Goal: Information Seeking & Learning: Get advice/opinions

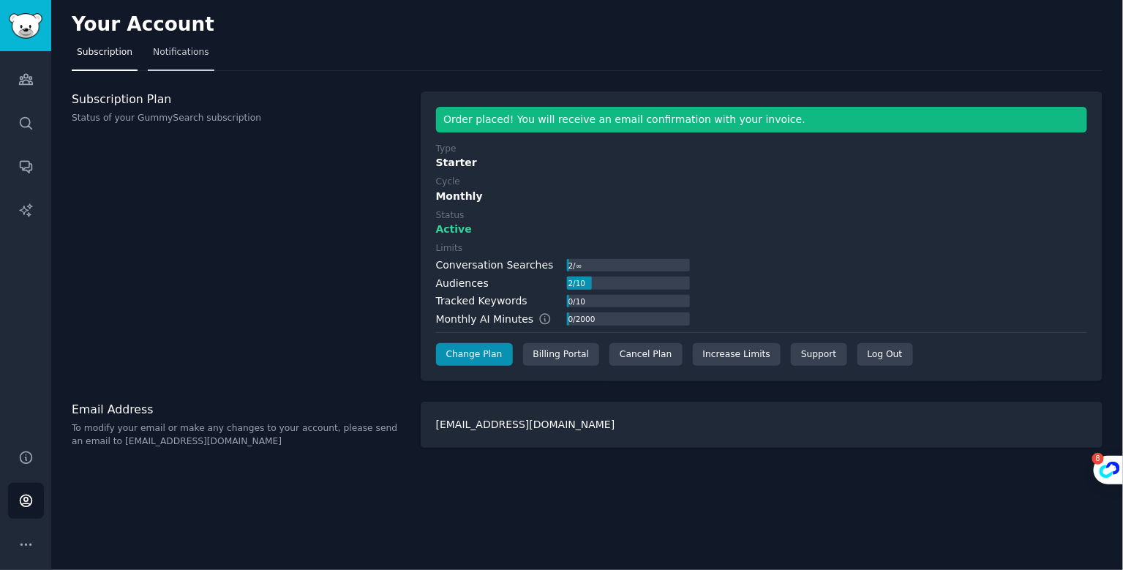
click at [189, 59] on link "Notifications" at bounding box center [181, 56] width 67 height 30
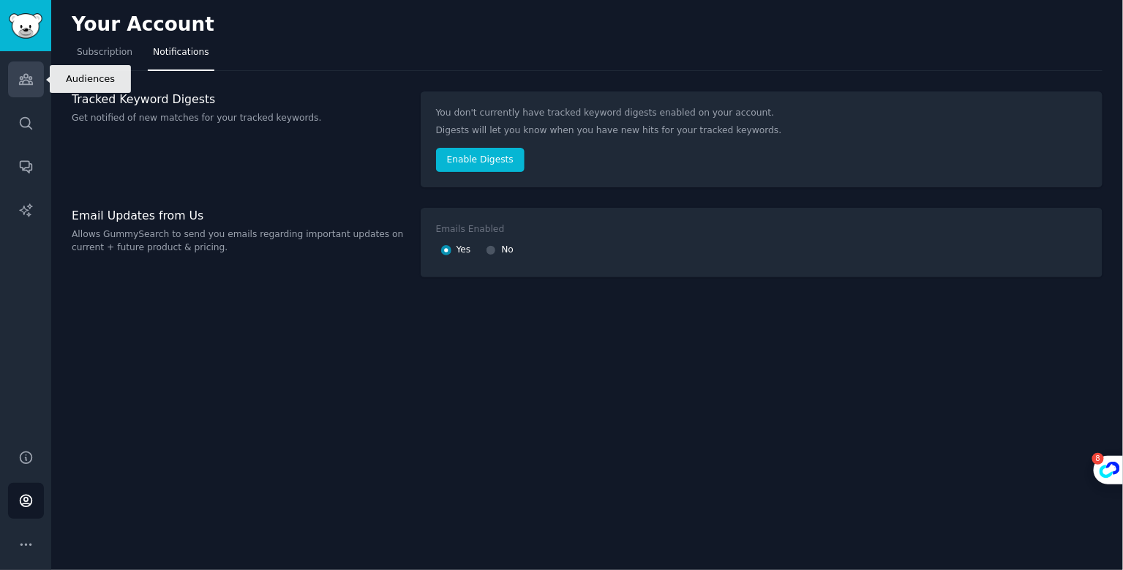
click at [29, 85] on icon "Sidebar" at bounding box center [25, 79] width 15 height 15
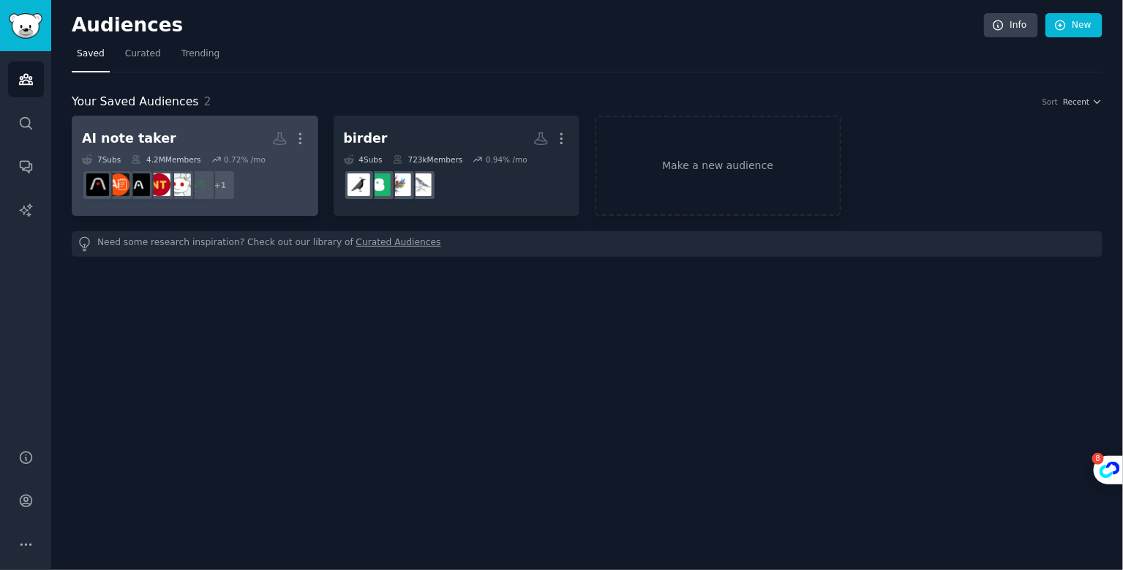
click at [220, 134] on h2 "AI note taker More" at bounding box center [195, 139] width 226 height 26
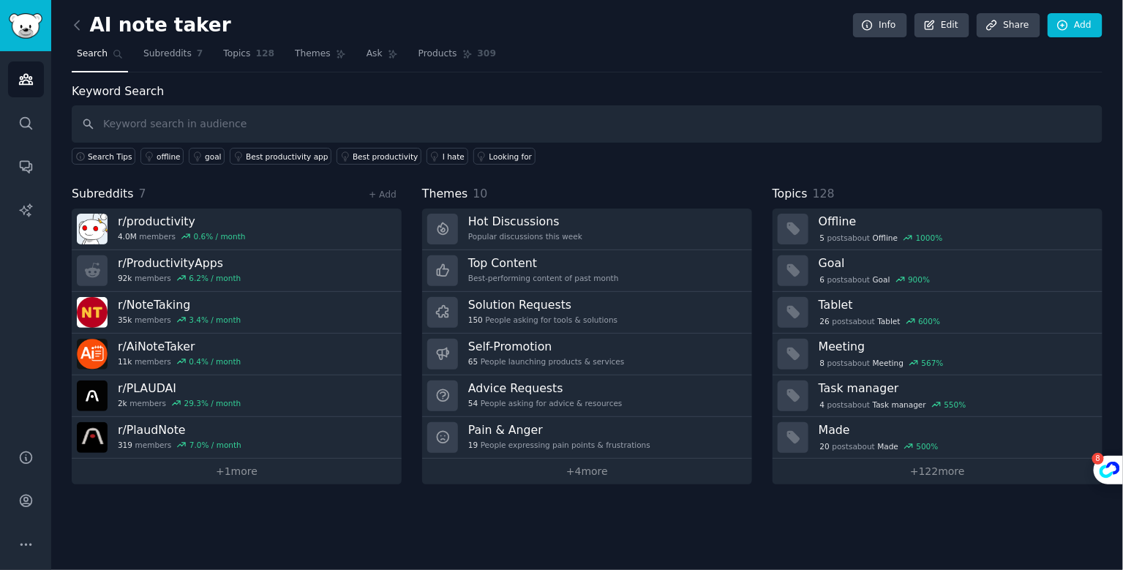
click at [210, 127] on input "text" at bounding box center [587, 123] width 1031 height 37
click at [176, 55] on span "Subreddits" at bounding box center [167, 54] width 48 height 13
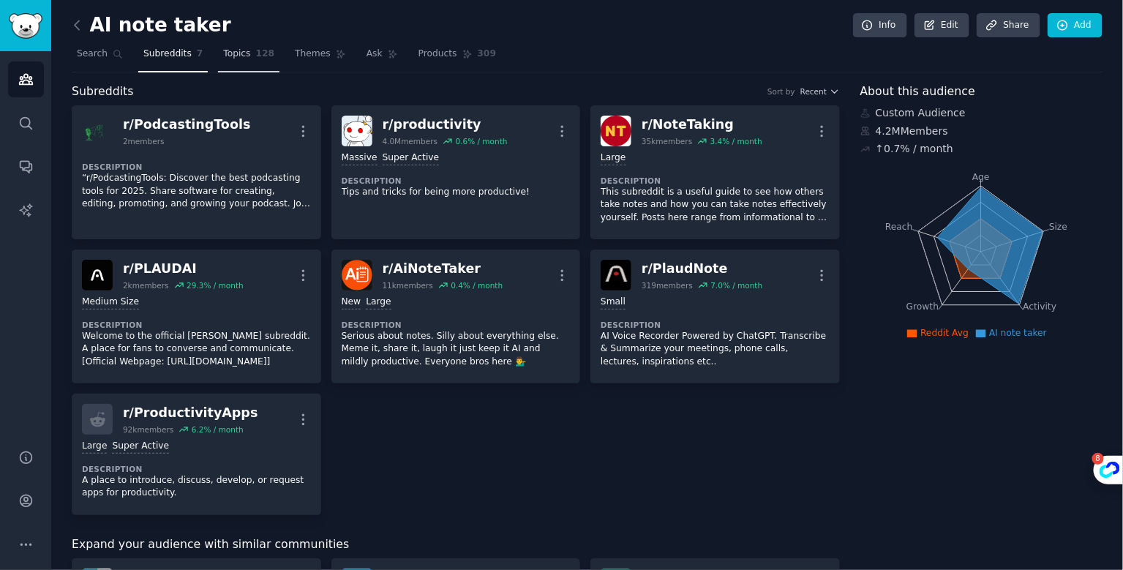
click at [250, 55] on link "Topics 128" at bounding box center [248, 57] width 61 height 30
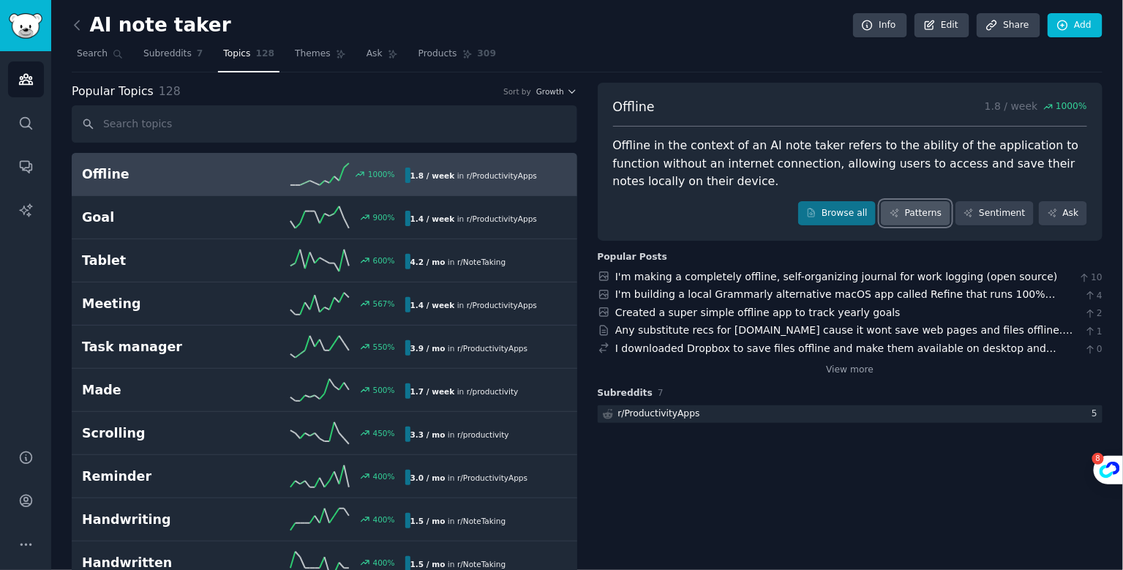
click at [928, 213] on link "Patterns" at bounding box center [915, 213] width 69 height 25
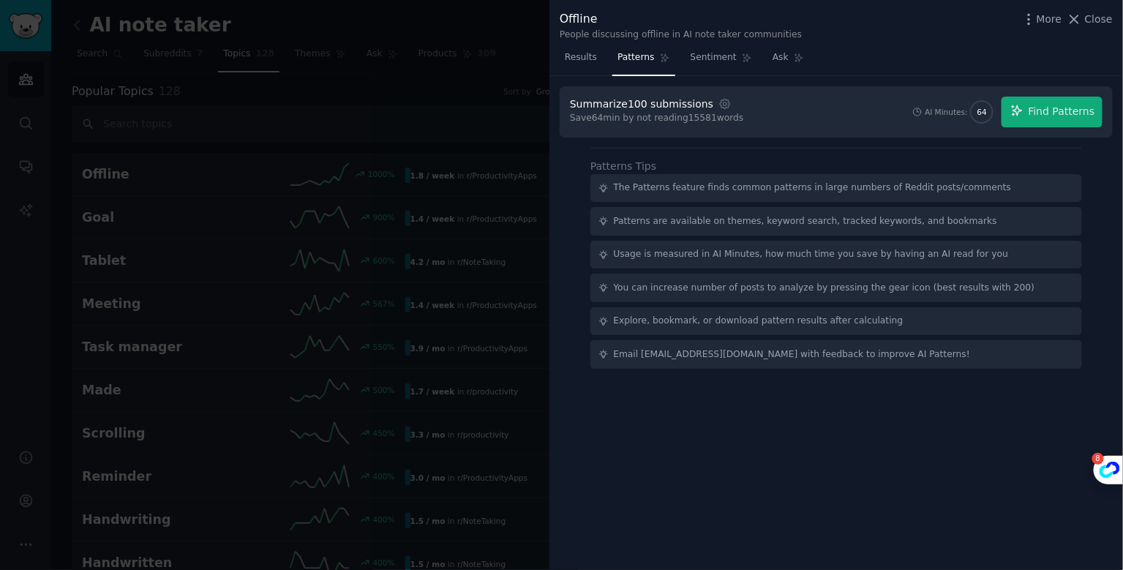
click at [470, 77] on div at bounding box center [561, 285] width 1123 height 570
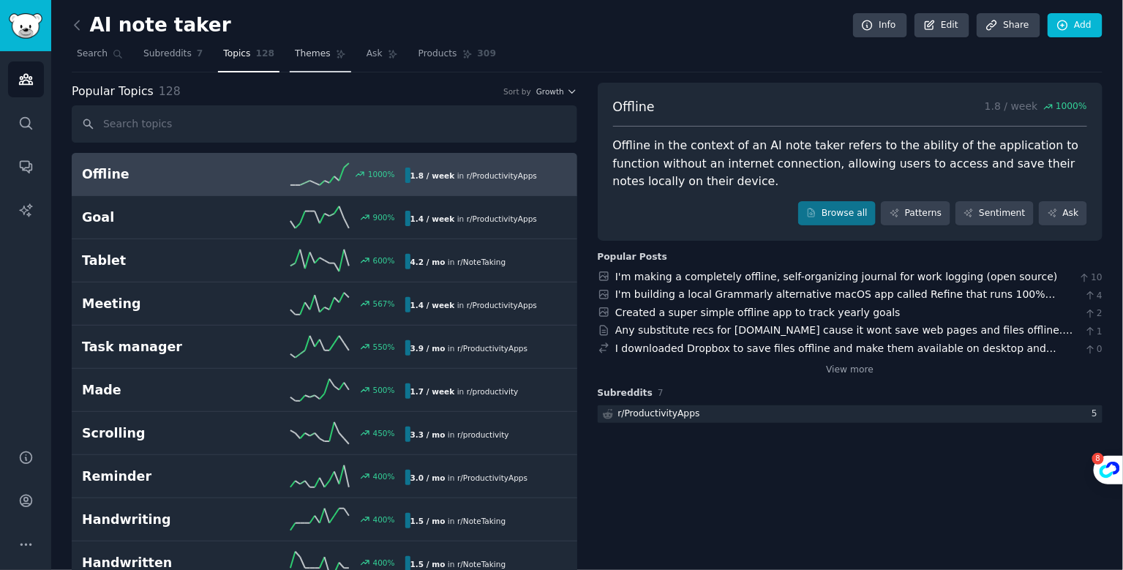
click at [312, 50] on span "Themes" at bounding box center [313, 54] width 36 height 13
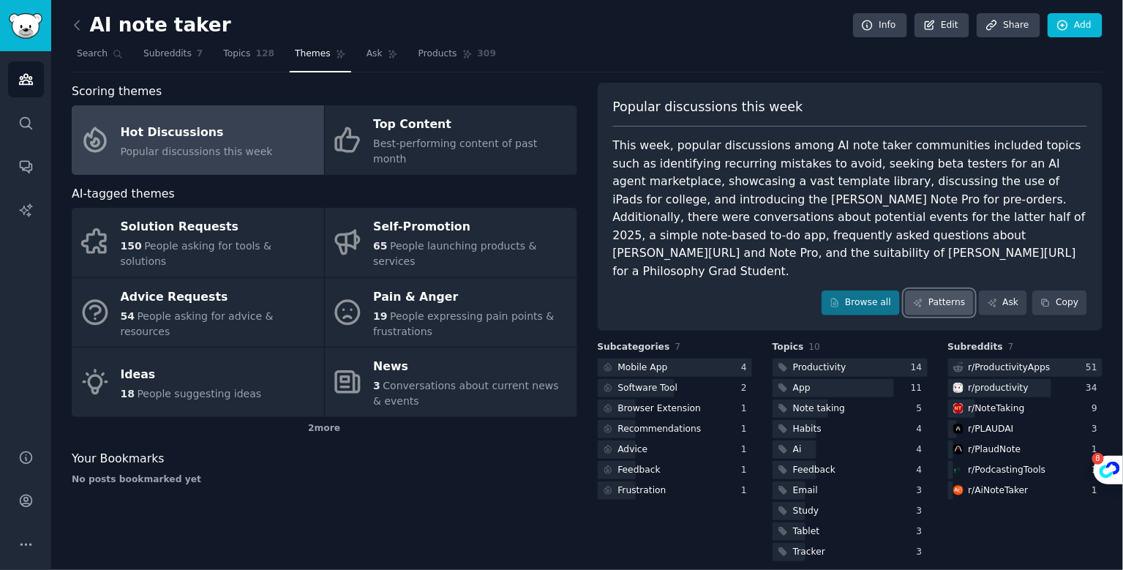
click at [940, 291] on link "Patterns" at bounding box center [939, 303] width 69 height 25
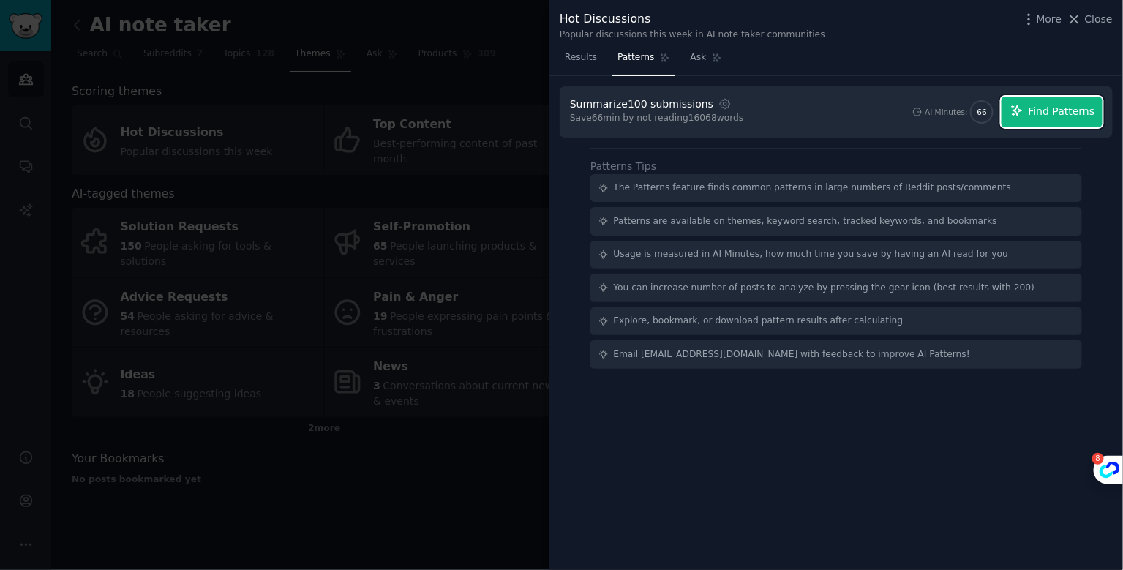
click at [1043, 116] on span "Find Patterns" at bounding box center [1062, 111] width 67 height 15
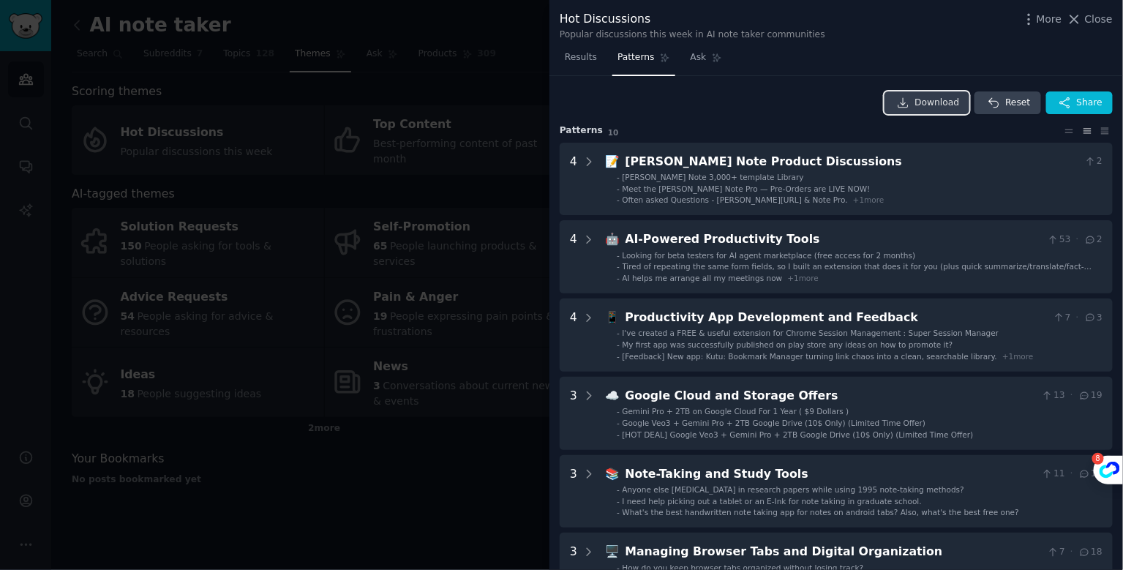
click at [919, 107] on span "Download" at bounding box center [937, 103] width 45 height 13
click at [1032, 48] on div "Results Patterns Ask" at bounding box center [837, 61] width 574 height 30
click at [694, 60] on span "Ask" at bounding box center [699, 57] width 16 height 13
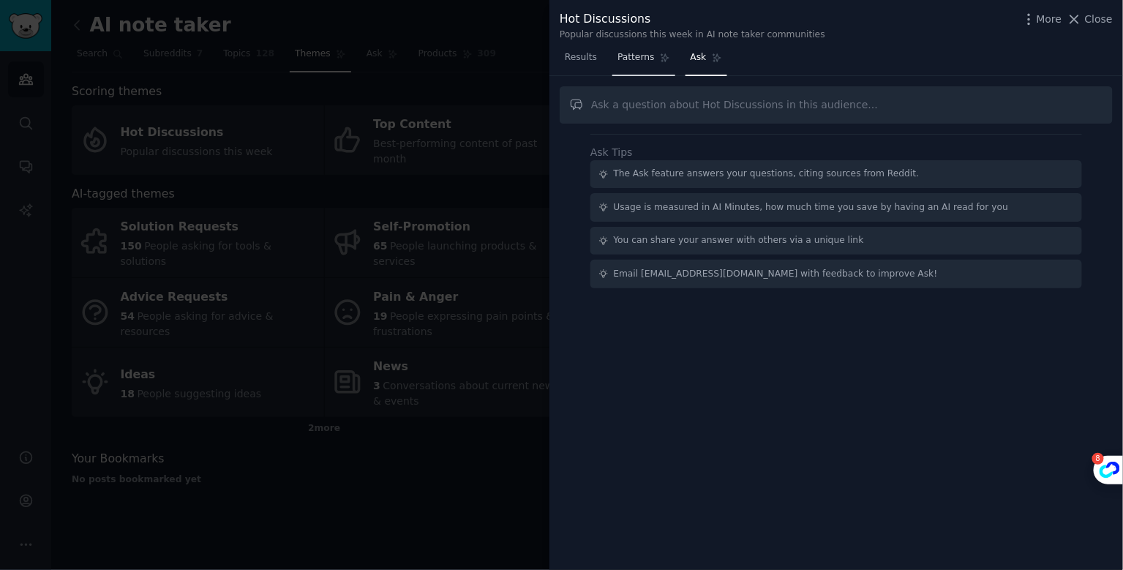
click at [634, 64] on link "Patterns" at bounding box center [644, 61] width 62 height 30
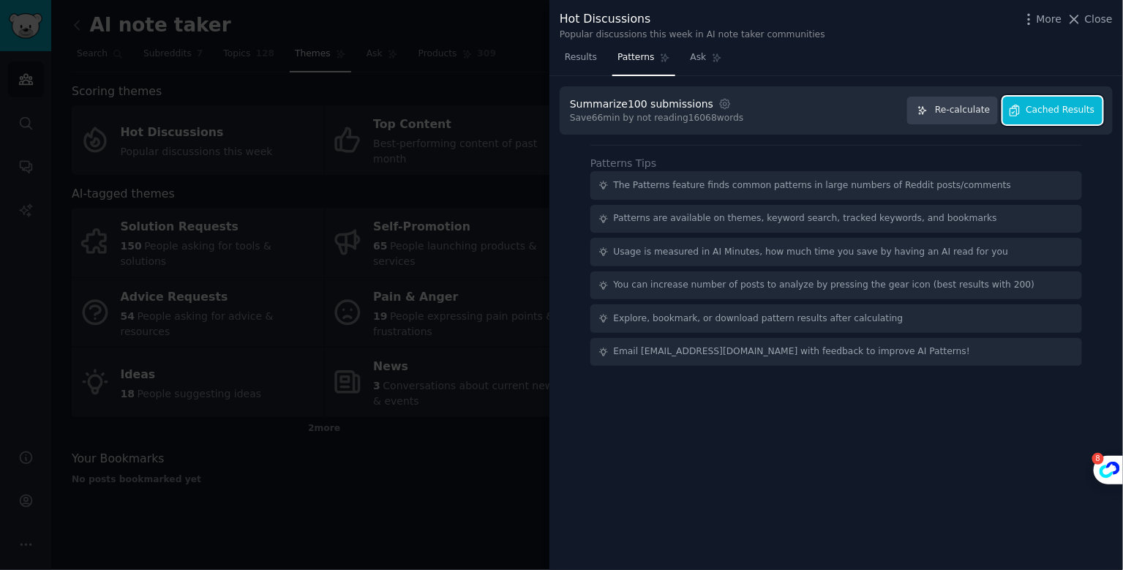
click at [1035, 113] on span "Cached Results" at bounding box center [1061, 110] width 69 height 13
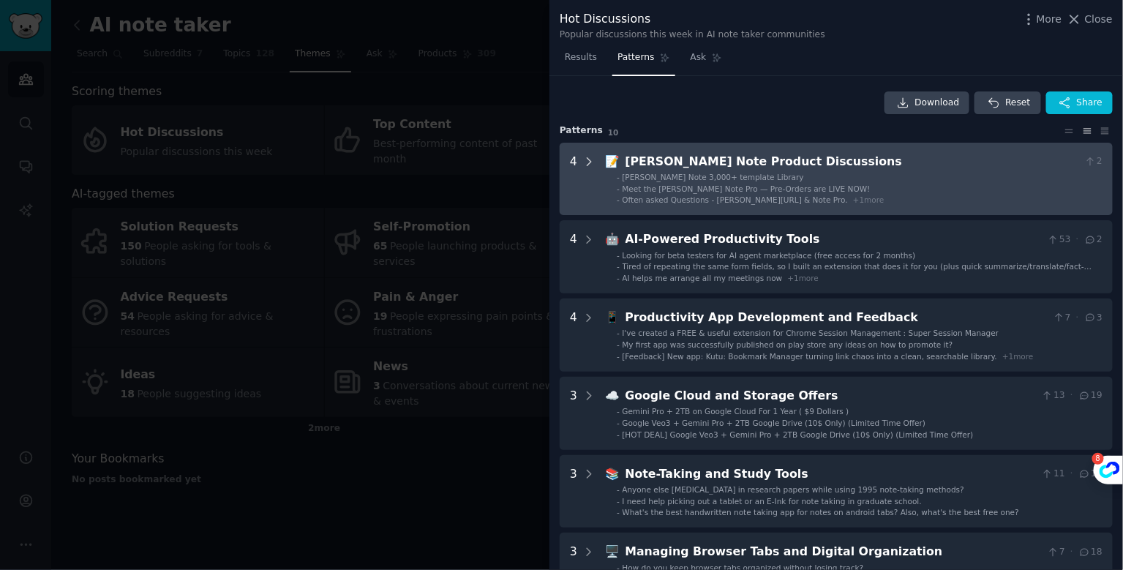
click at [592, 162] on icon at bounding box center [589, 161] width 13 height 13
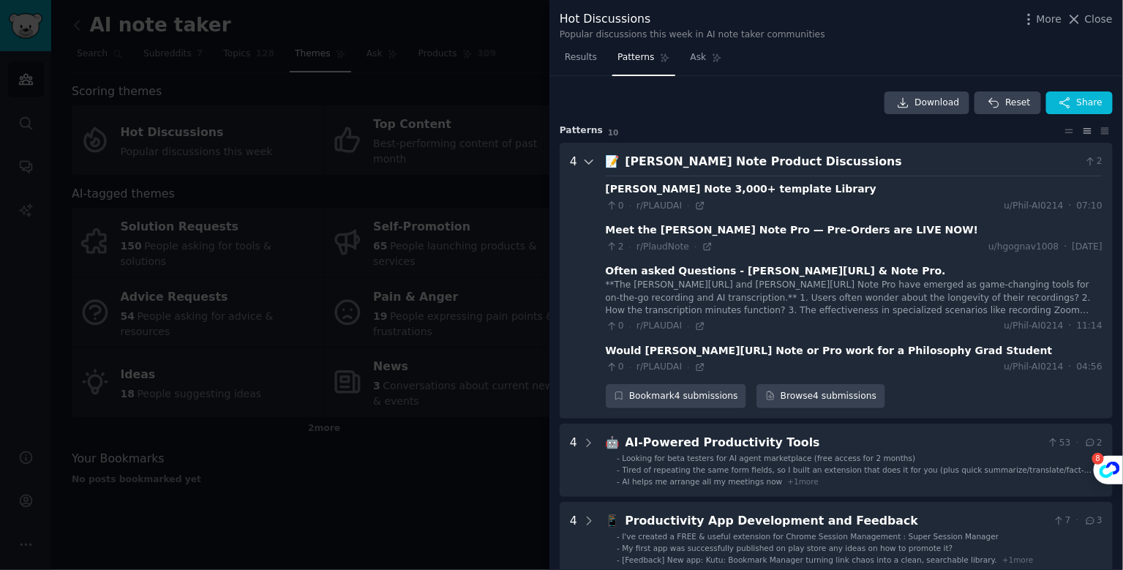
scroll to position [67, 0]
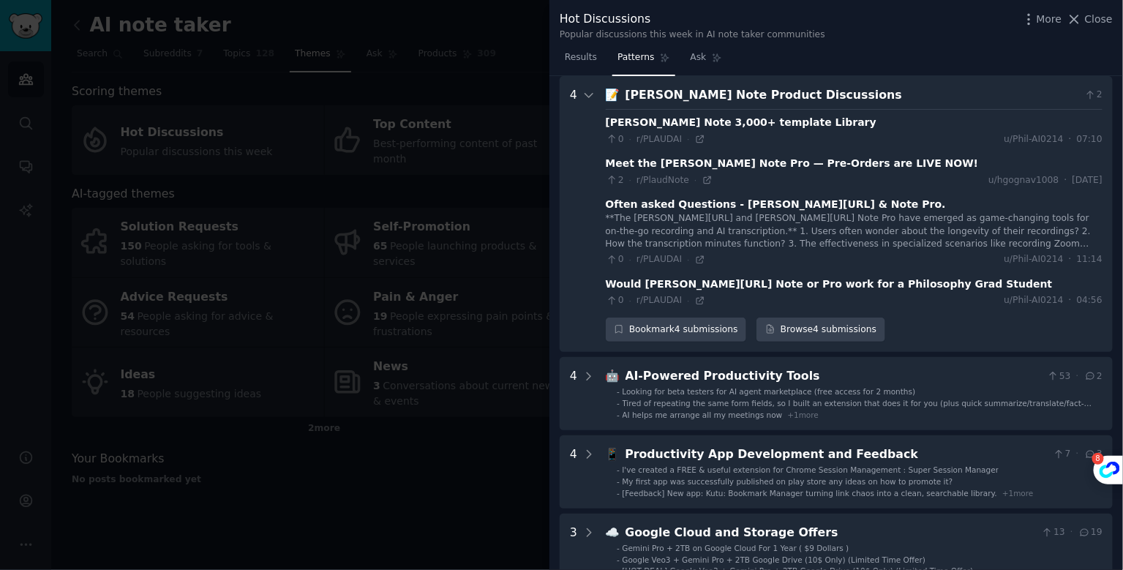
click at [487, 523] on div at bounding box center [561, 285] width 1123 height 570
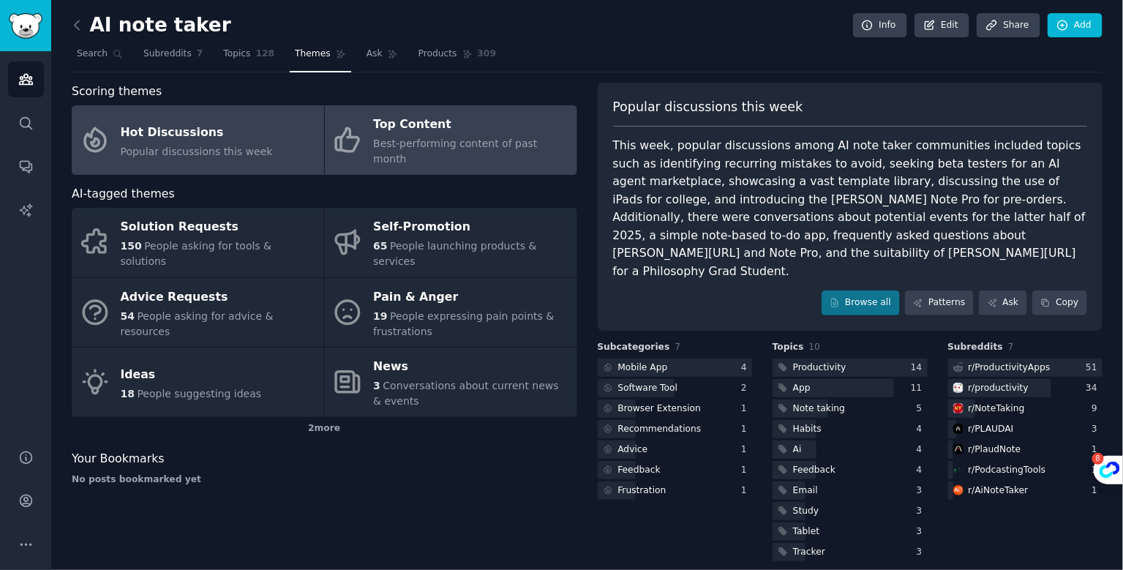
click at [465, 122] on div "Top Content" at bounding box center [471, 124] width 196 height 23
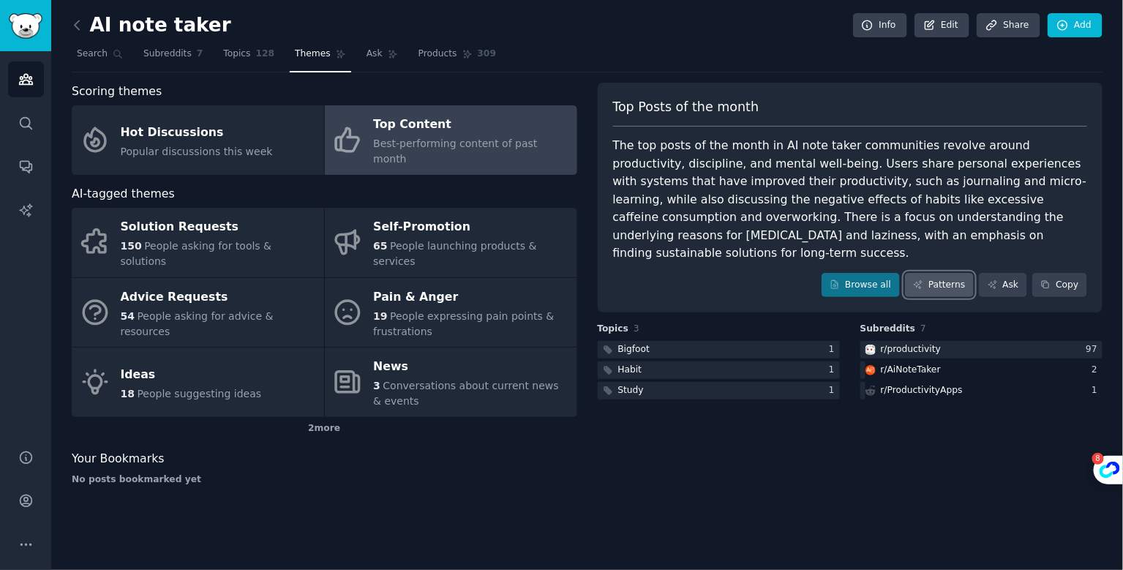
click at [951, 273] on link "Patterns" at bounding box center [939, 285] width 69 height 25
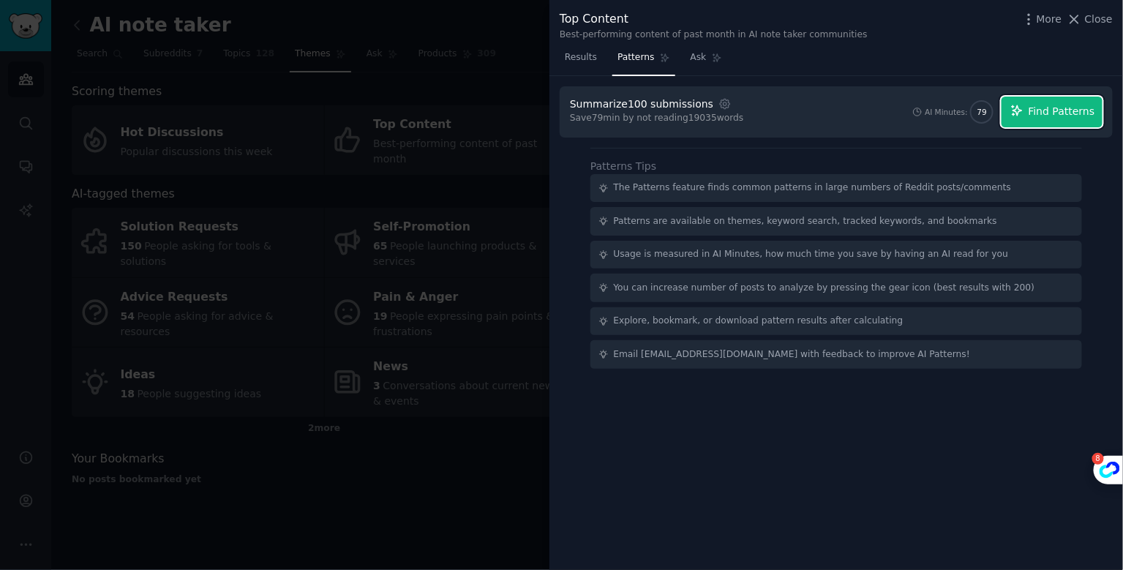
click at [1049, 108] on span "Find Patterns" at bounding box center [1062, 111] width 67 height 15
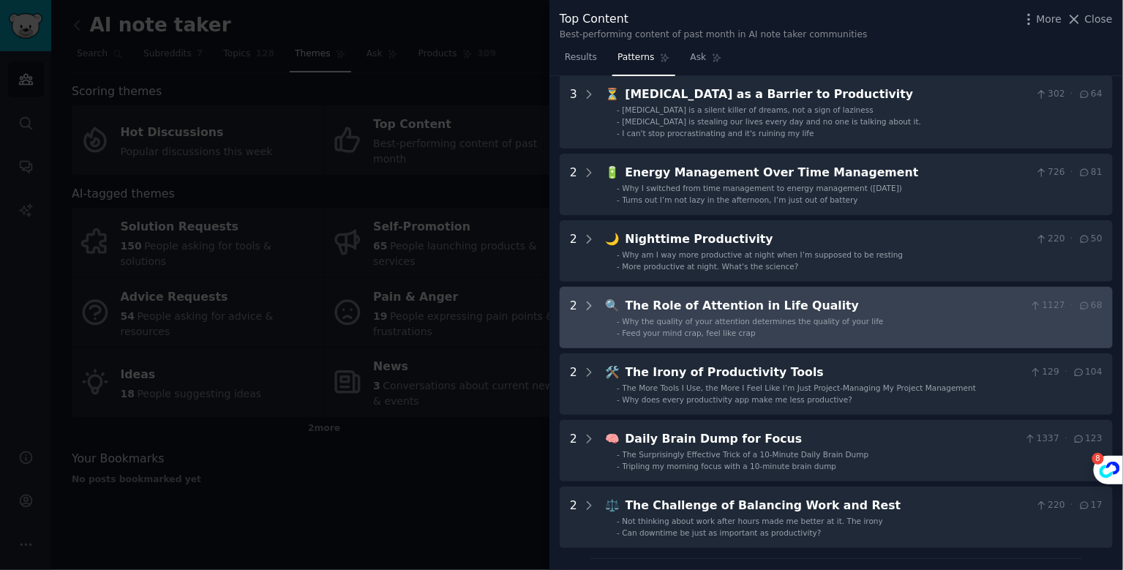
scroll to position [302, 0]
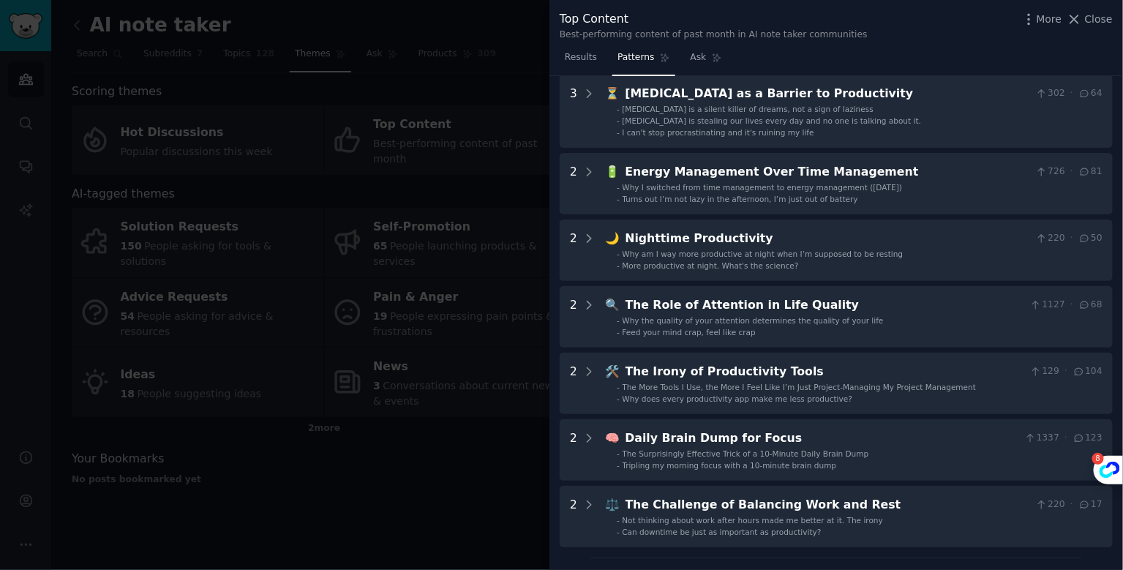
click at [467, 503] on div at bounding box center [561, 285] width 1123 height 570
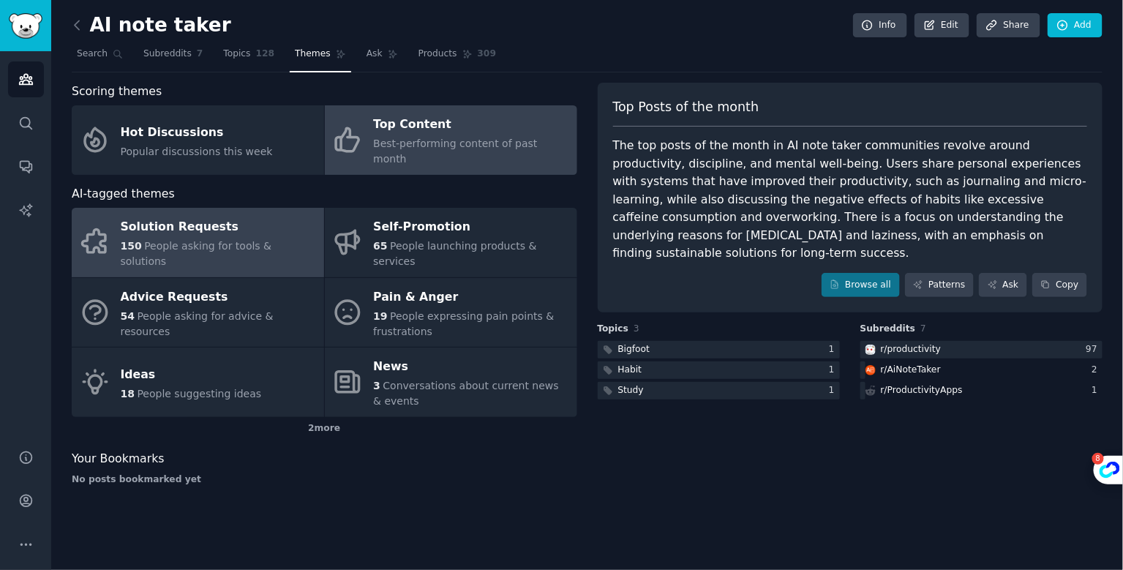
click at [251, 220] on div "Solution Requests" at bounding box center [219, 227] width 196 height 23
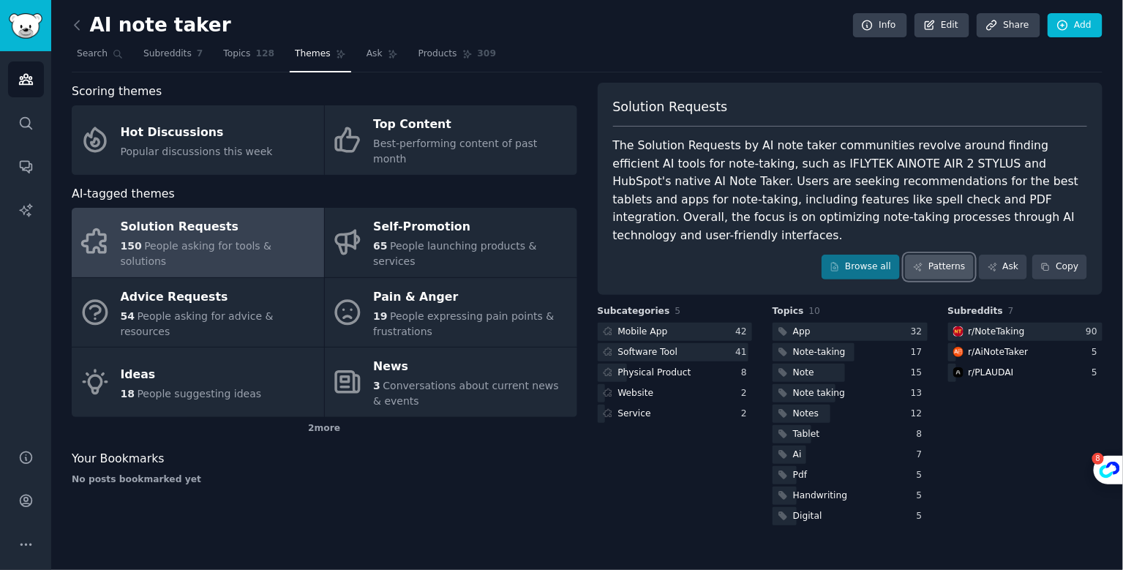
click at [952, 255] on link "Patterns" at bounding box center [939, 267] width 69 height 25
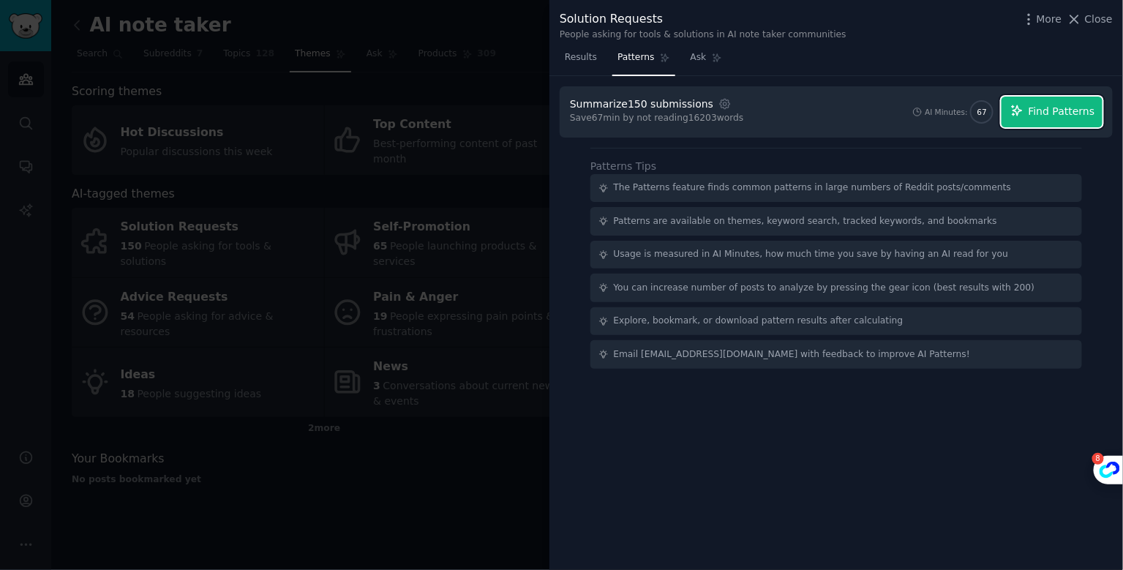
click at [1063, 110] on span "Find Patterns" at bounding box center [1062, 111] width 67 height 15
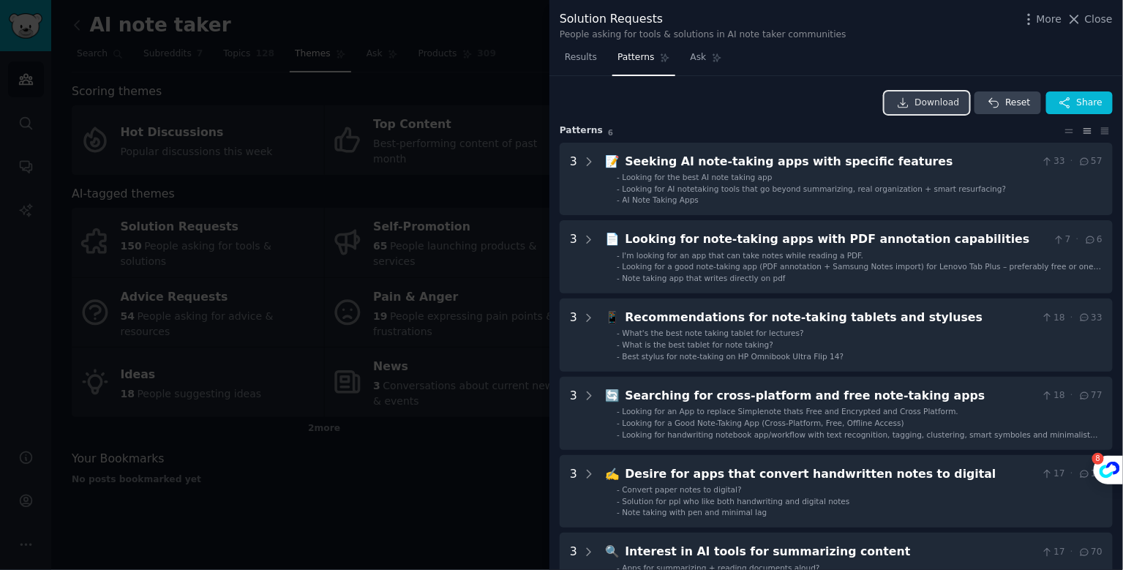
click at [919, 102] on span "Download" at bounding box center [937, 103] width 45 height 13
click at [461, 505] on div at bounding box center [561, 285] width 1123 height 570
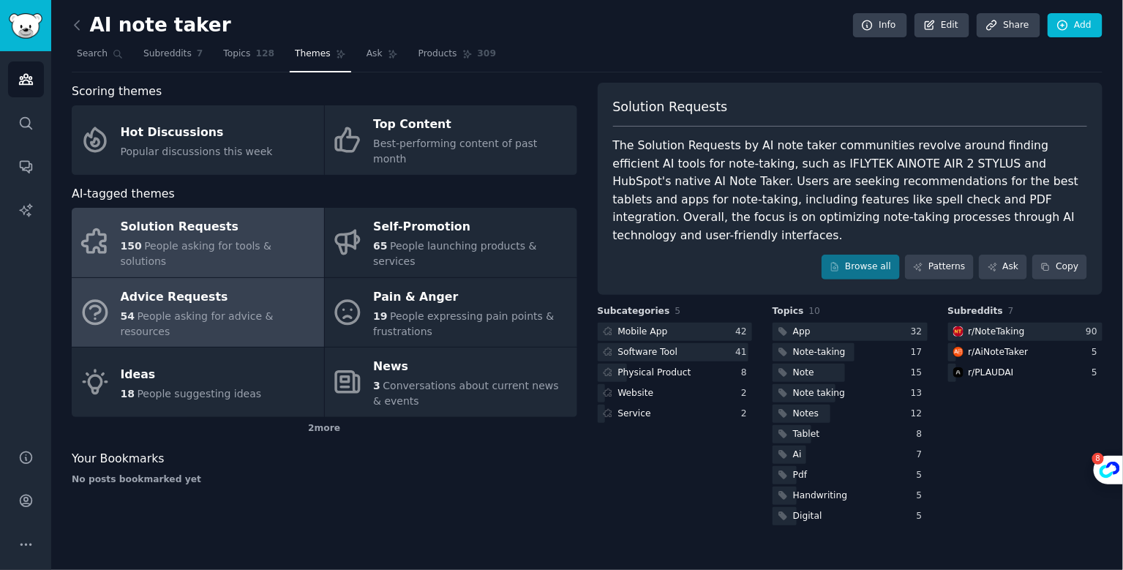
click at [198, 285] on div "Advice Requests" at bounding box center [219, 296] width 196 height 23
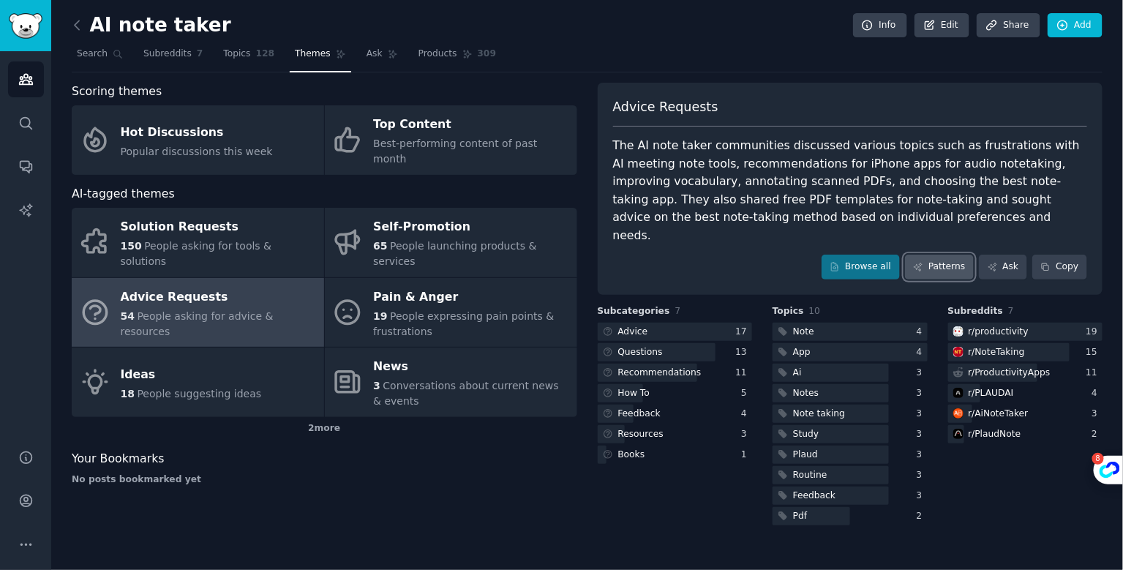
click at [950, 255] on link "Patterns" at bounding box center [939, 267] width 69 height 25
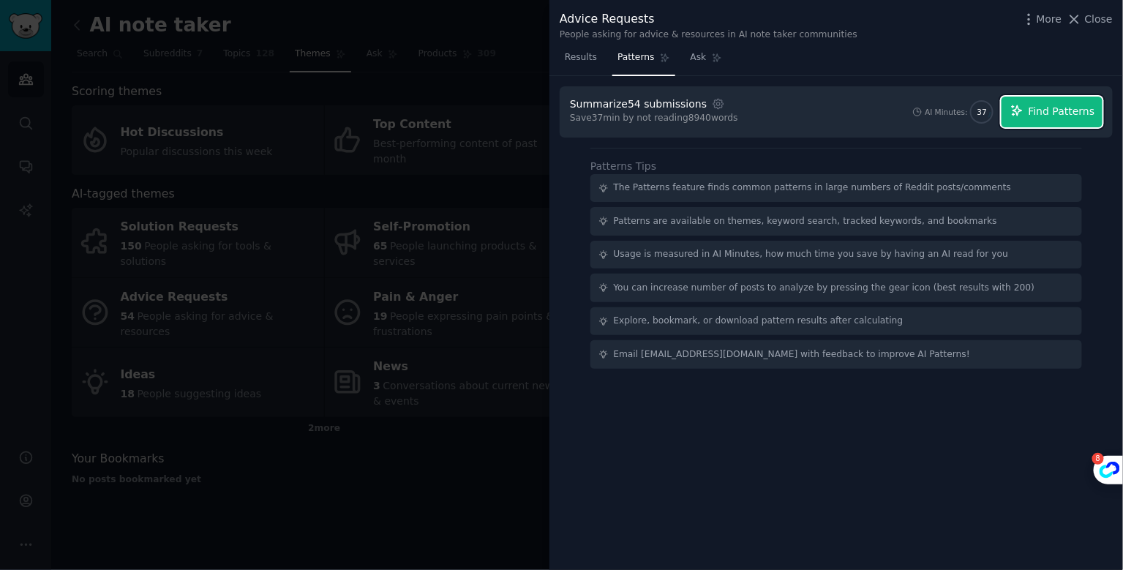
click at [1074, 114] on span "Find Patterns" at bounding box center [1062, 111] width 67 height 15
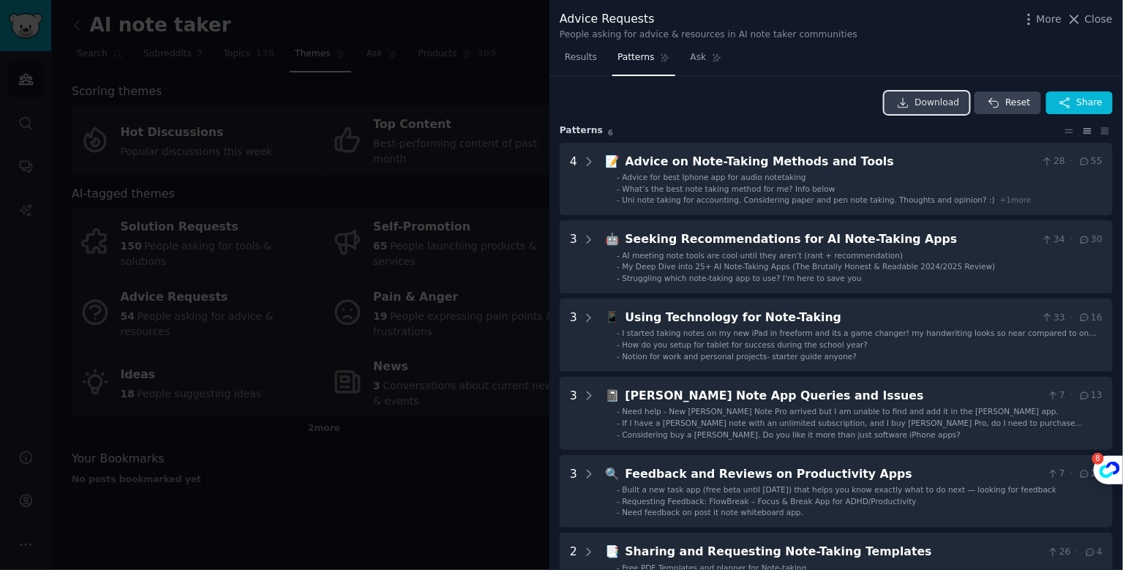
click at [919, 106] on span "Download" at bounding box center [937, 103] width 45 height 13
click at [468, 431] on div at bounding box center [561, 285] width 1123 height 570
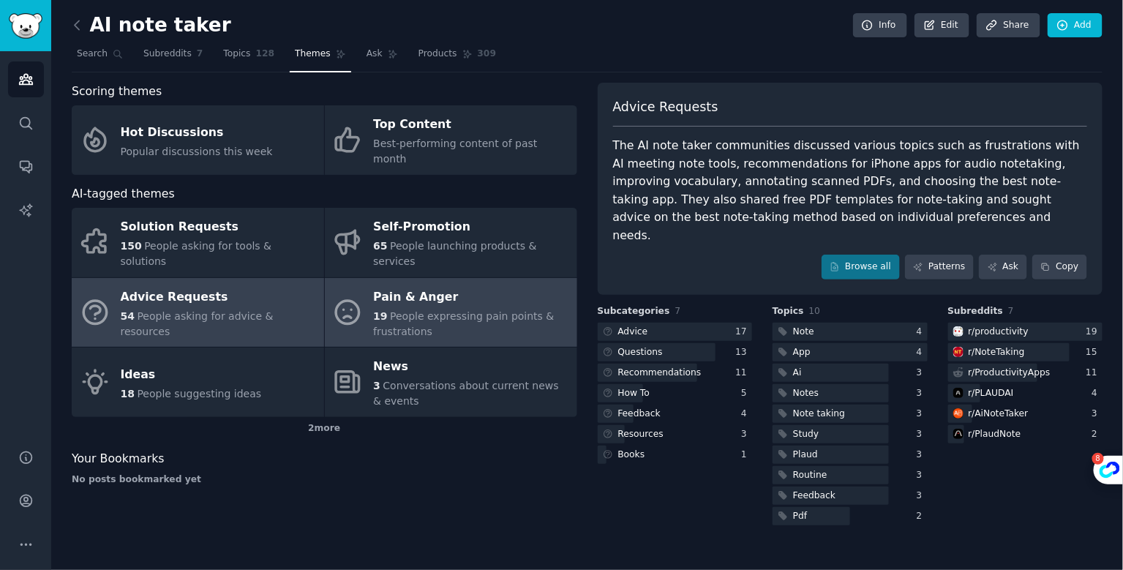
click at [447, 285] on div "Pain & Anger" at bounding box center [471, 296] width 196 height 23
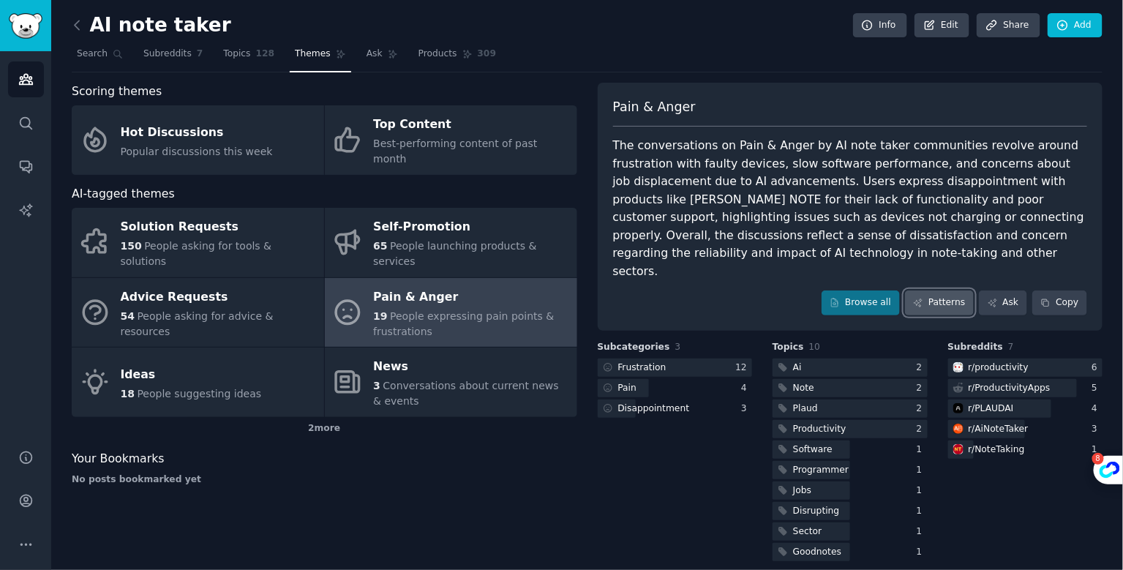
click at [950, 291] on link "Patterns" at bounding box center [939, 303] width 69 height 25
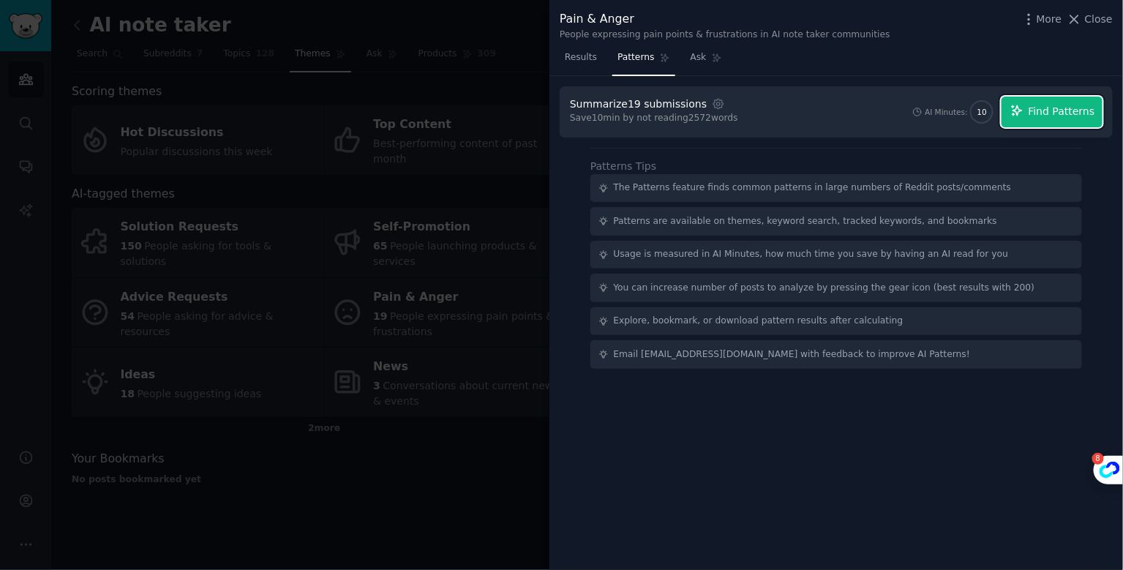
click at [1030, 111] on button "Find Patterns" at bounding box center [1052, 112] width 101 height 31
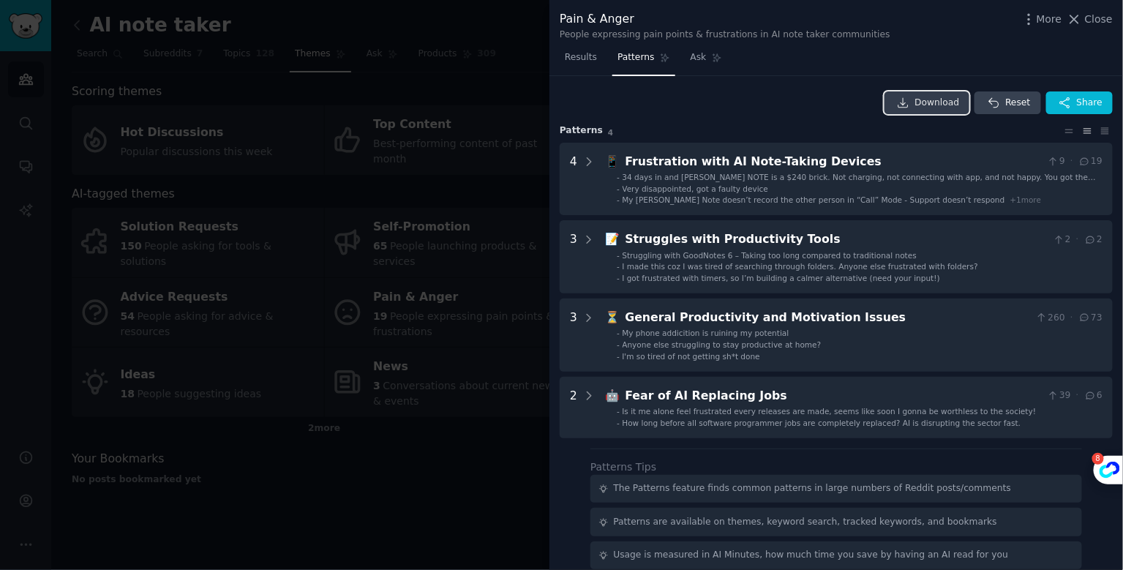
click at [931, 100] on span "Download" at bounding box center [937, 103] width 45 height 13
click at [443, 468] on div at bounding box center [561, 285] width 1123 height 570
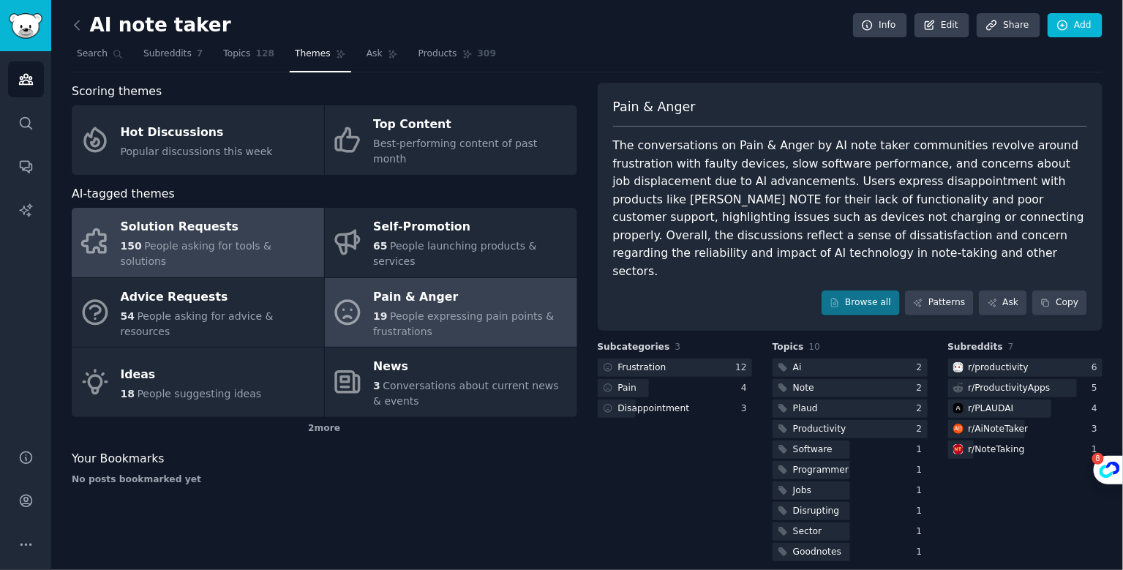
click at [201, 216] on div "Solution Requests" at bounding box center [219, 227] width 196 height 23
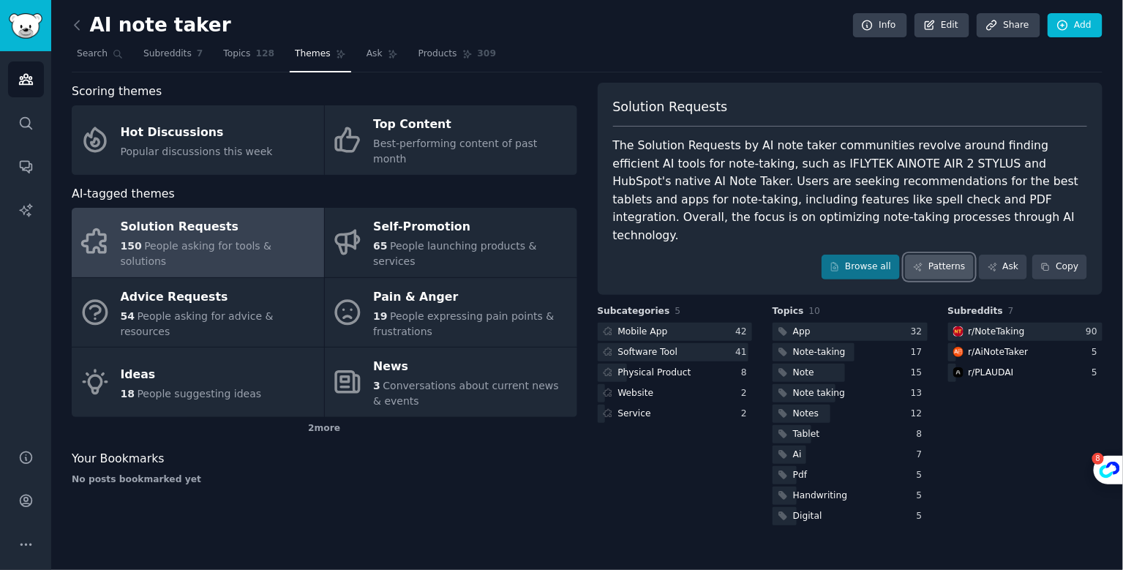
click at [943, 255] on link "Patterns" at bounding box center [939, 267] width 69 height 25
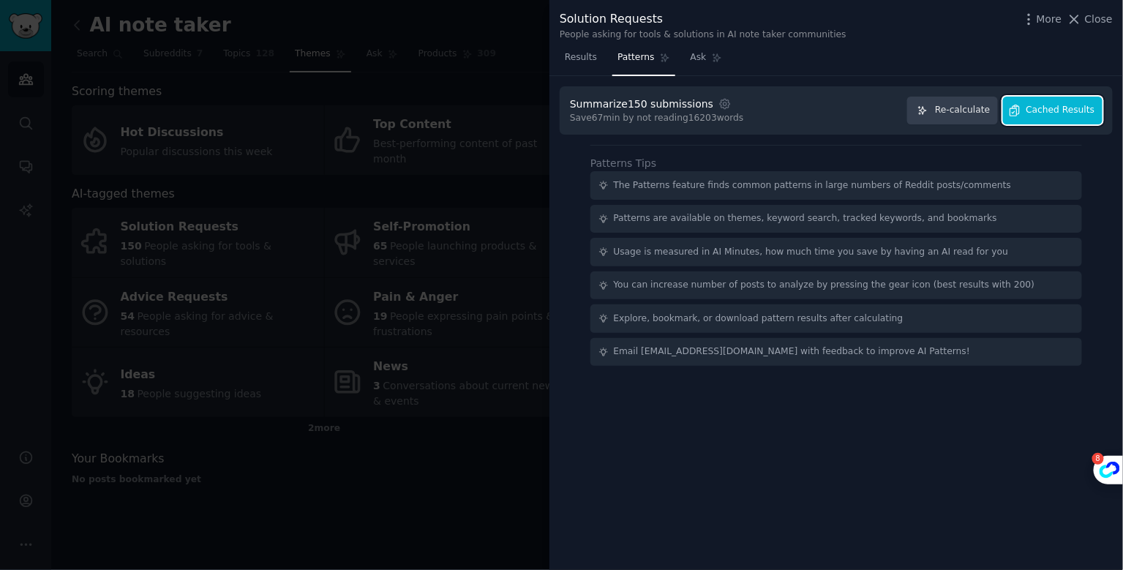
click at [1052, 116] on button "Cached Results" at bounding box center [1053, 111] width 100 height 29
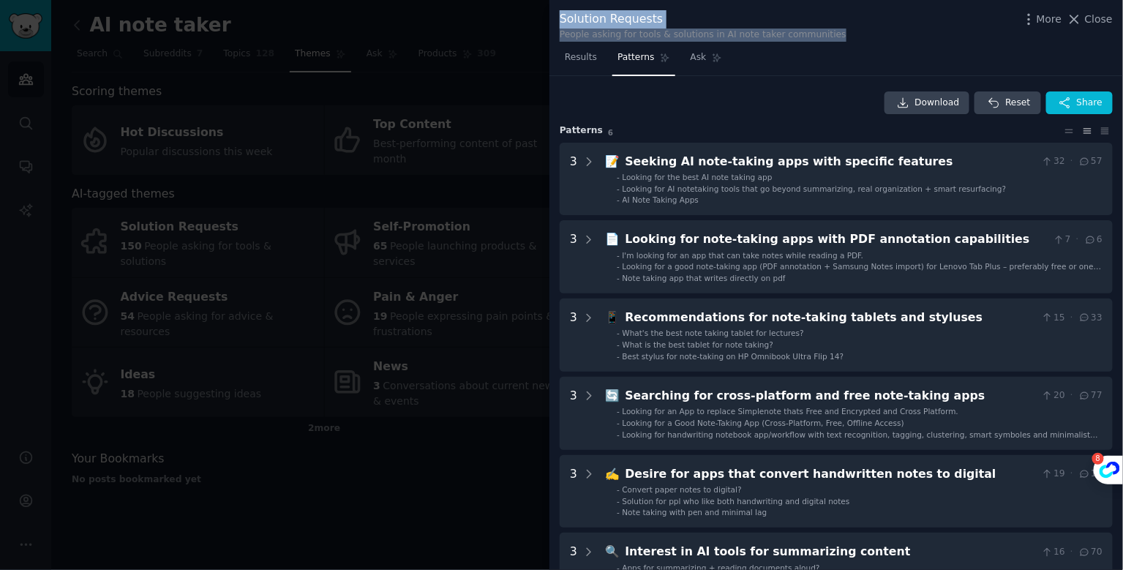
drag, startPoint x: 561, startPoint y: 20, endPoint x: 850, endPoint y: 31, distance: 289.2
click at [850, 31] on div "Solution Requests People asking for tools & solutions in AI note taker communit…" at bounding box center [836, 25] width 553 height 31
copy div "Solution Requests People asking for tools & solutions in AI note taker communit…"
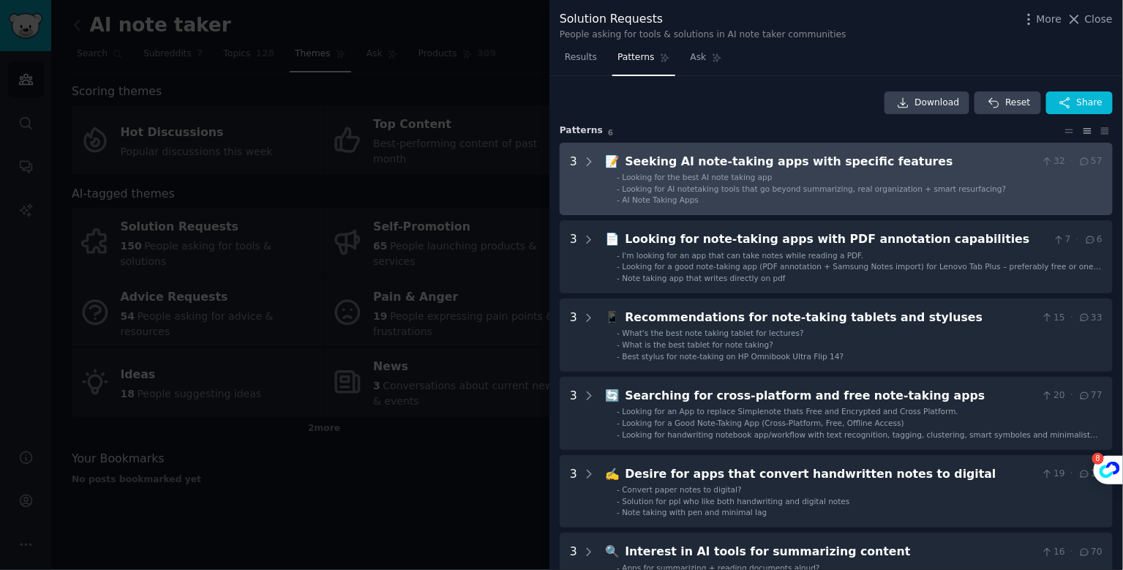
click at [670, 184] on span "Looking for AI notetaking tools that go beyond summarizing, real organization +…" at bounding box center [815, 188] width 384 height 9
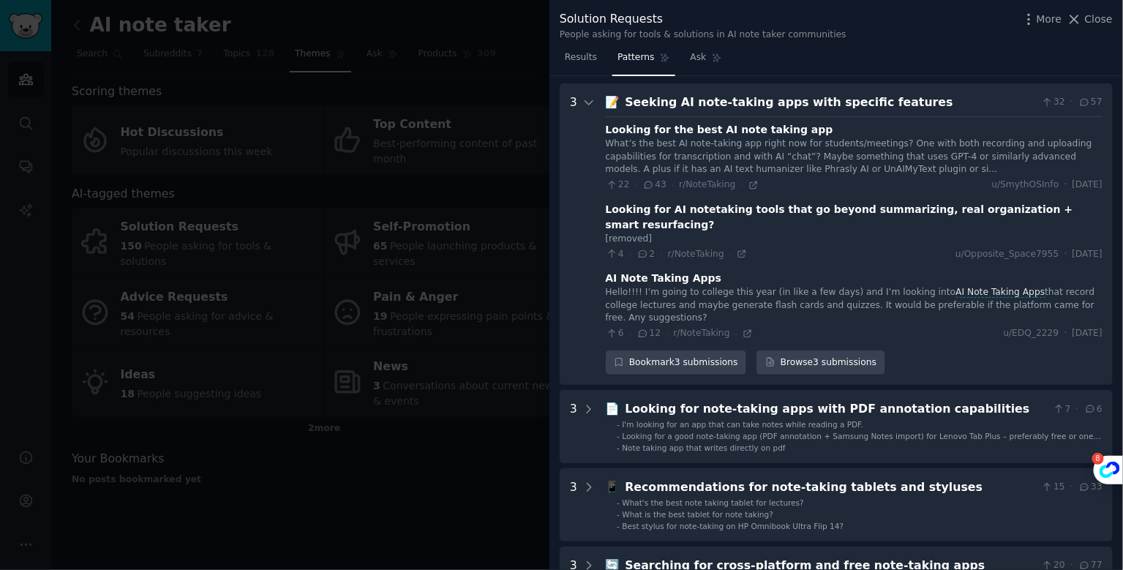
scroll to position [67, 0]
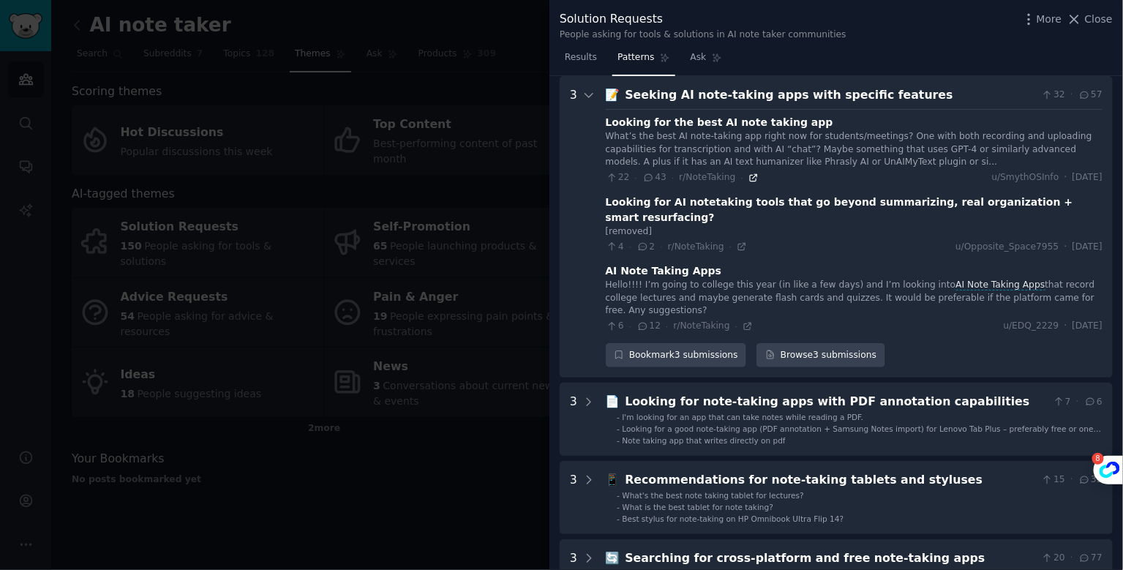
click at [750, 177] on icon at bounding box center [753, 177] width 7 height 7
click at [744, 323] on icon at bounding box center [747, 326] width 7 height 7
click at [411, 459] on div at bounding box center [561, 285] width 1123 height 570
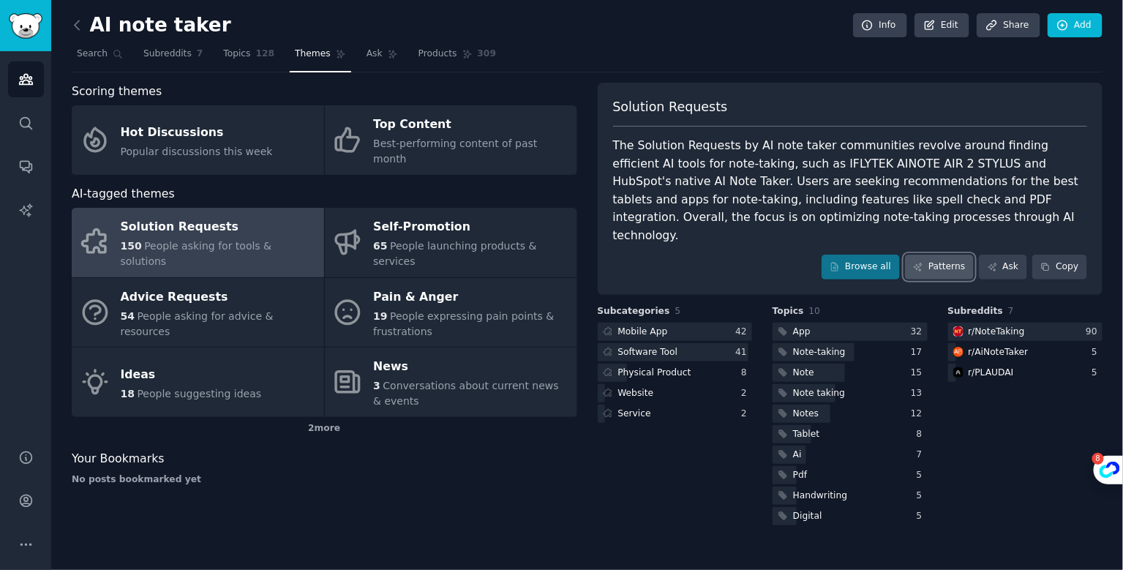
click at [962, 255] on link "Patterns" at bounding box center [939, 267] width 69 height 25
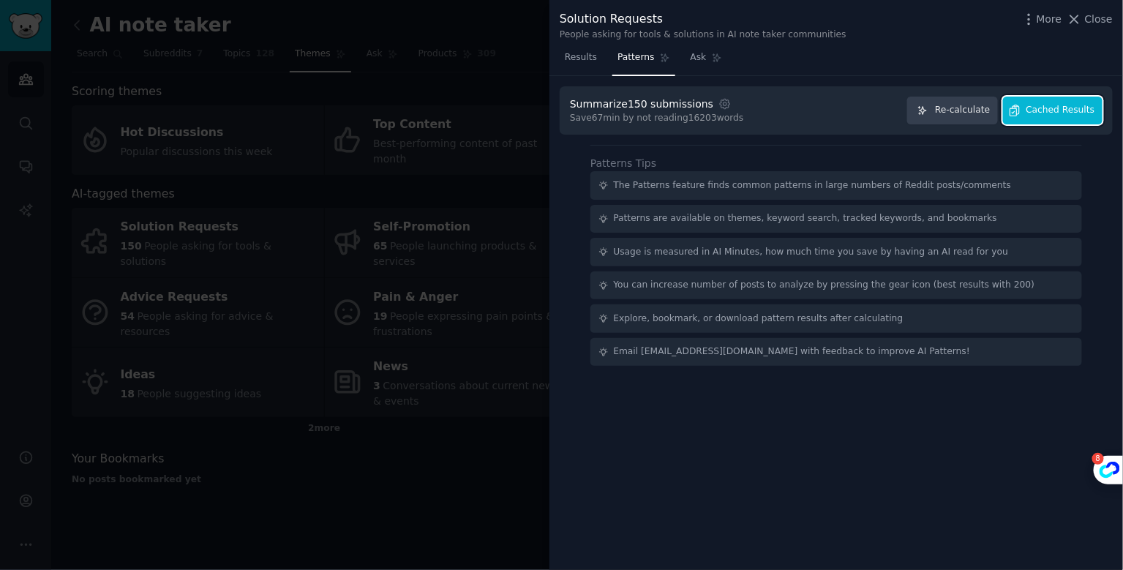
click at [1069, 115] on span "Cached Results" at bounding box center [1061, 110] width 69 height 13
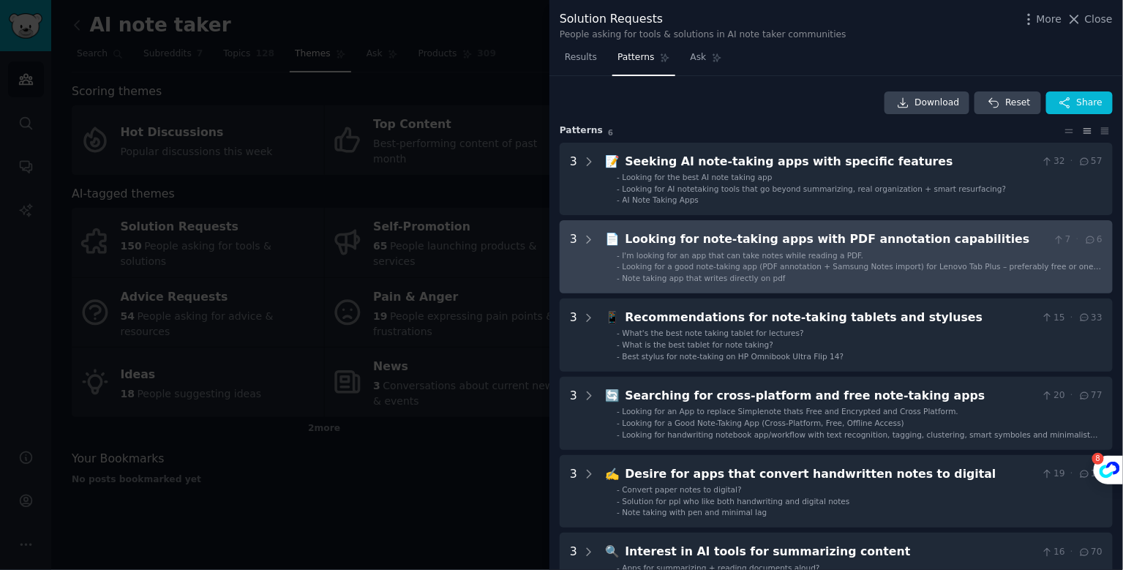
click at [892, 250] on li "- I'm looking for an app that can take notes while reading a PDF." at bounding box center [860, 255] width 486 height 10
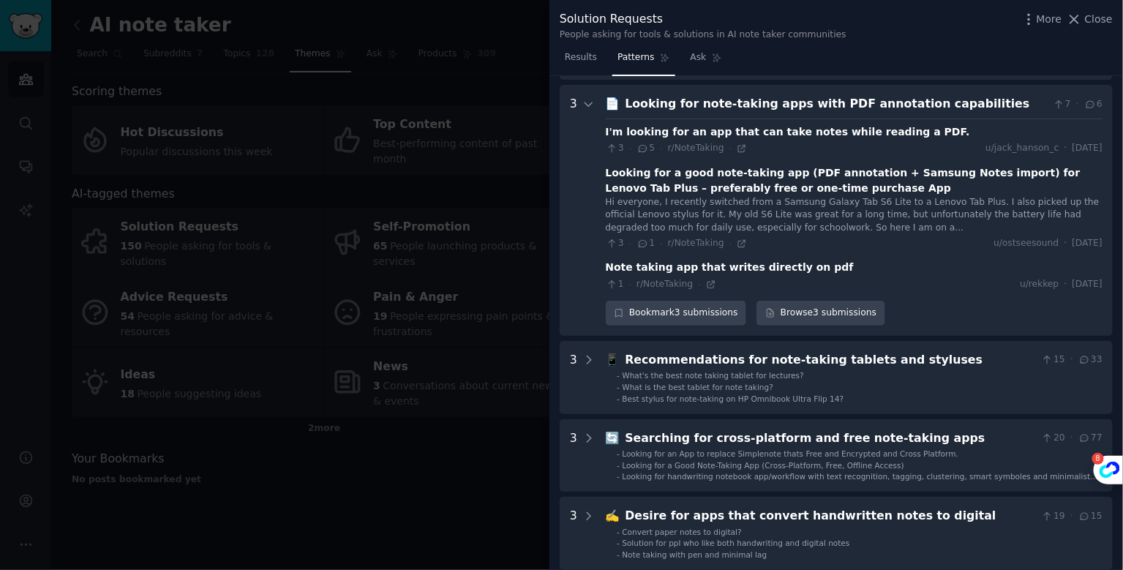
scroll to position [144, 0]
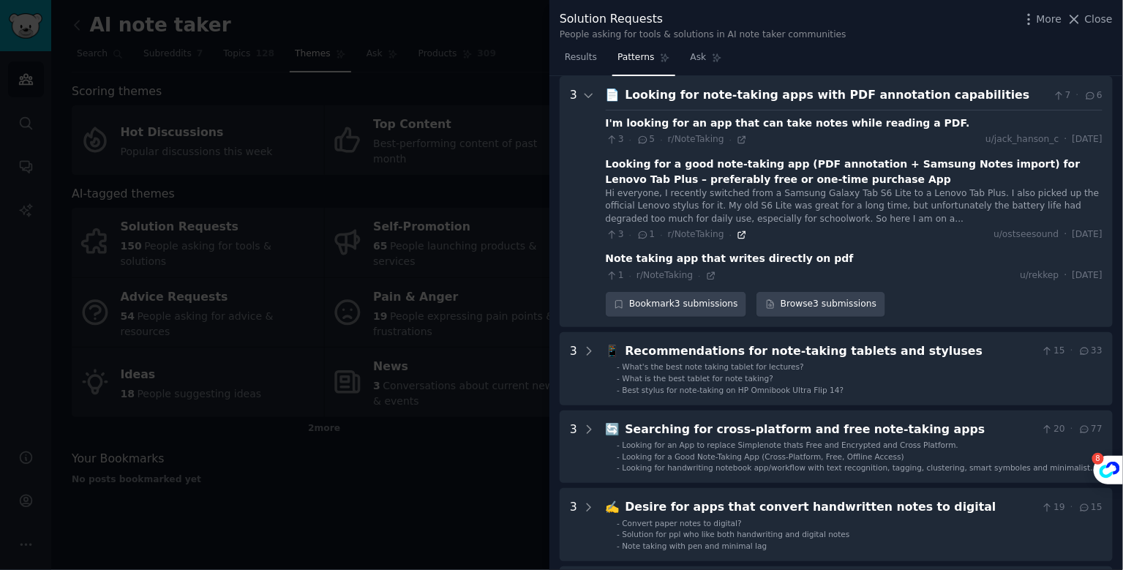
click at [740, 233] on icon at bounding box center [742, 235] width 10 height 10
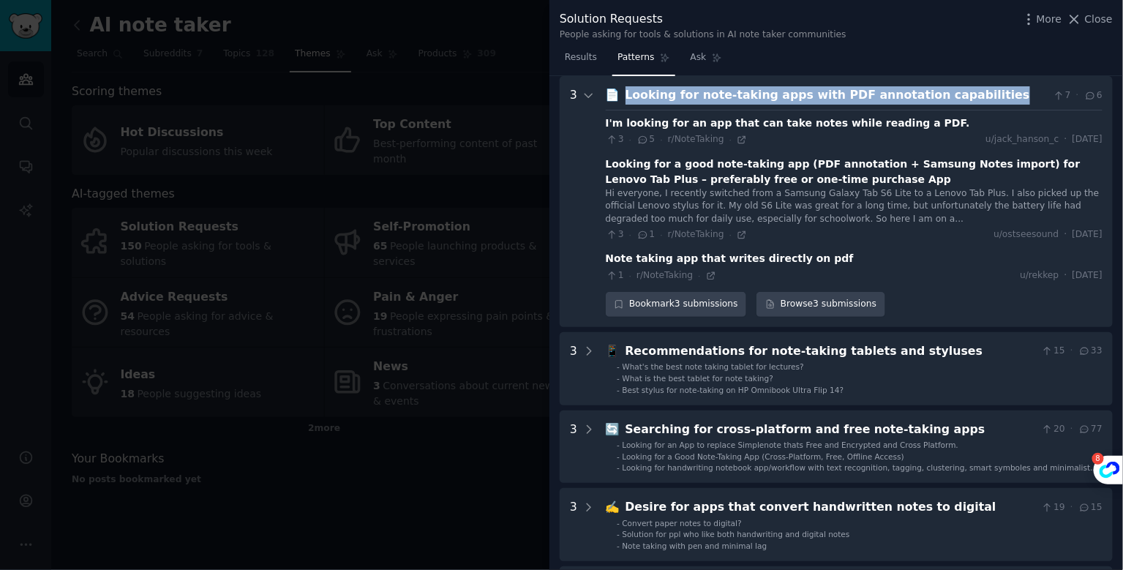
drag, startPoint x: 978, startPoint y: 94, endPoint x: 621, endPoint y: 94, distance: 356.4
click at [621, 94] on div "📄 Looking for note-taking apps with PDF annotation capabilities 7 · 6" at bounding box center [854, 95] width 497 height 18
copy div "Looking for note-taking apps with PDF annotation capabilities"
click at [585, 59] on span "Results" at bounding box center [581, 57] width 32 height 13
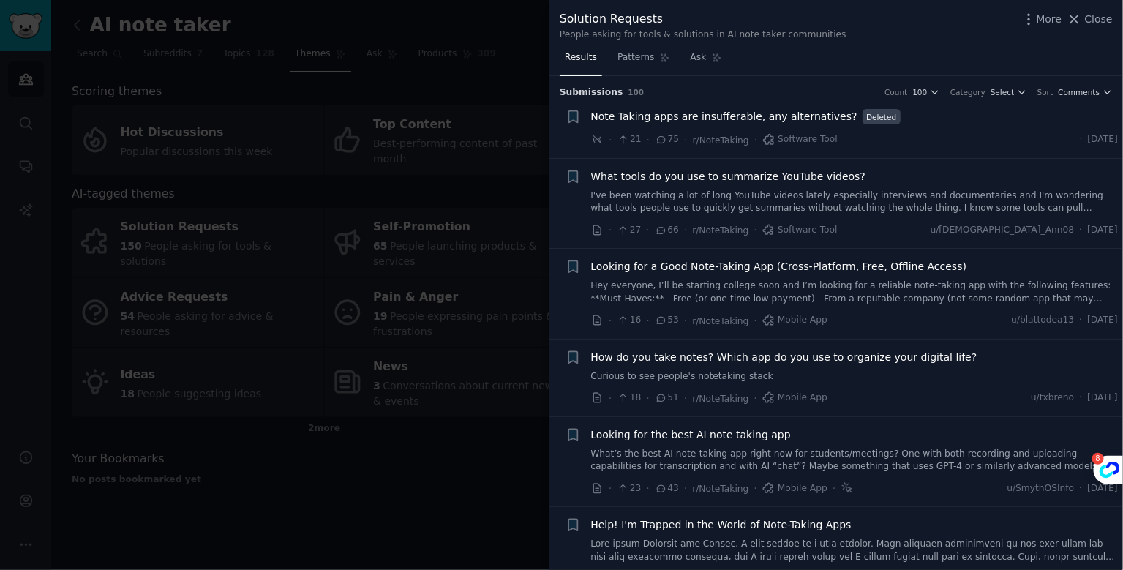
click at [705, 176] on span "What tools do you use to summarize YouTube videos?" at bounding box center [728, 176] width 275 height 15
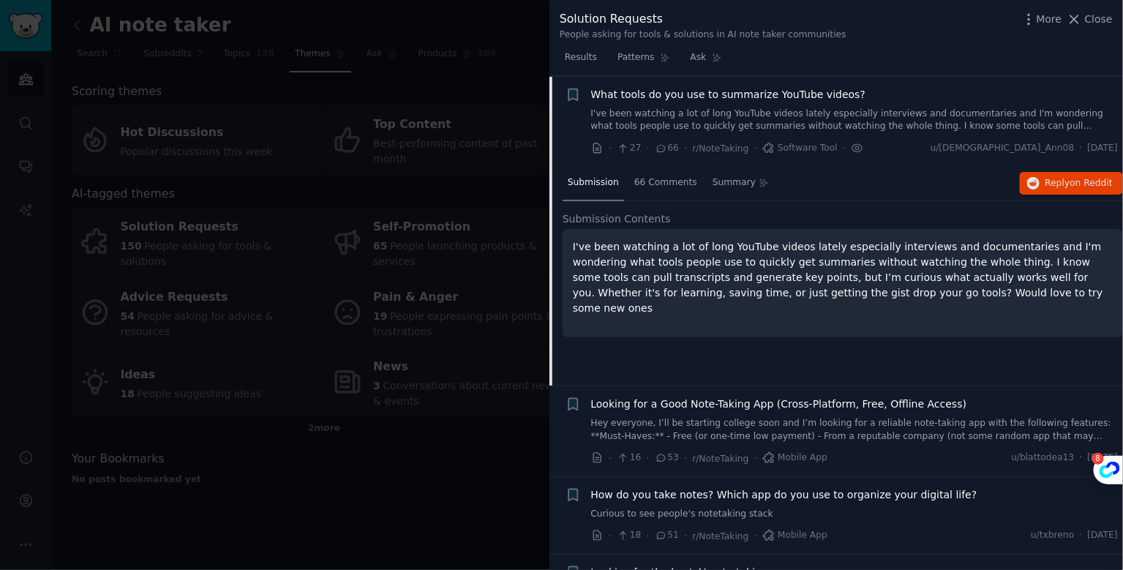
scroll to position [22, 0]
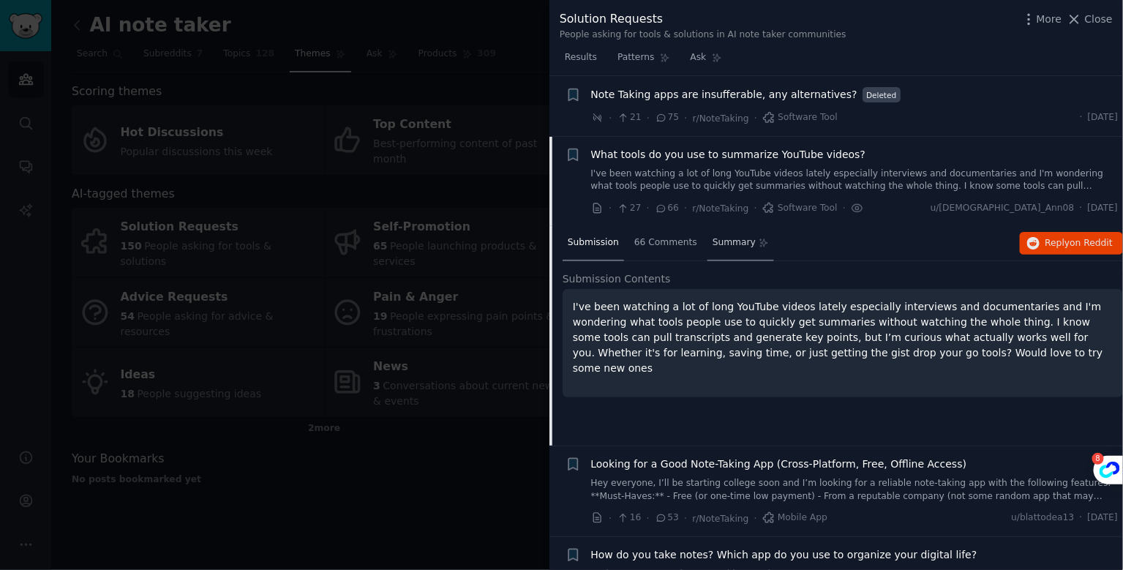
click at [731, 249] on div "Summary" at bounding box center [741, 243] width 67 height 35
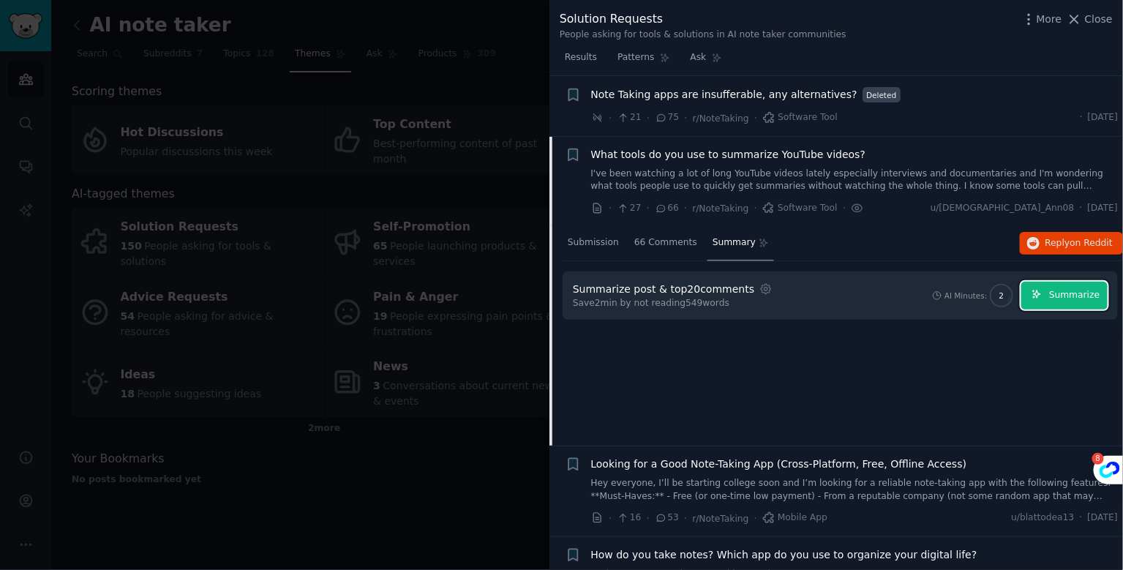
click at [1078, 294] on span "Summarize" at bounding box center [1074, 295] width 50 height 13
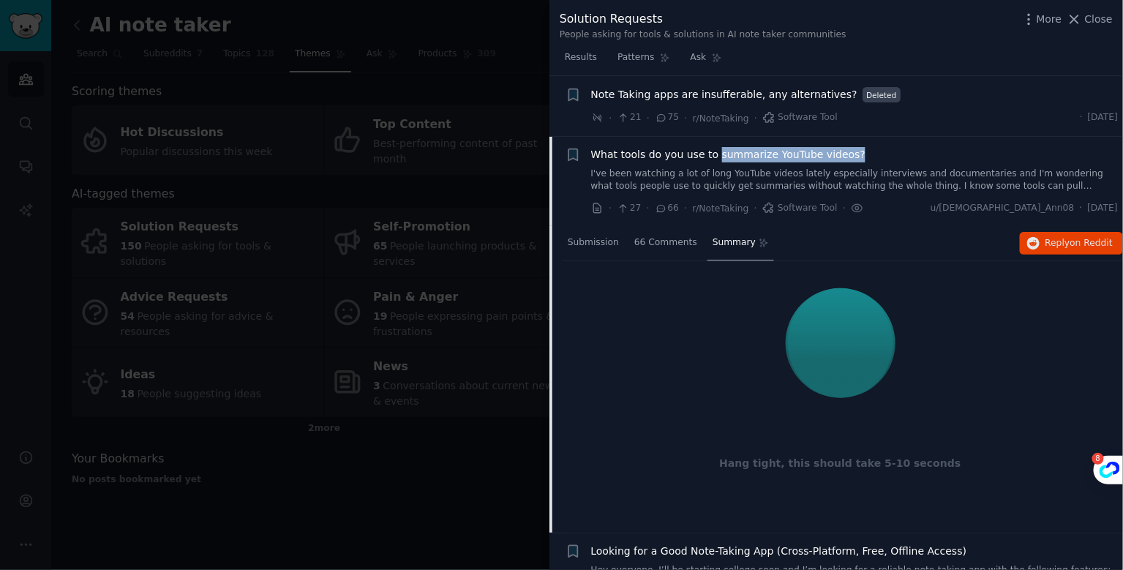
drag, startPoint x: 869, startPoint y: 149, endPoint x: 714, endPoint y: 157, distance: 155.3
click at [714, 157] on div "What tools do you use to summarize YouTube videos?" at bounding box center [855, 154] width 528 height 15
copy span "summarize YouTube videos?"
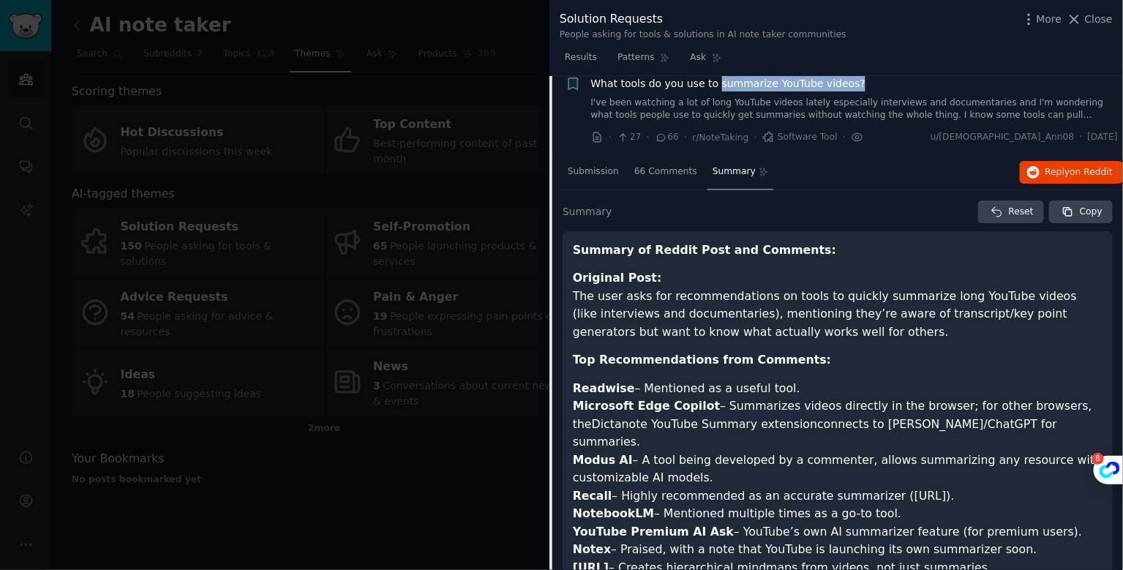
scroll to position [64, 0]
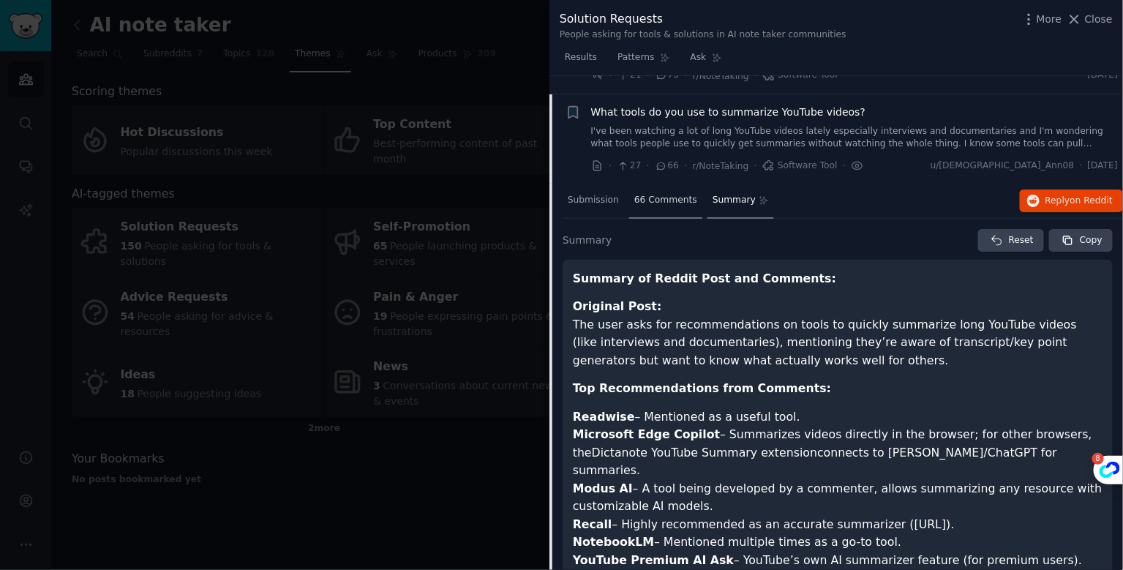
click at [665, 203] on span "66 Comments" at bounding box center [665, 200] width 63 height 13
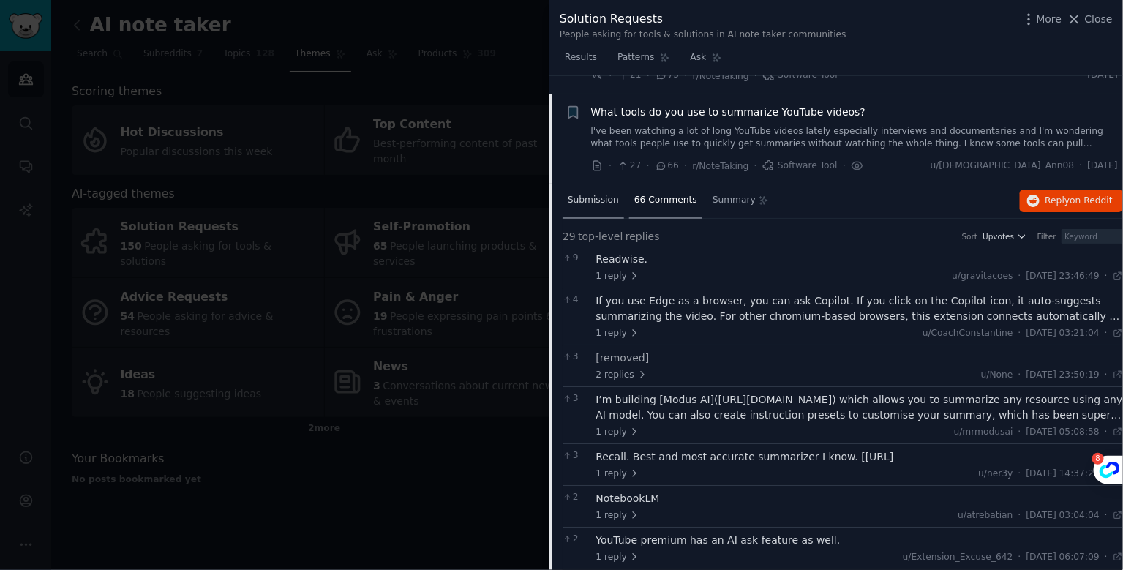
click at [587, 201] on span "Submission" at bounding box center [593, 200] width 51 height 13
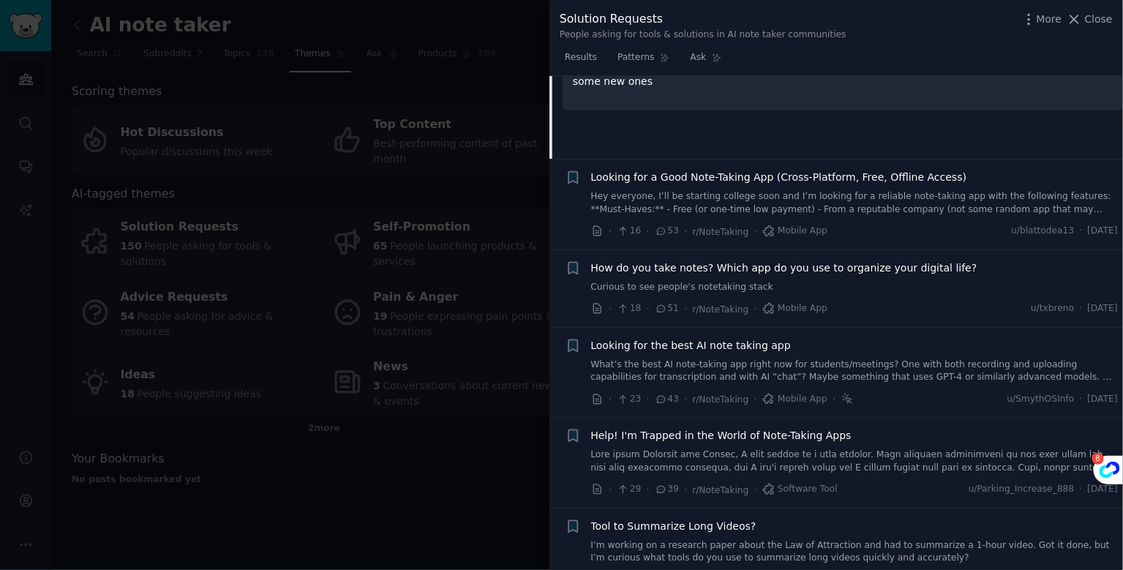
scroll to position [309, 0]
click at [851, 182] on span "Looking for a Good Note-Taking App (Cross-Platform, Free, Offline Access)" at bounding box center [779, 177] width 376 height 15
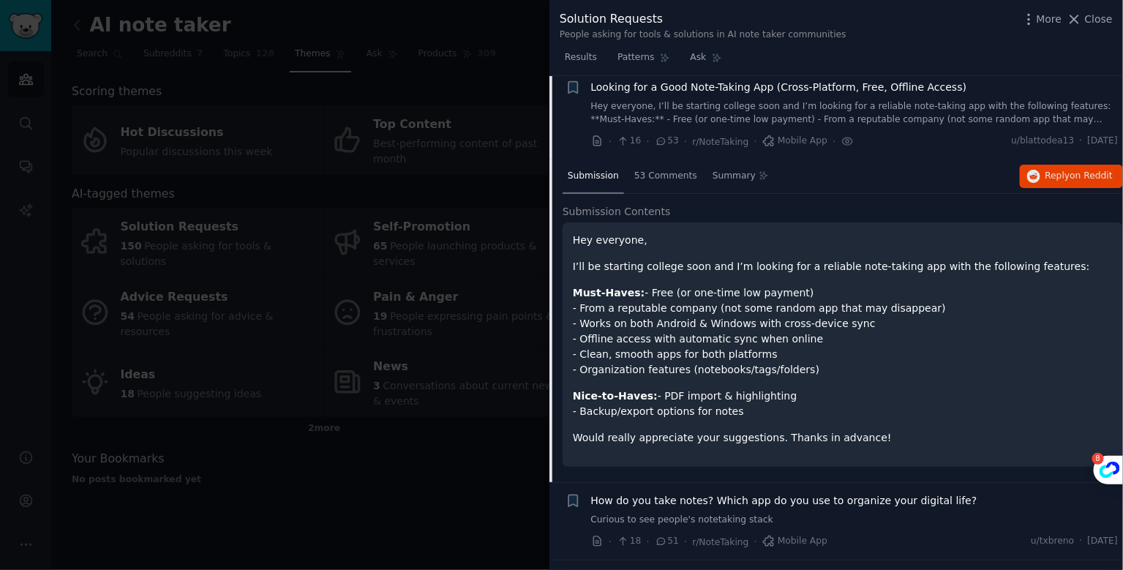
scroll to position [172, 0]
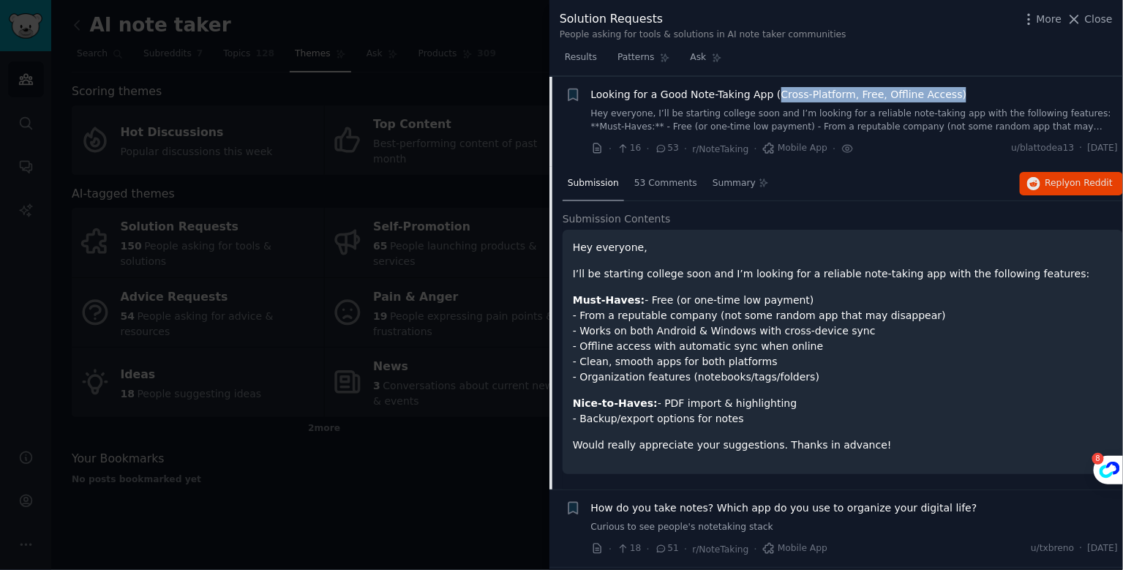
drag, startPoint x: 974, startPoint y: 93, endPoint x: 771, endPoint y: 95, distance: 202.7
click at [771, 95] on div "Looking for a Good Note-Taking App (Cross-Platform, Free, Offline Access)" at bounding box center [855, 94] width 528 height 15
copy span "Cross-Platform, Free, Offline Access)"
click at [881, 137] on div "Looking for a Good Note-Taking App (Cross-Platform, Free, Offline Access) Hey e…" at bounding box center [855, 122] width 528 height 70
click at [651, 186] on span "53 Comments" at bounding box center [665, 183] width 63 height 13
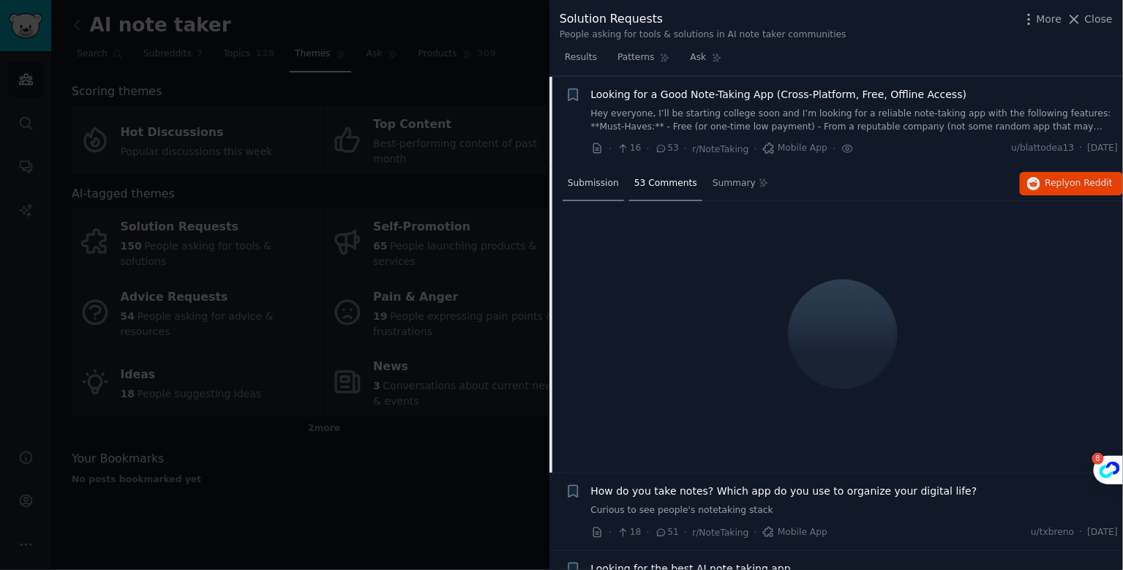
click at [583, 186] on span "Submission" at bounding box center [593, 183] width 51 height 13
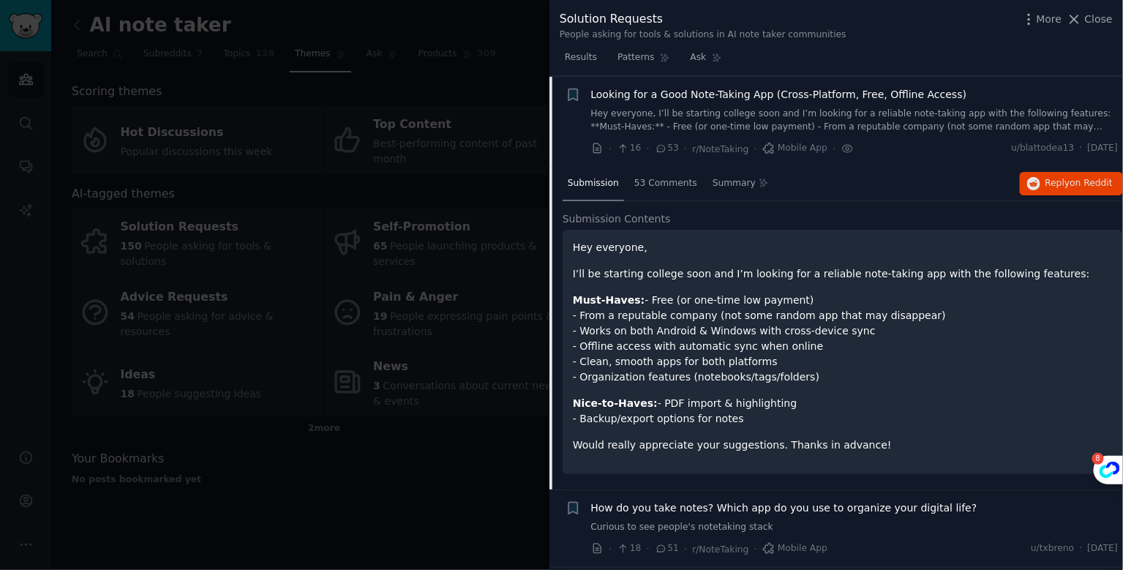
scroll to position [78, 0]
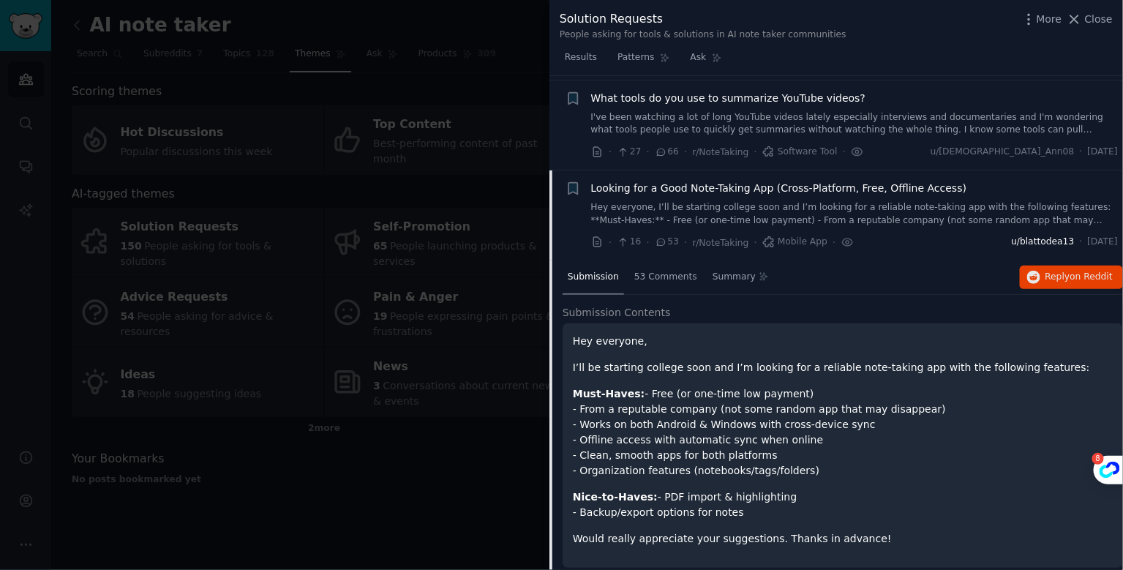
click at [1017, 241] on span "u/blattodea13" at bounding box center [1043, 242] width 63 height 13
click at [1099, 241] on span "[DATE]" at bounding box center [1103, 242] width 30 height 13
drag, startPoint x: 598, startPoint y: 243, endPoint x: 833, endPoint y: 9, distance: 331.7
click at [0, 0] on div "Solution Requests People asking for tools & solutions in AI note taker communit…" at bounding box center [561, 285] width 1123 height 570
click at [585, 277] on span "Submission" at bounding box center [593, 277] width 51 height 13
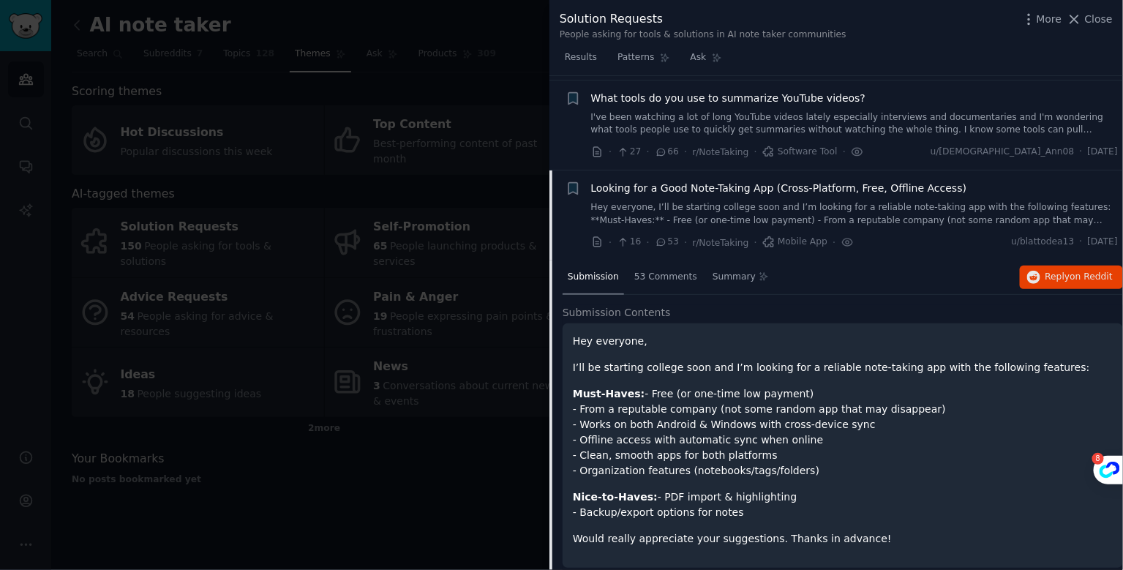
click at [602, 280] on span "Submission" at bounding box center [593, 277] width 51 height 13
click at [689, 183] on span "Looking for a Good Note-Taking App (Cross-Platform, Free, Offline Access)" at bounding box center [779, 188] width 376 height 15
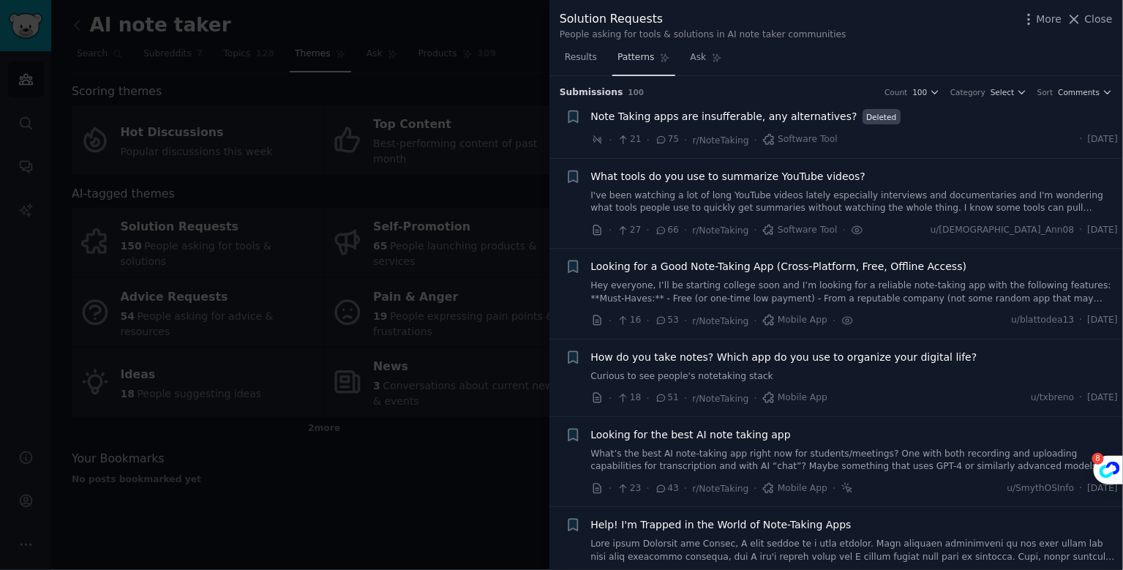
click at [645, 56] on span "Patterns" at bounding box center [636, 57] width 37 height 13
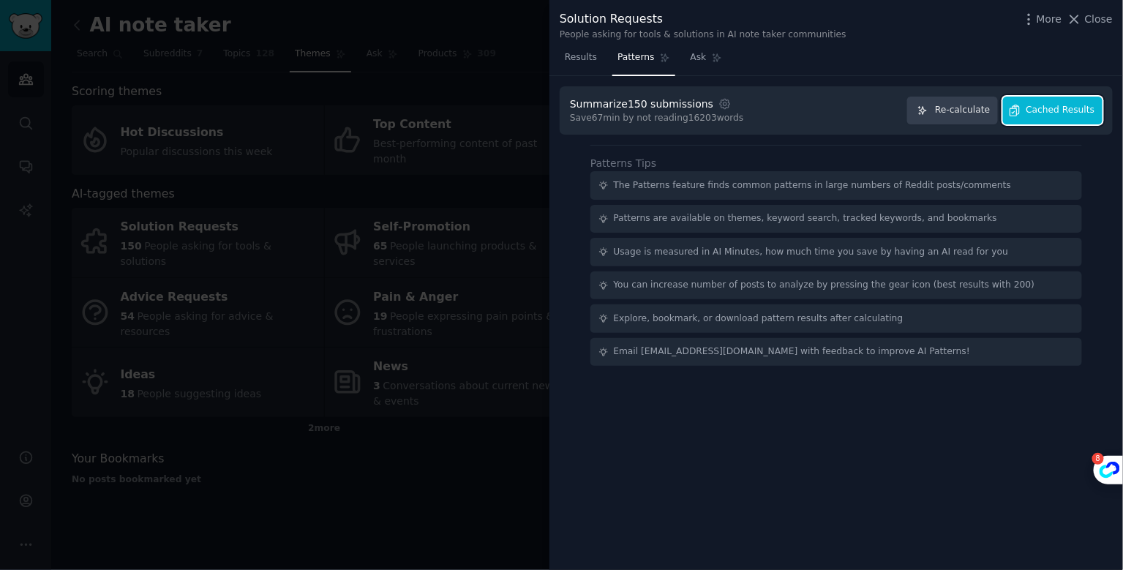
click at [1063, 116] on button "Cached Results" at bounding box center [1053, 111] width 100 height 29
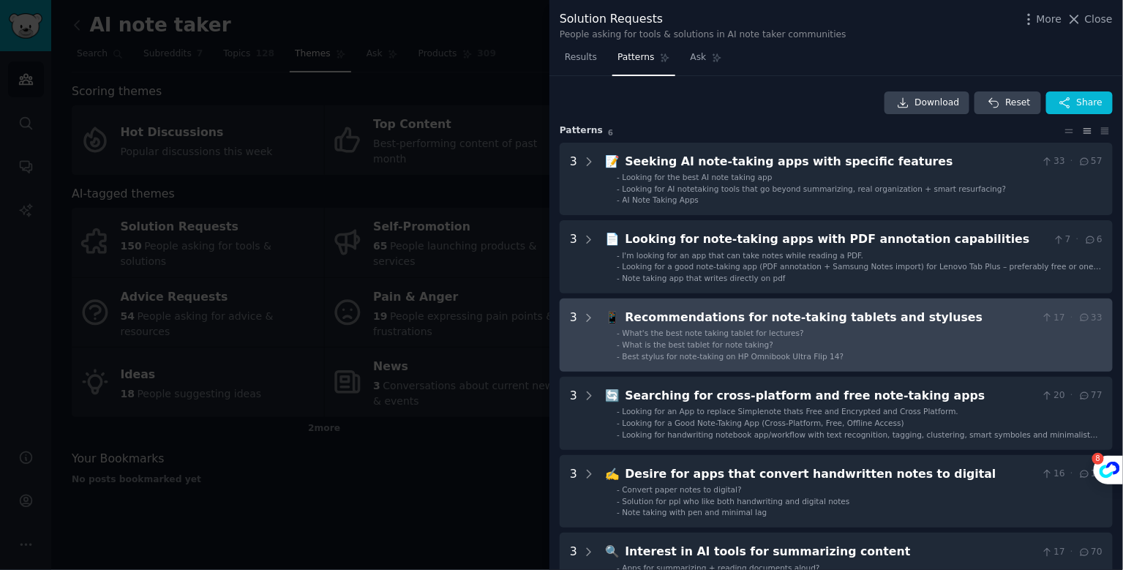
click at [722, 332] on span "What's the best note taking tablet for lectures?" at bounding box center [713, 333] width 181 height 9
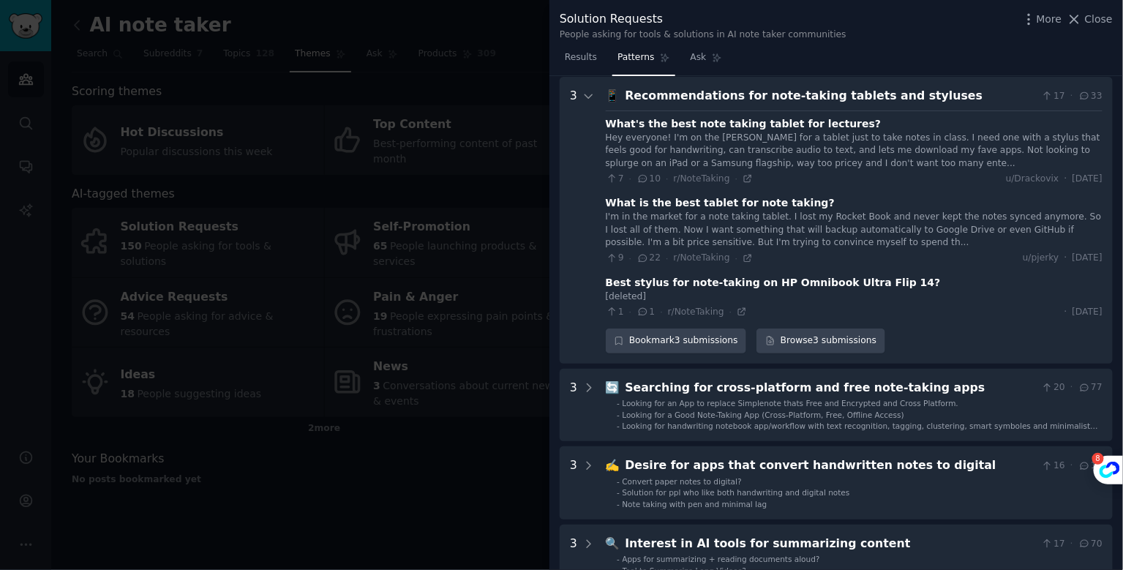
scroll to position [222, 0]
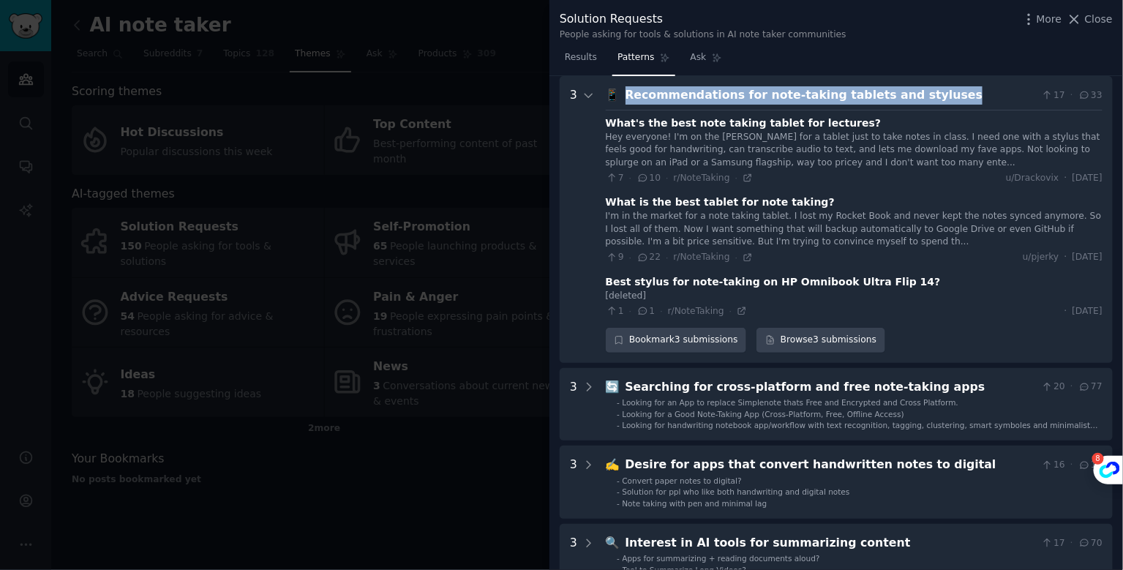
drag, startPoint x: 940, startPoint y: 97, endPoint x: 626, endPoint y: 100, distance: 314.7
click at [626, 100] on div "Recommendations for note-taking tablets and styluses" at bounding box center [831, 95] width 411 height 18
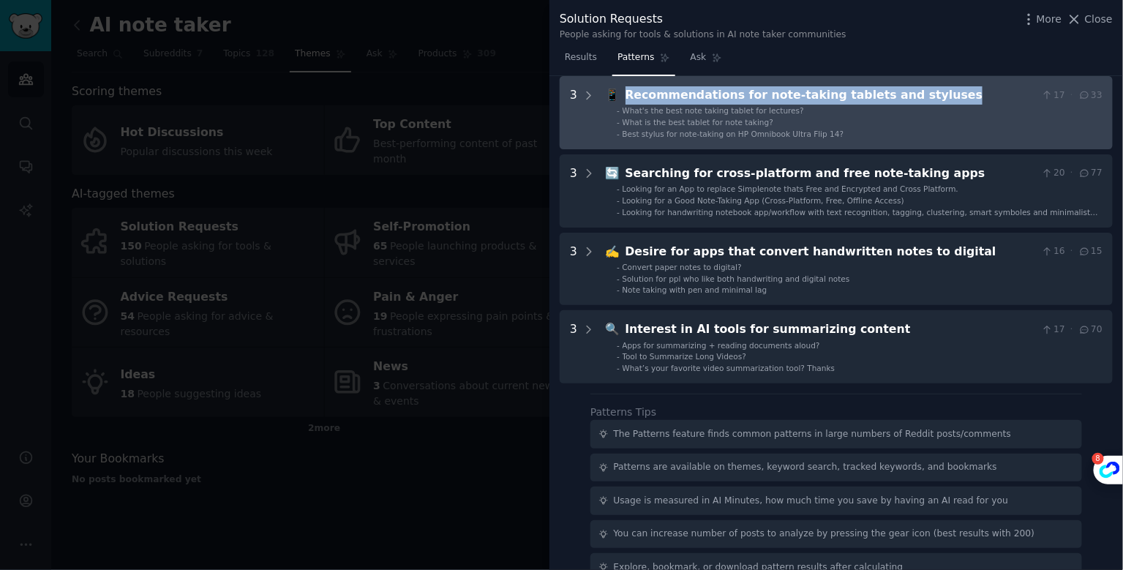
copy div "Recommendations for note-taking tablets and styluses"
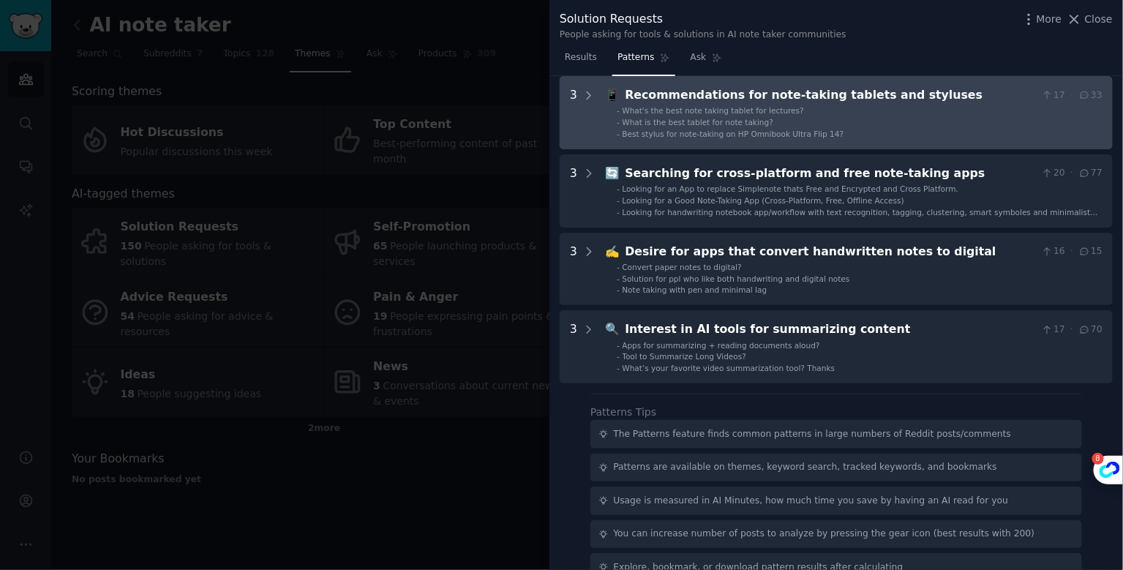
click at [823, 141] on styluses "3 📱 Recommendations for note-taking tablets and styluses 17 · 33 - What's the b…" at bounding box center [836, 112] width 553 height 73
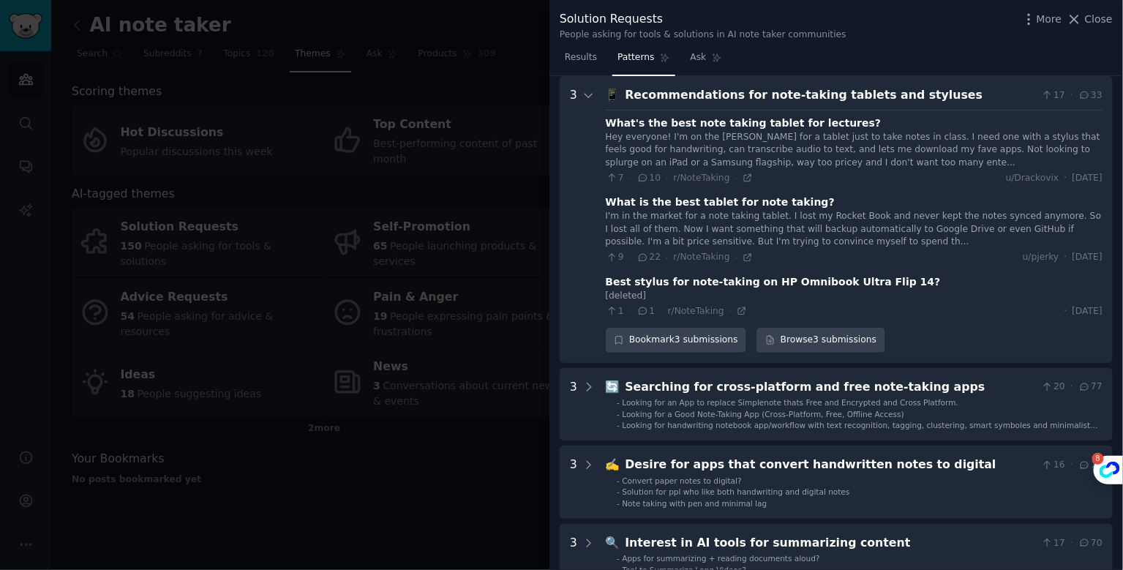
click at [855, 96] on div "Recommendations for note-taking tablets and styluses" at bounding box center [831, 95] width 411 height 18
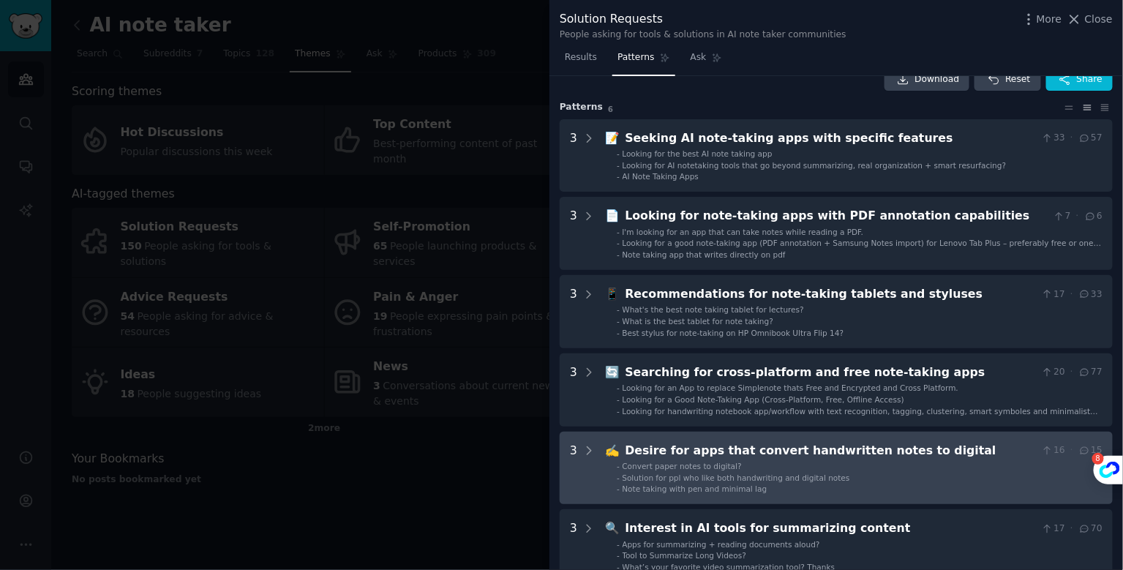
scroll to position [8, 0]
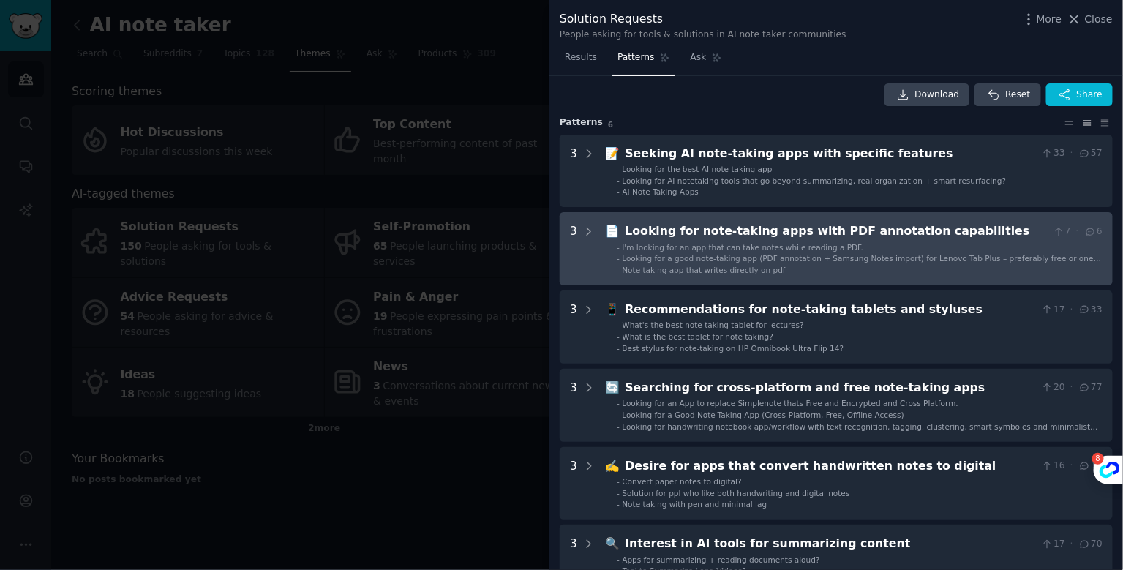
click at [850, 254] on span "Looking for a good note-taking app (PDF annotation + Samsung Notes import) for …" at bounding box center [862, 263] width 479 height 19
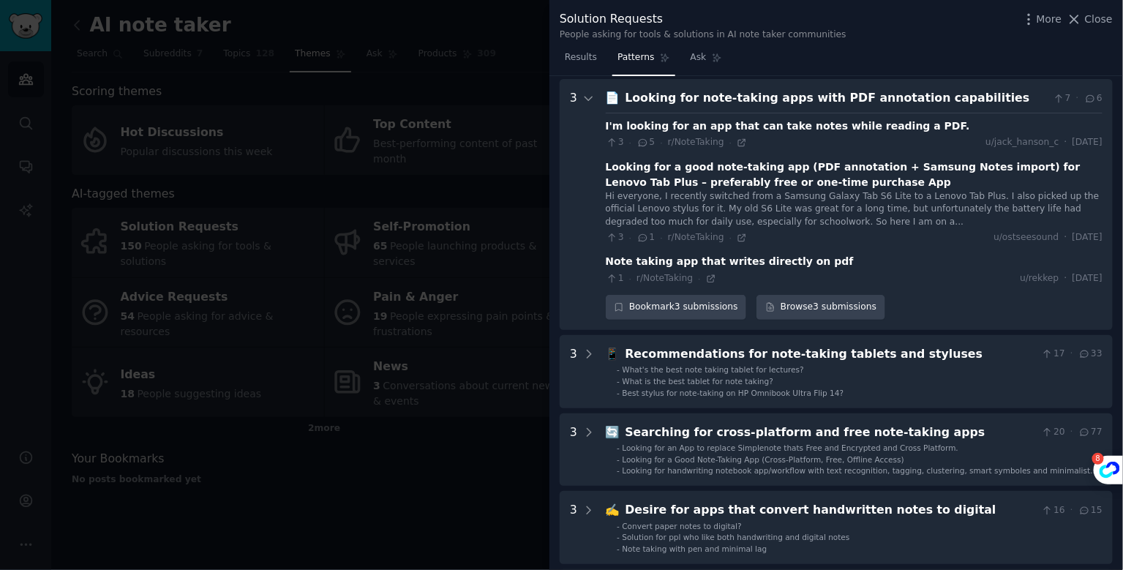
scroll to position [144, 0]
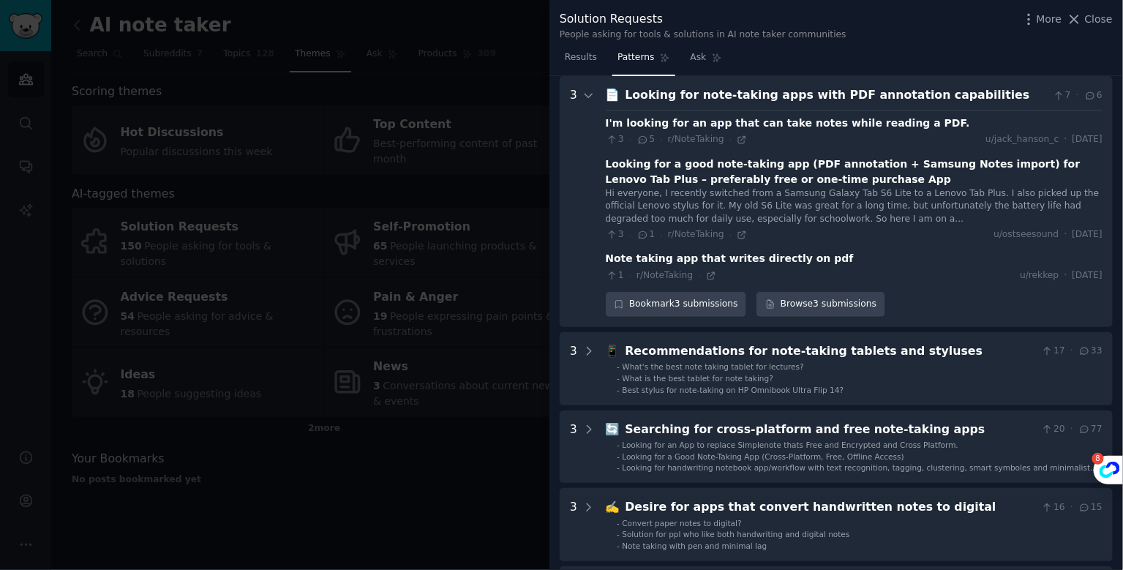
click at [831, 87] on div "Looking for note-taking apps with PDF annotation capabilities" at bounding box center [837, 95] width 422 height 18
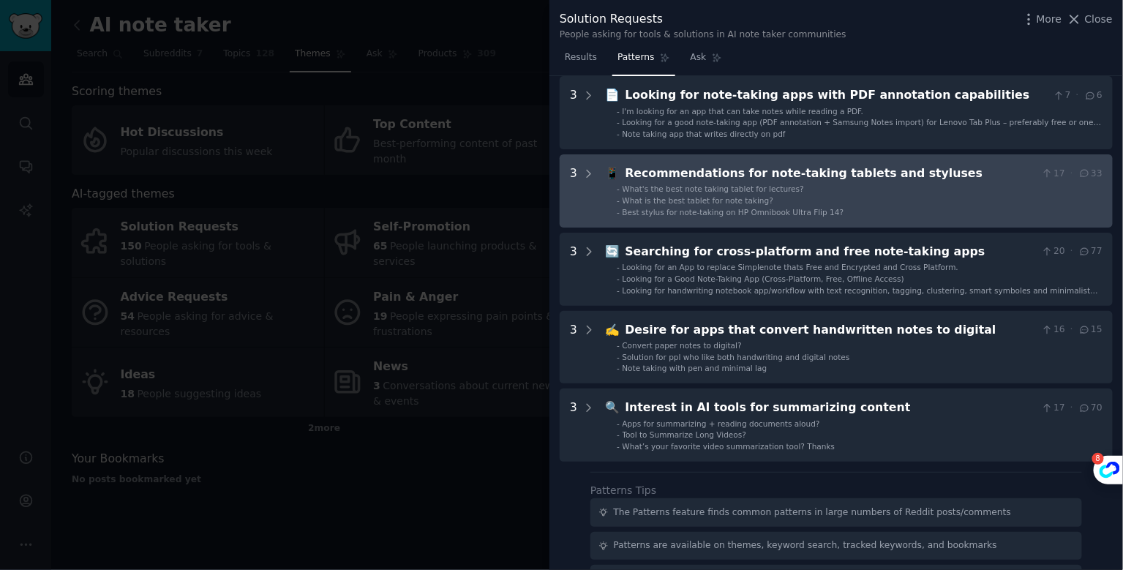
click at [791, 181] on div "Recommendations for note-taking tablets and styluses" at bounding box center [831, 174] width 411 height 18
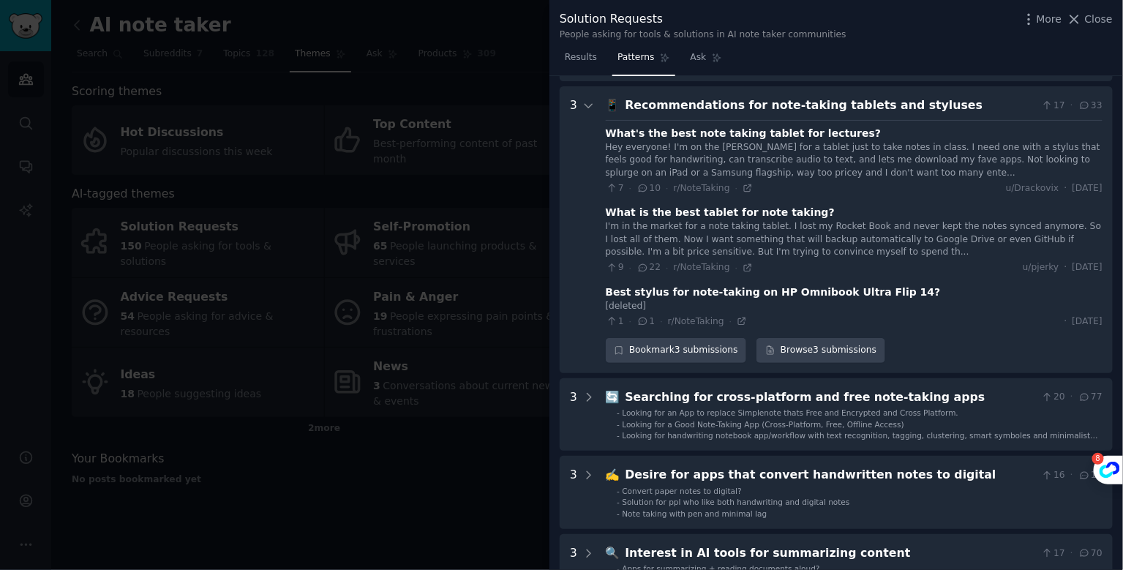
scroll to position [222, 0]
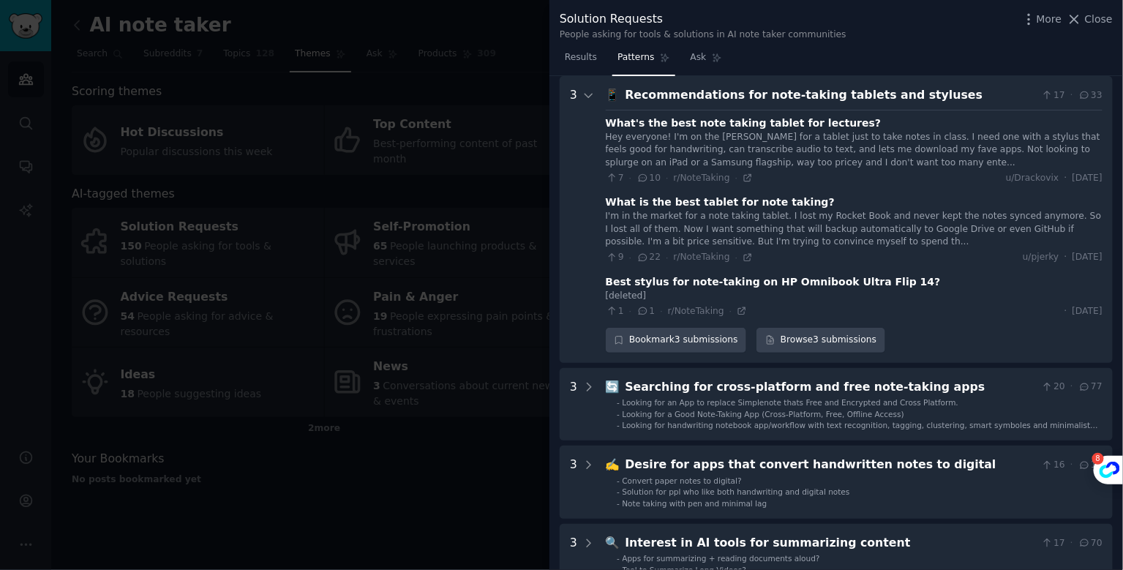
click at [832, 89] on div "Recommendations for note-taking tablets and styluses" at bounding box center [831, 95] width 411 height 18
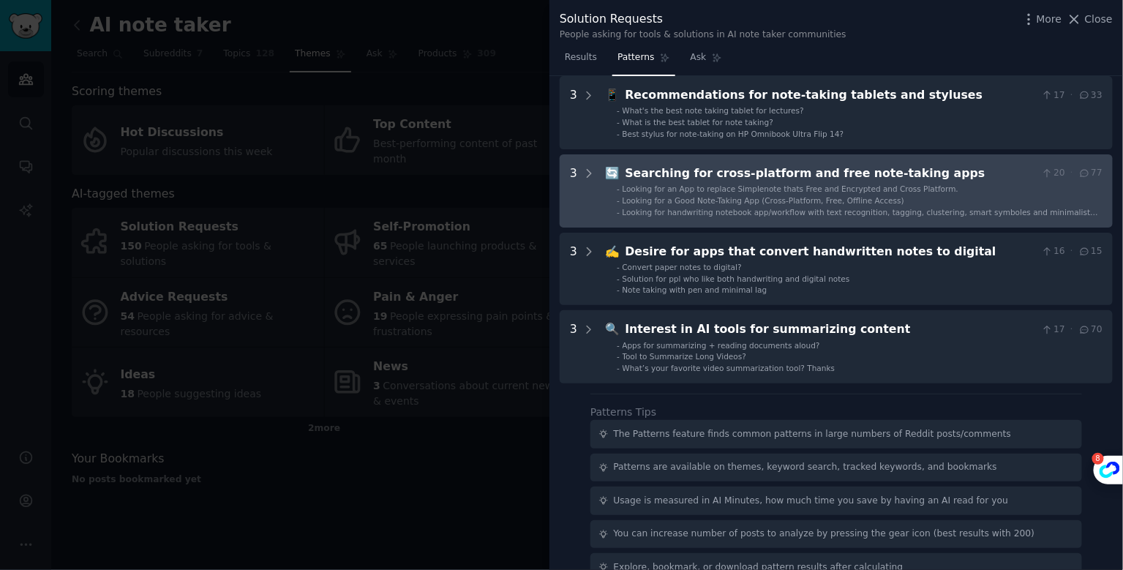
click at [817, 204] on div "Looking for a Good Note-Taking App (Cross-Platform, Free, Offline Access)" at bounding box center [764, 200] width 282 height 10
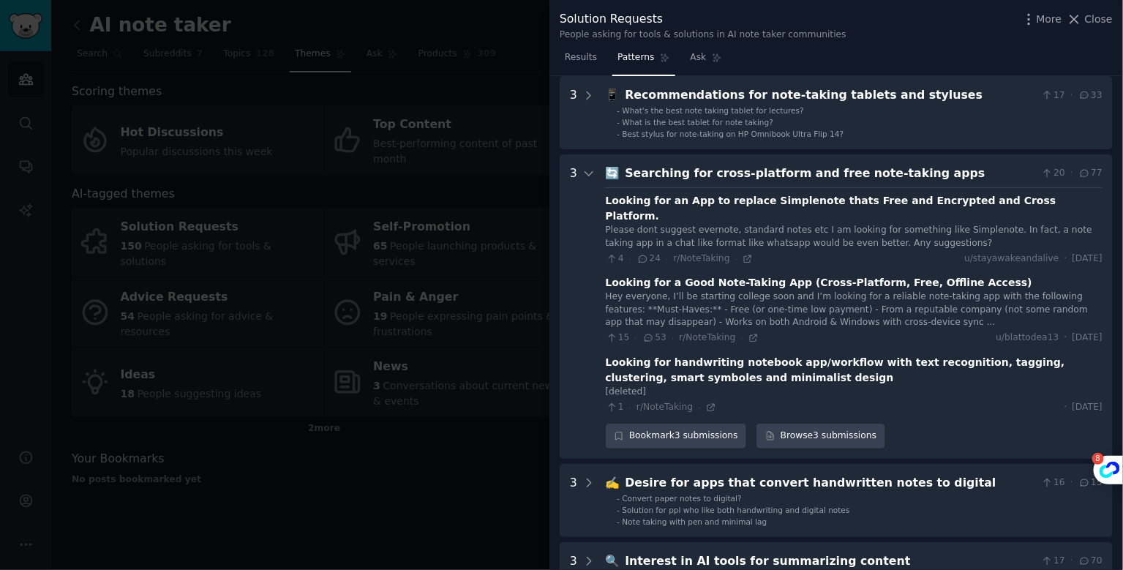
scroll to position [301, 0]
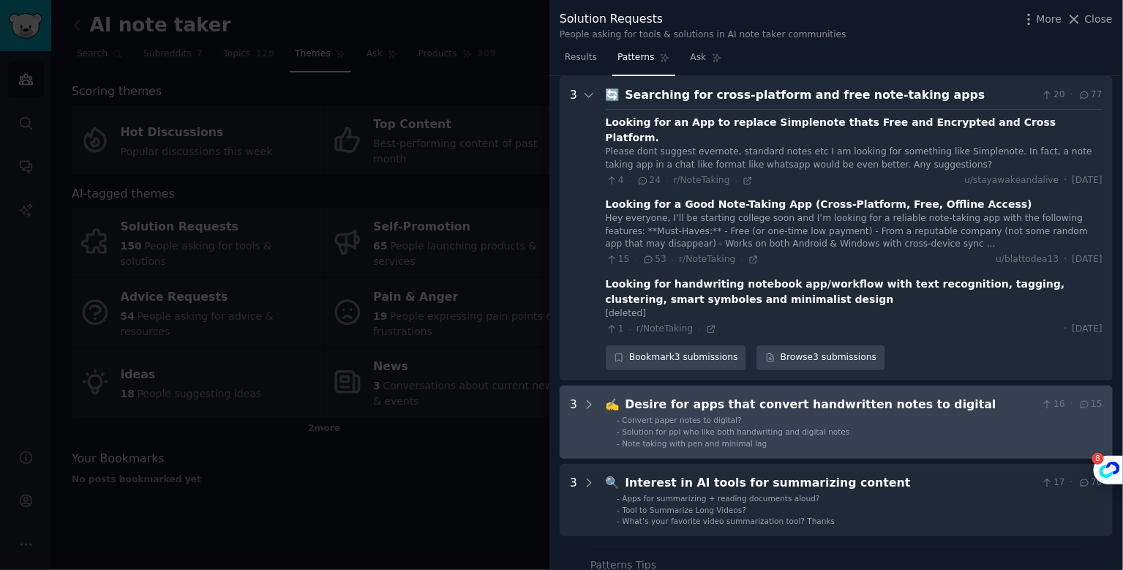
click at [733, 396] on div "Desire for apps that convert handwritten notes to digital" at bounding box center [831, 405] width 411 height 18
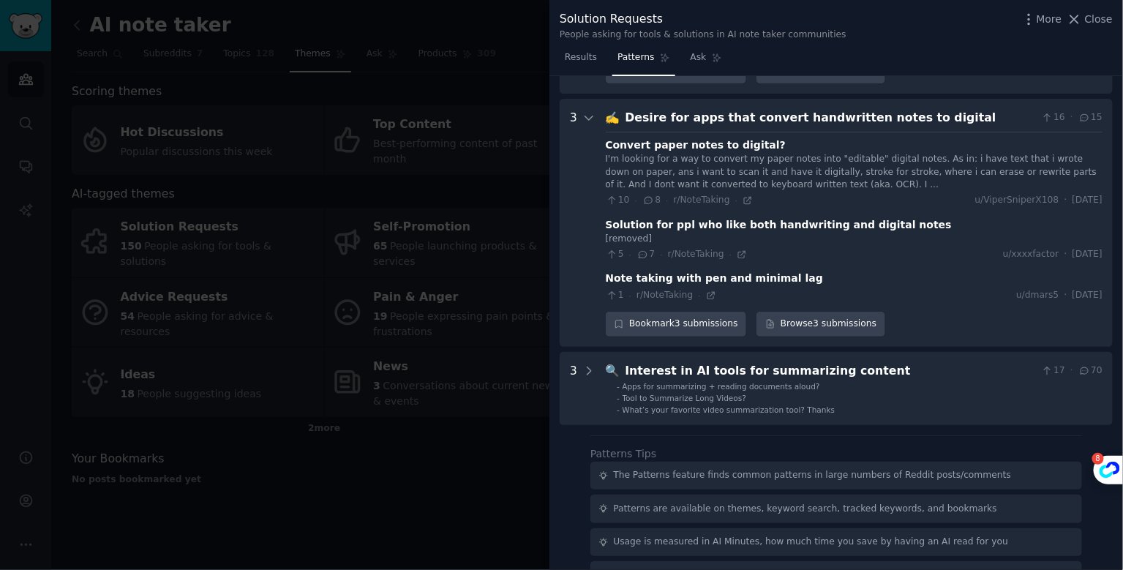
scroll to position [593, 0]
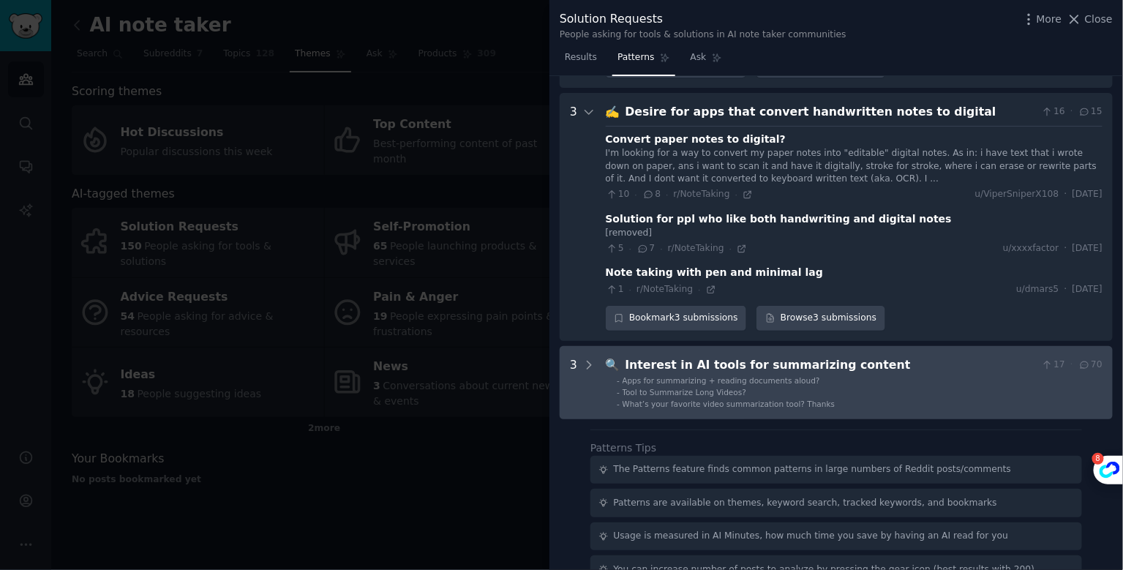
click at [774, 376] on span "Apps for summarizing + reading documents aloud?" at bounding box center [722, 380] width 198 height 9
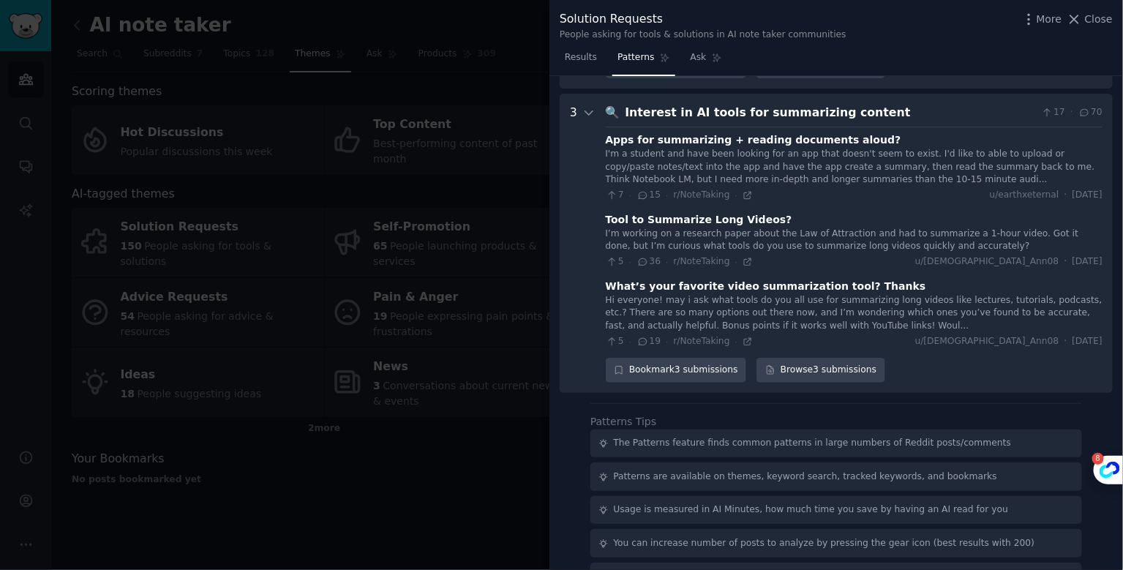
scroll to position [896, 0]
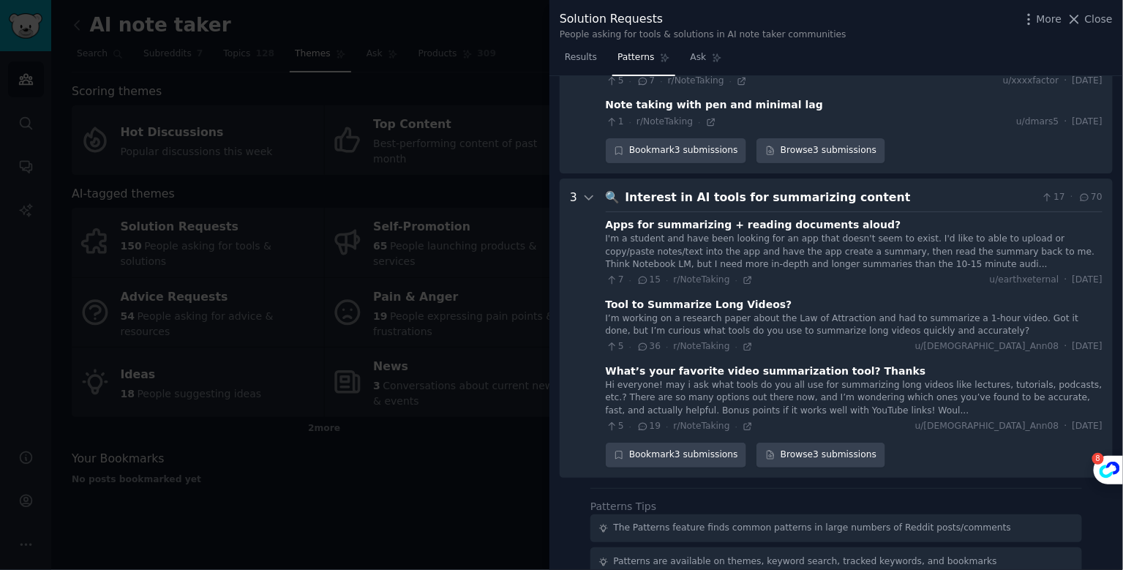
click at [673, 189] on div "Interest in AI tools for summarizing content" at bounding box center [831, 198] width 411 height 18
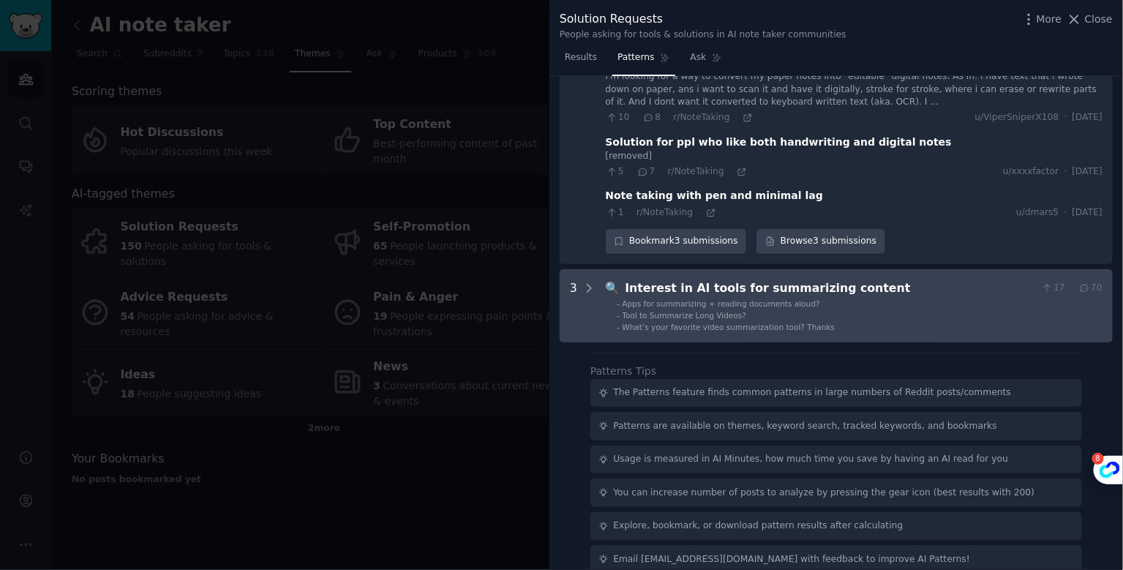
click at [730, 280] on div "Interest in AI tools for summarizing content" at bounding box center [831, 289] width 411 height 18
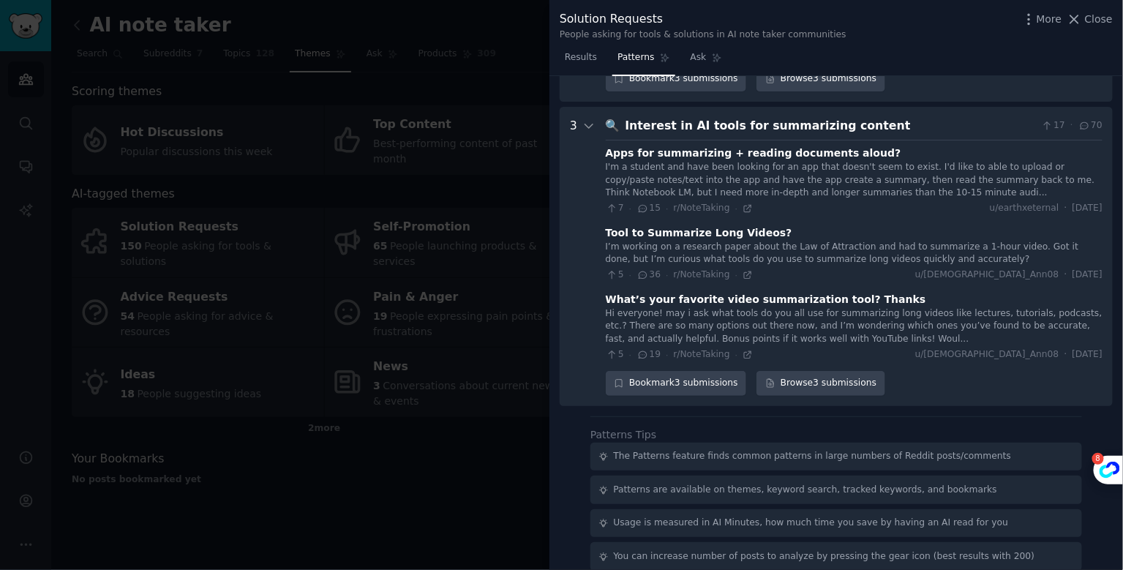
scroll to position [846, 0]
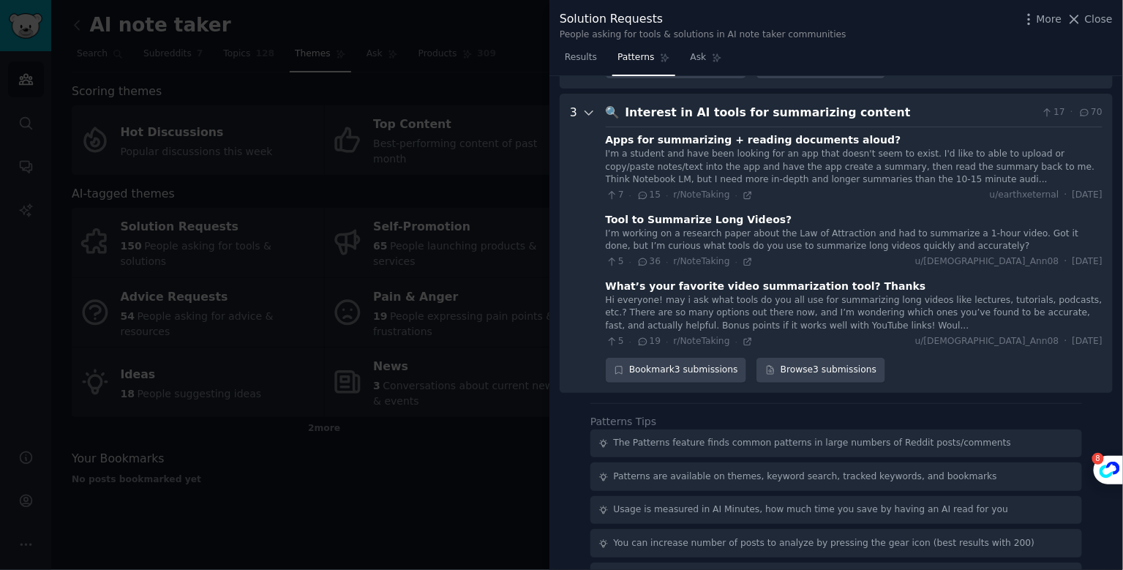
click at [584, 106] on icon at bounding box center [589, 112] width 13 height 13
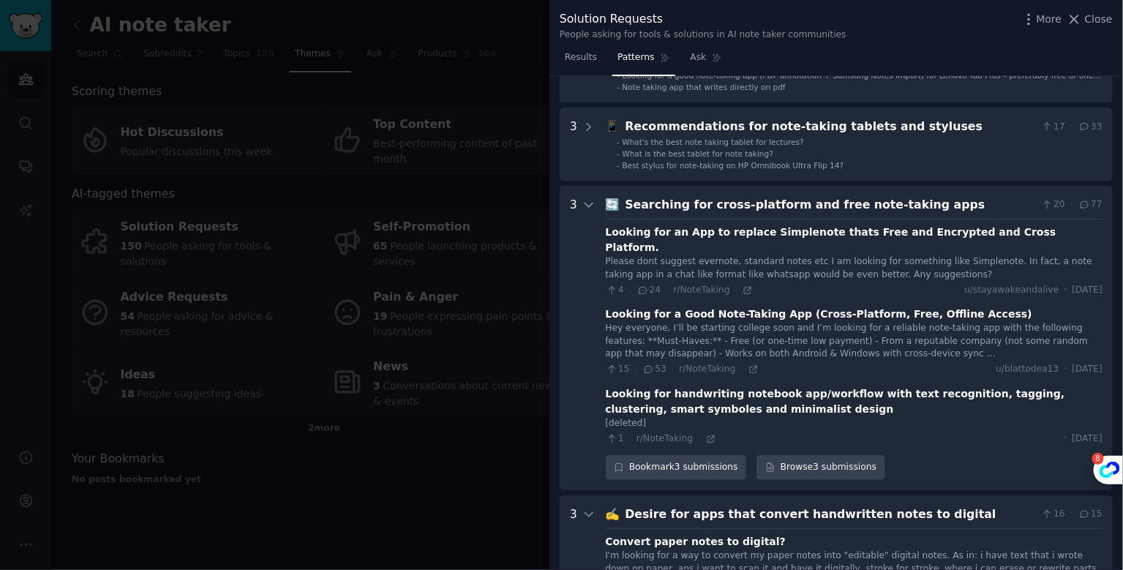
scroll to position [0, 0]
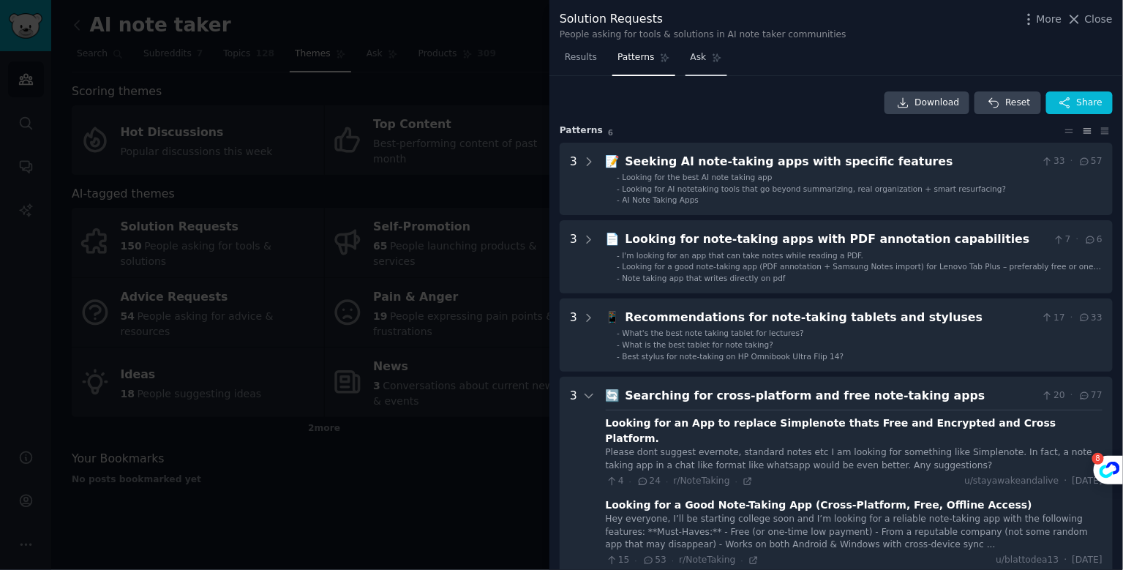
click at [696, 51] on span "Ask" at bounding box center [699, 57] width 16 height 13
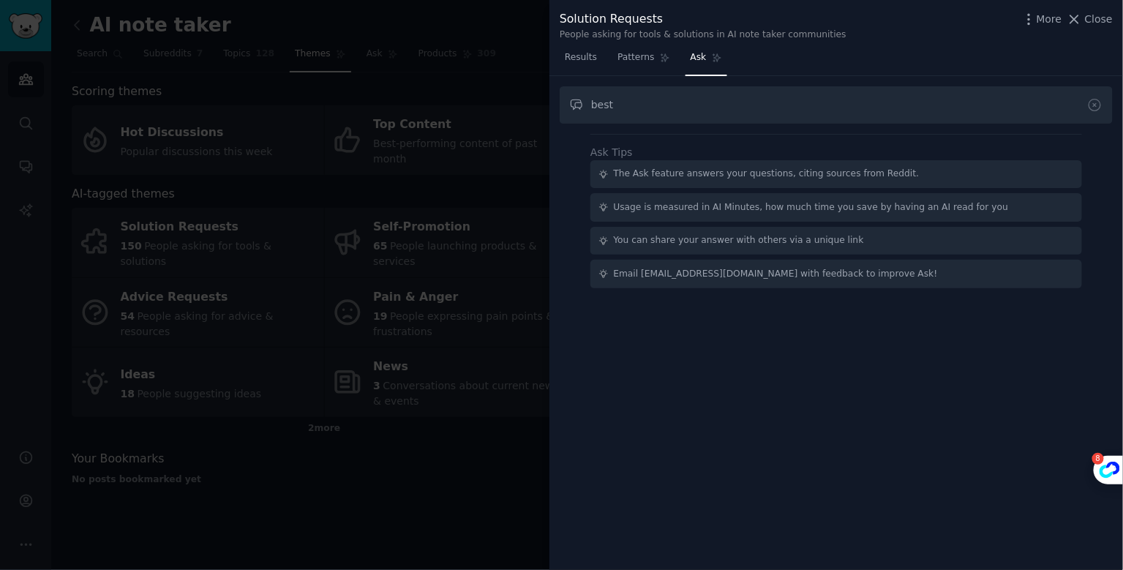
type input "best"
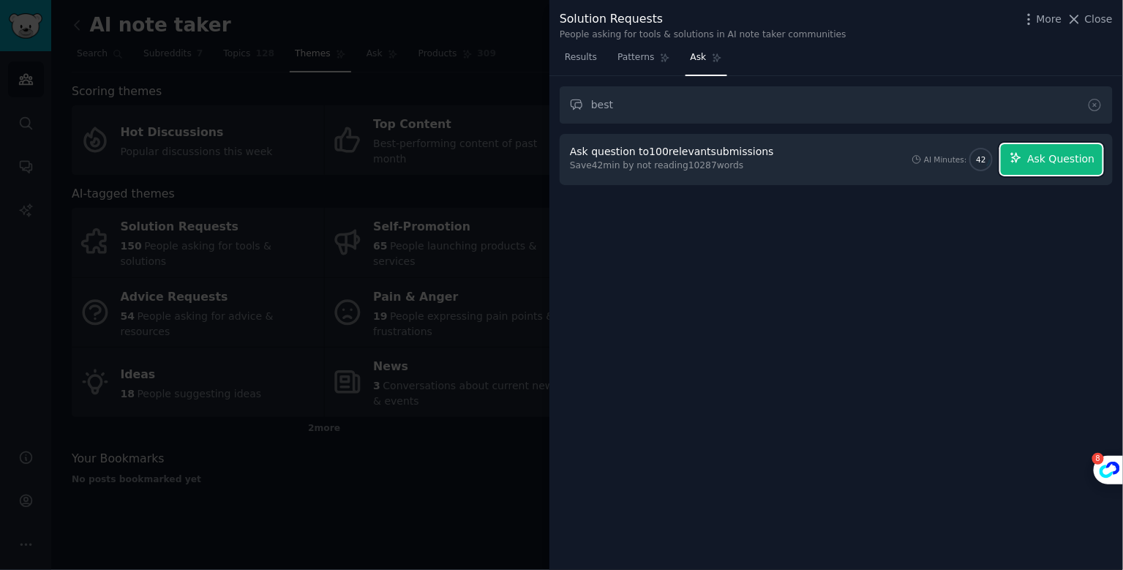
click at [1060, 151] on span "Ask Question" at bounding box center [1060, 158] width 67 height 15
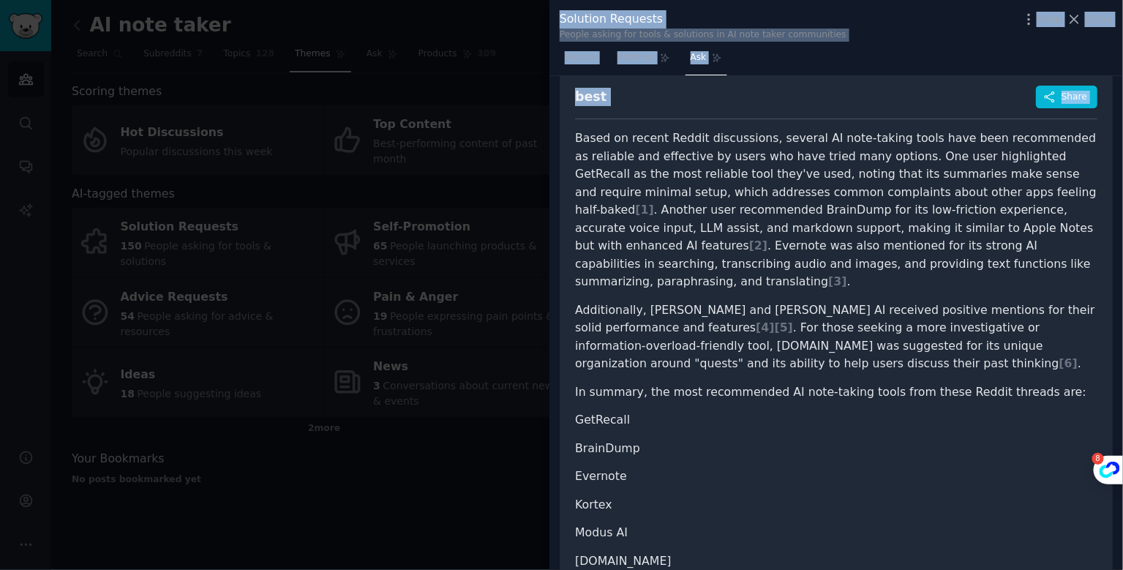
scroll to position [192, 0]
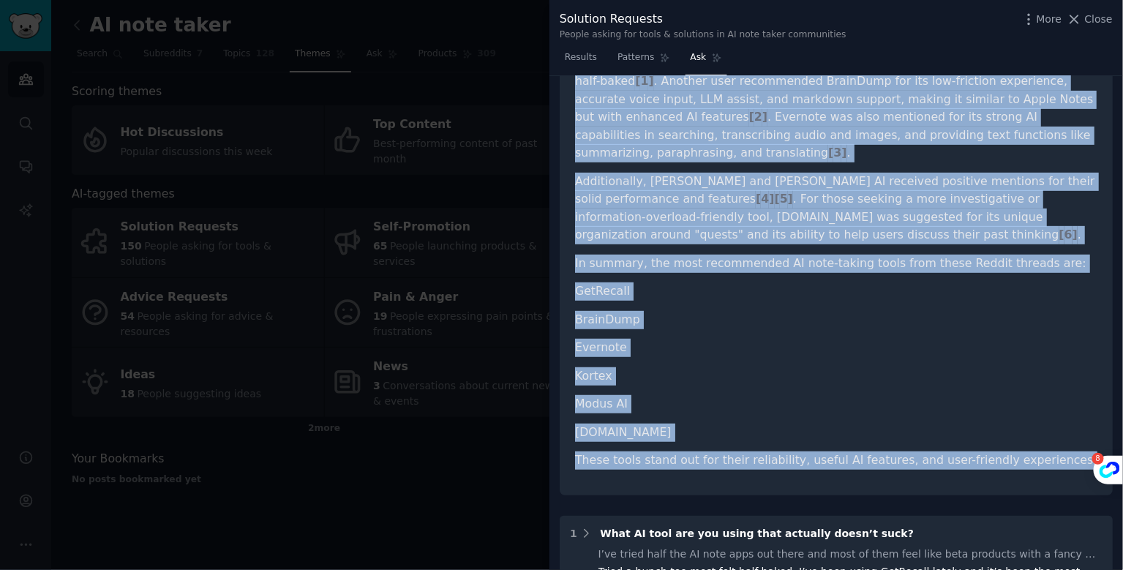
drag, startPoint x: 577, startPoint y: 198, endPoint x: 1044, endPoint y: 432, distance: 522.0
click at [1044, 432] on article "Based on recent Reddit discussions, several AI note-taking tools have been reco…" at bounding box center [836, 235] width 523 height 469
copy article "Based on recent Reddit discussions, several AI note-taking tools have been reco…"
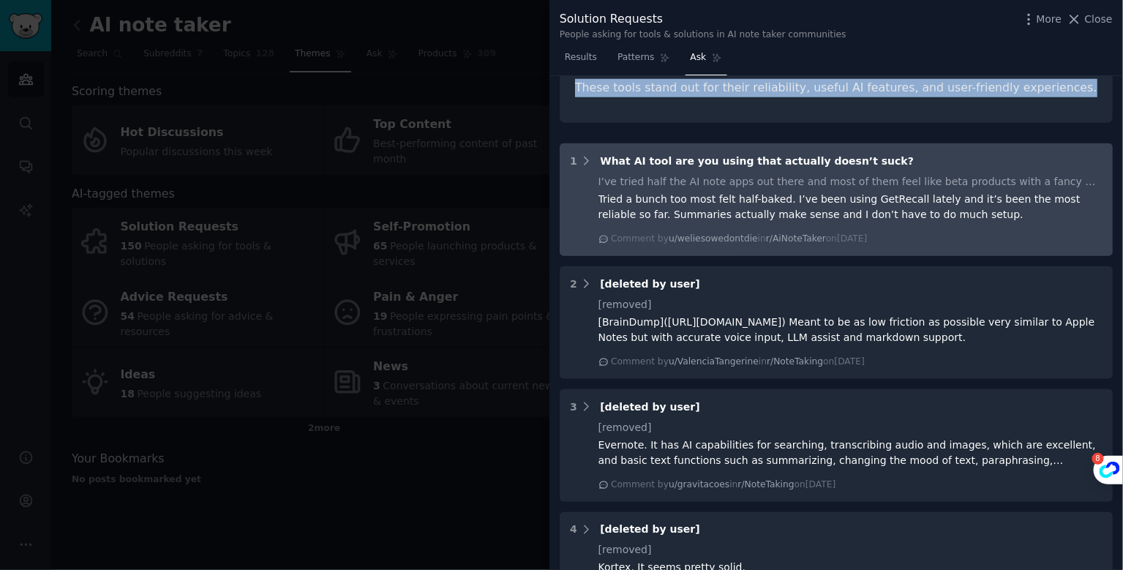
scroll to position [567, 0]
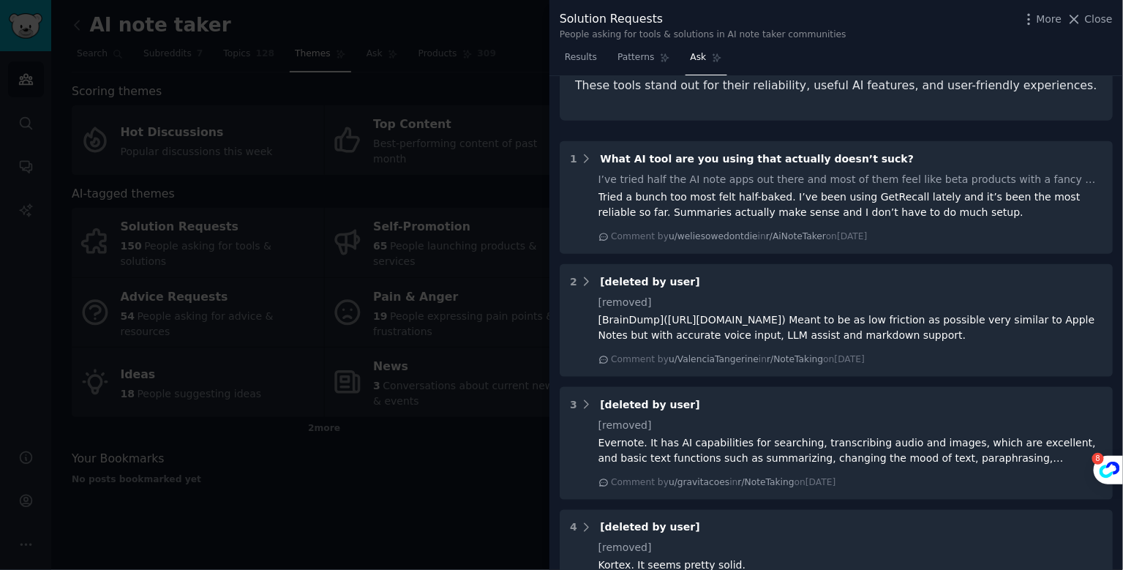
click at [455, 501] on div at bounding box center [561, 285] width 1123 height 570
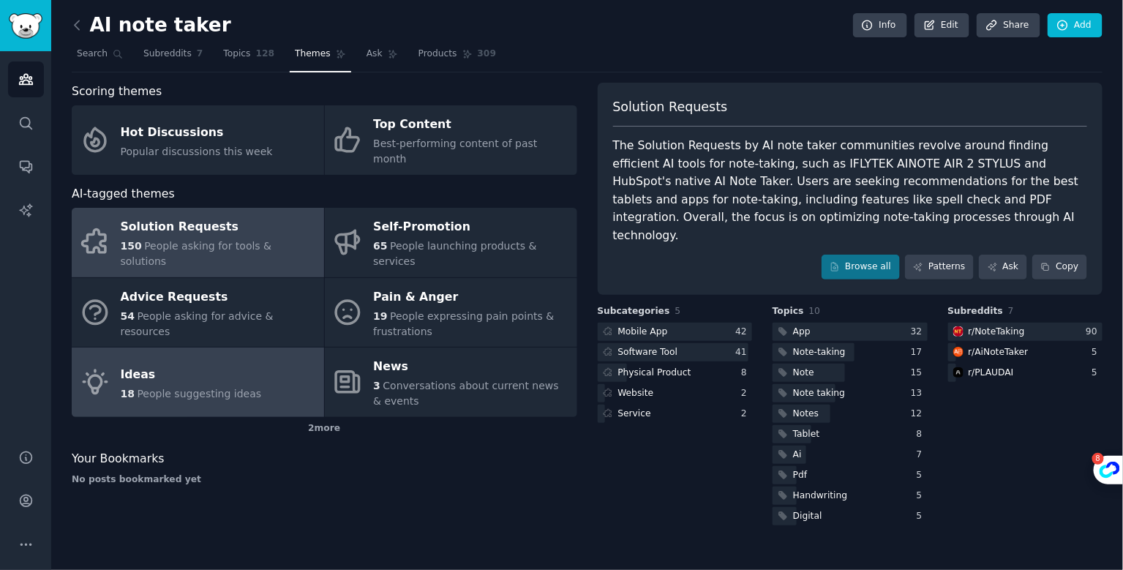
click at [205, 388] on span "People suggesting ideas" at bounding box center [199, 394] width 124 height 12
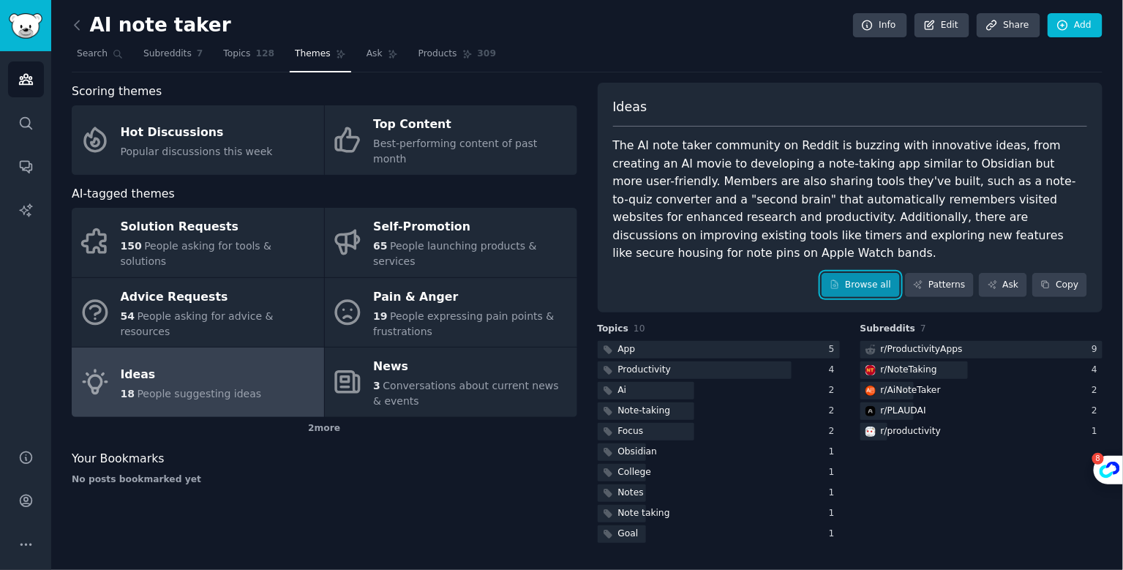
click at [855, 273] on link "Browse all" at bounding box center [861, 285] width 78 height 25
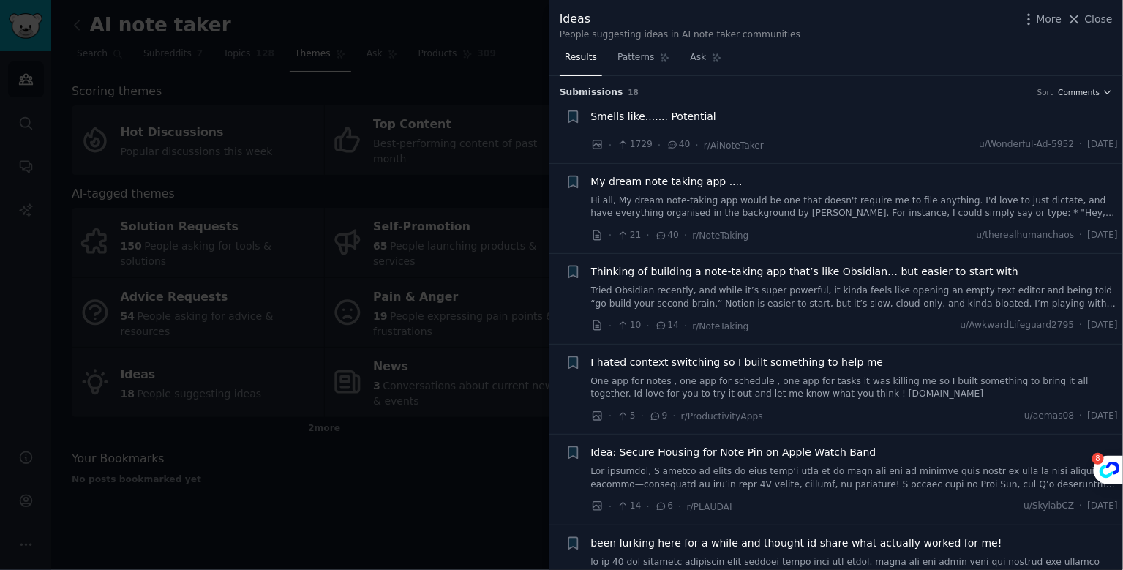
click at [442, 453] on div at bounding box center [561, 285] width 1123 height 570
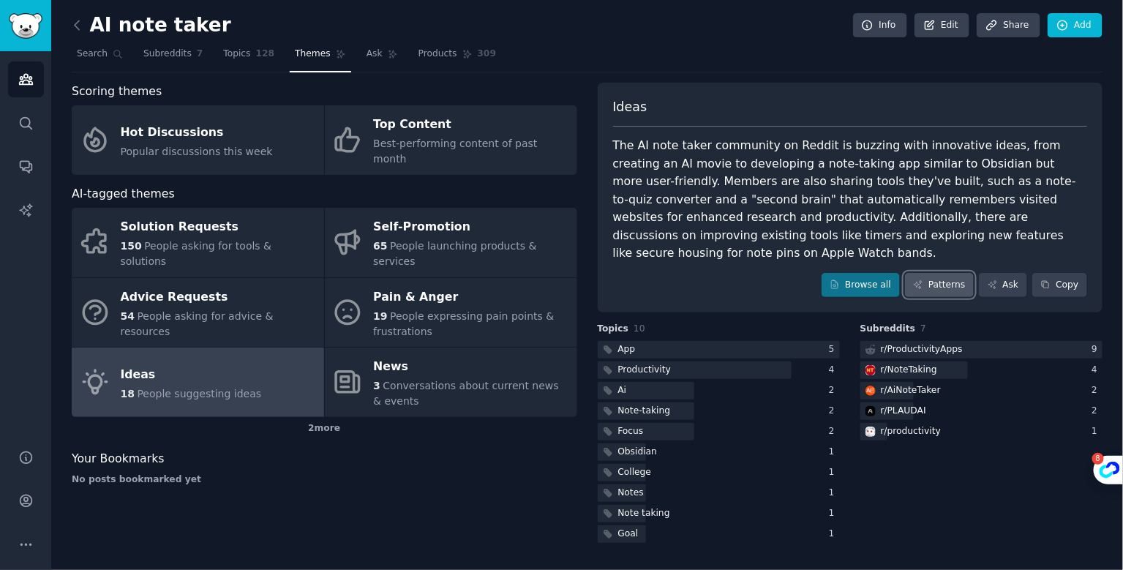
click at [948, 273] on link "Patterns" at bounding box center [939, 285] width 69 height 25
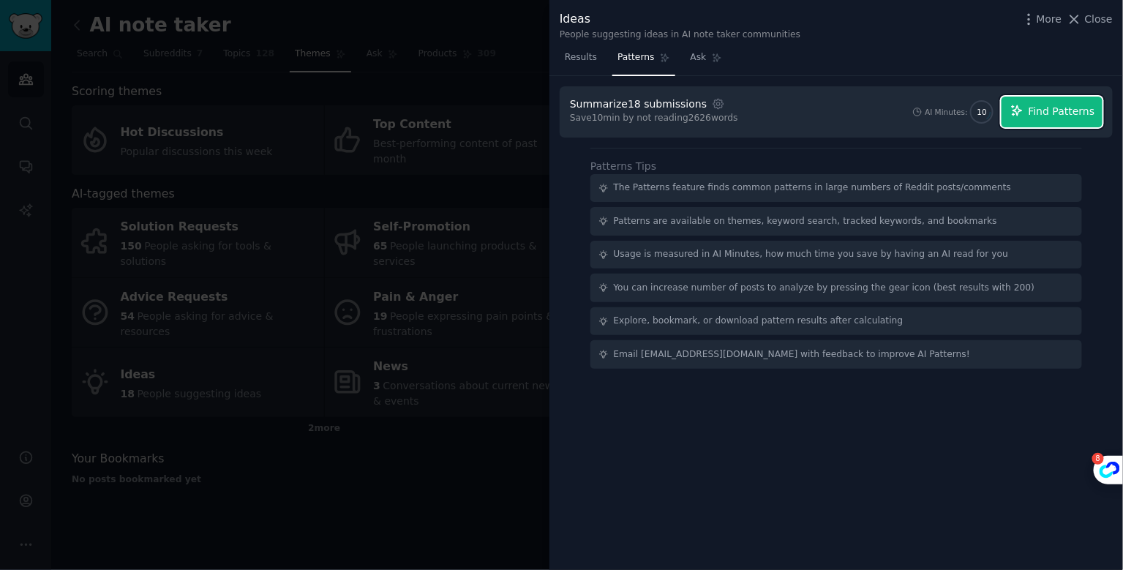
click at [1040, 117] on span "Find Patterns" at bounding box center [1062, 111] width 67 height 15
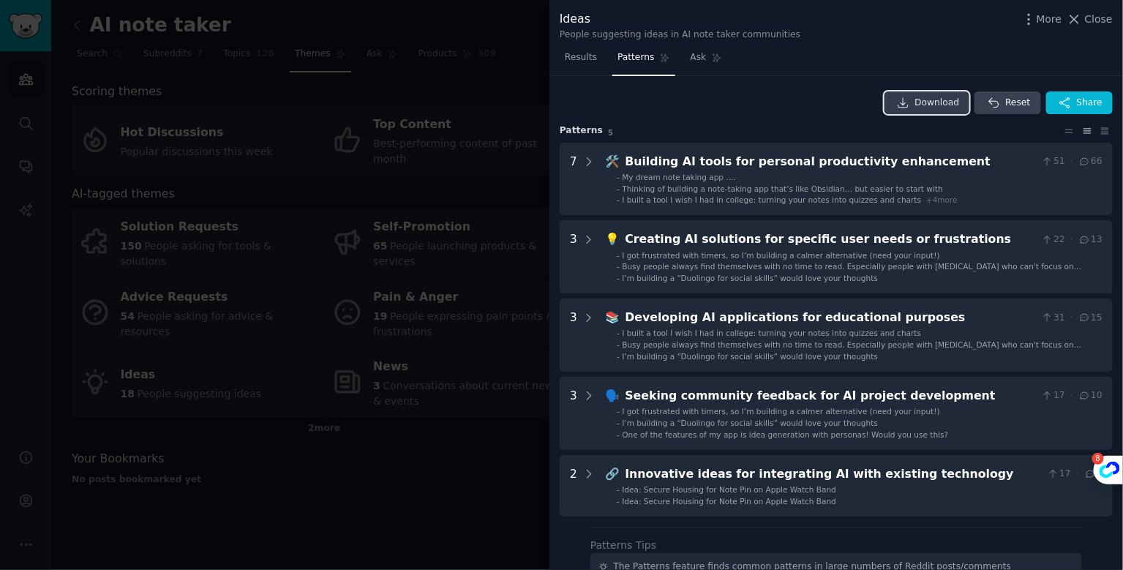
click at [923, 102] on span "Download" at bounding box center [937, 103] width 45 height 13
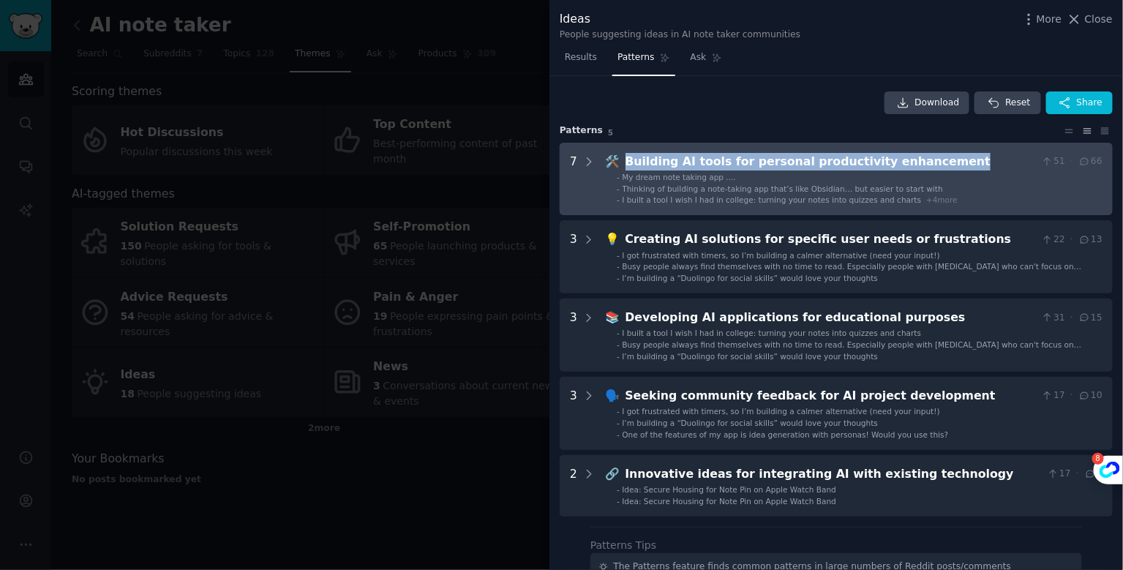
drag, startPoint x: 948, startPoint y: 162, endPoint x: 621, endPoint y: 165, distance: 326.4
click at [626, 165] on div "Building AI tools for personal productivity enhancement" at bounding box center [831, 162] width 411 height 18
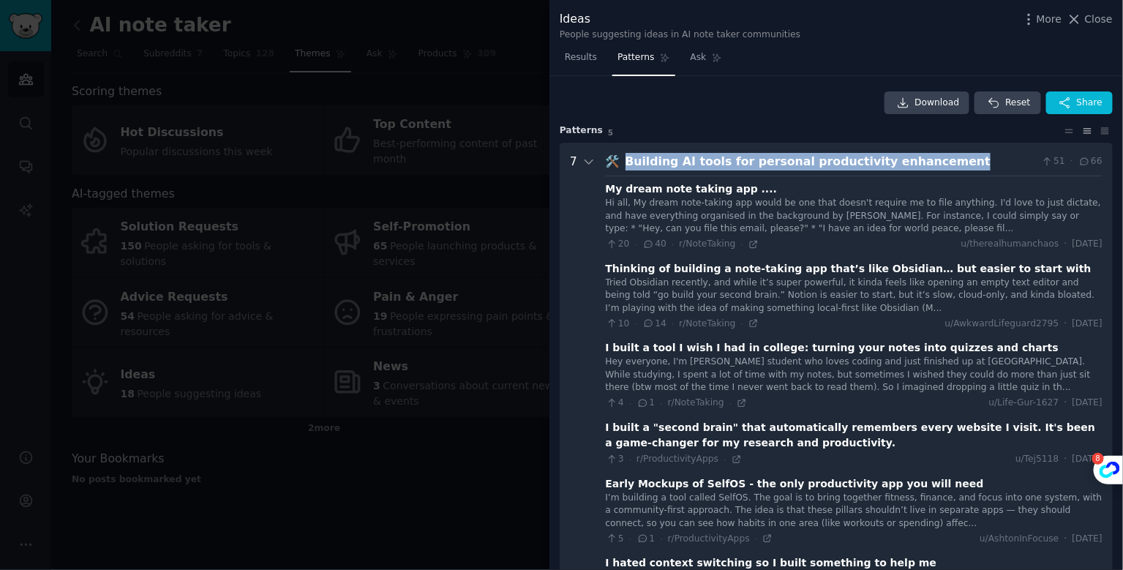
scroll to position [67, 0]
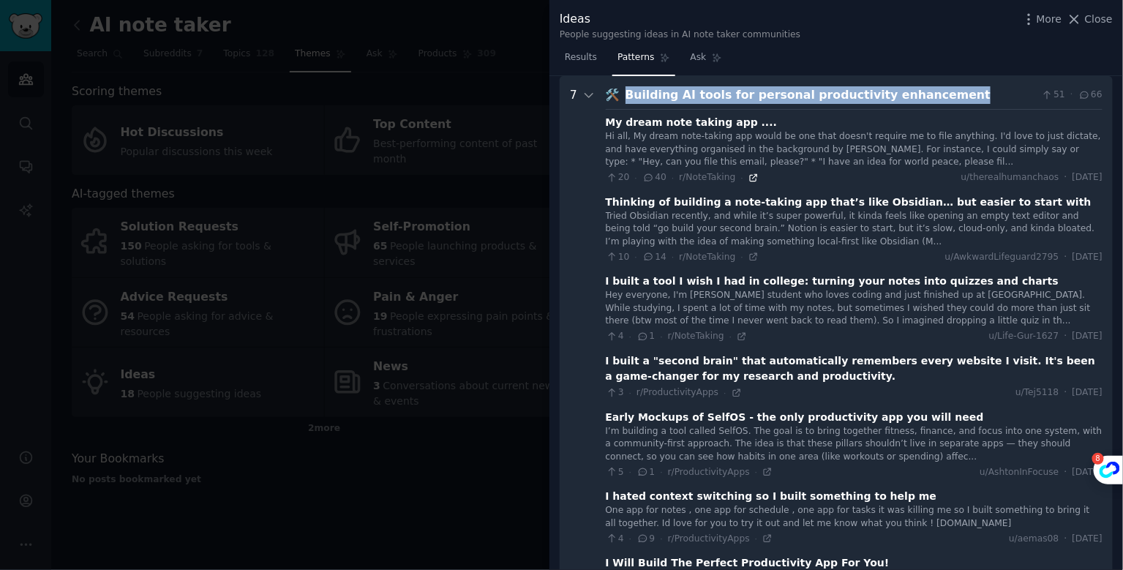
click at [749, 179] on icon at bounding box center [754, 178] width 10 height 10
click at [952, 89] on div "Building AI tools for personal productivity enhancement" at bounding box center [831, 95] width 411 height 18
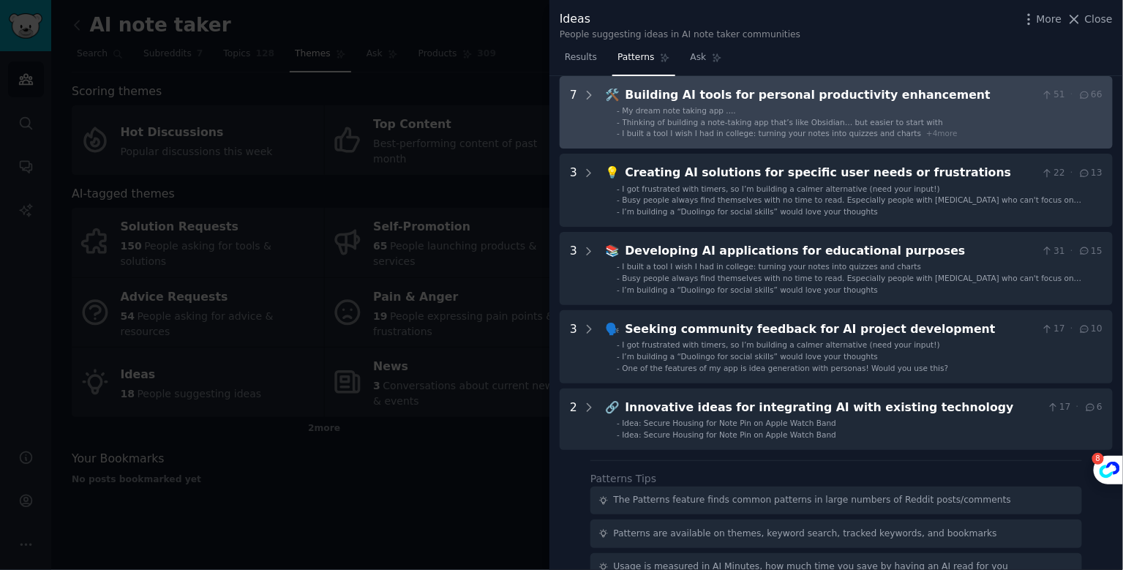
click at [736, 113] on li "- My dream note taking app ...." at bounding box center [860, 110] width 486 height 10
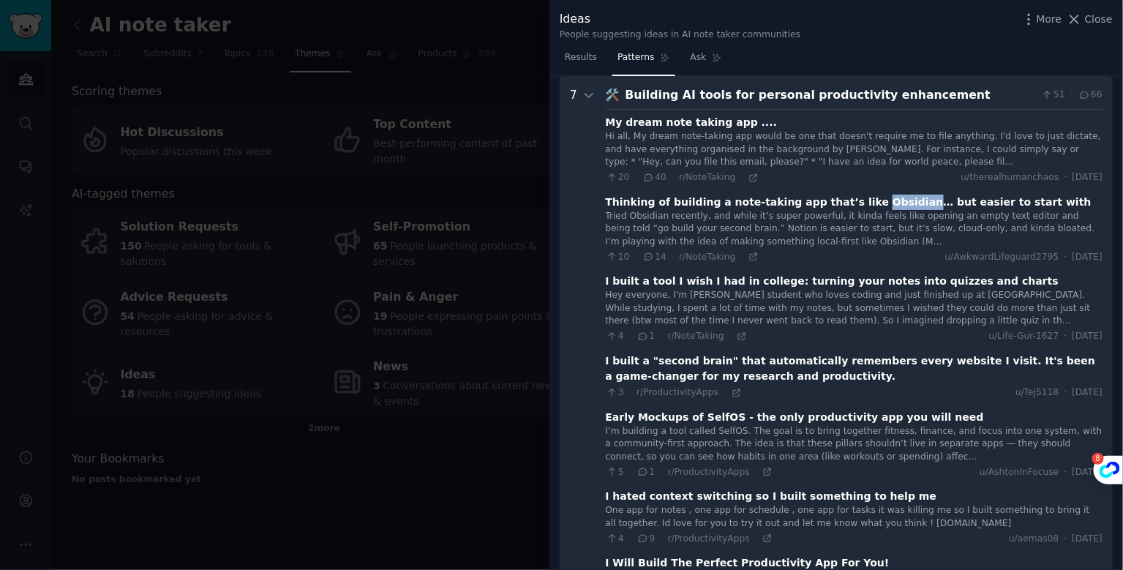
drag, startPoint x: 891, startPoint y: 202, endPoint x: 847, endPoint y: 202, distance: 43.2
click at [847, 202] on div "Thinking of building a note-taking app that’s like Obsidian… but easier to star…" at bounding box center [849, 202] width 486 height 15
copy div "Obsidian"
click at [703, 154] on div "Hi all, My dream note-taking app would be one that doesn't require me to file a…" at bounding box center [854, 149] width 497 height 39
click at [727, 95] on div "Building AI tools for personal productivity enhancement" at bounding box center [831, 95] width 411 height 18
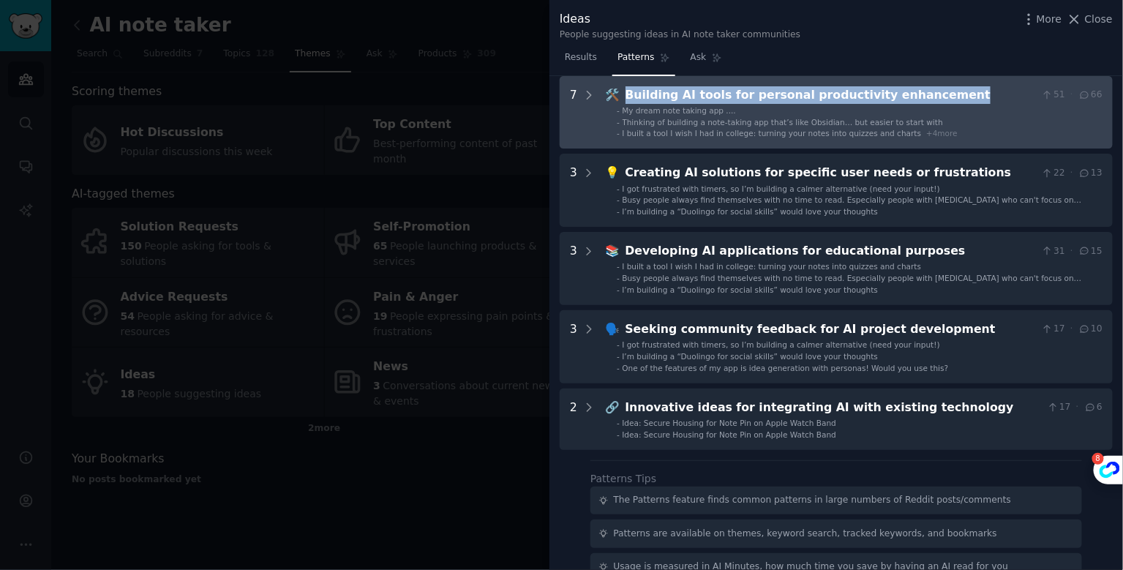
drag, startPoint x: 938, startPoint y: 91, endPoint x: 626, endPoint y: 91, distance: 312.5
click at [626, 90] on div "Building AI tools for personal productivity enhancement" at bounding box center [831, 95] width 411 height 18
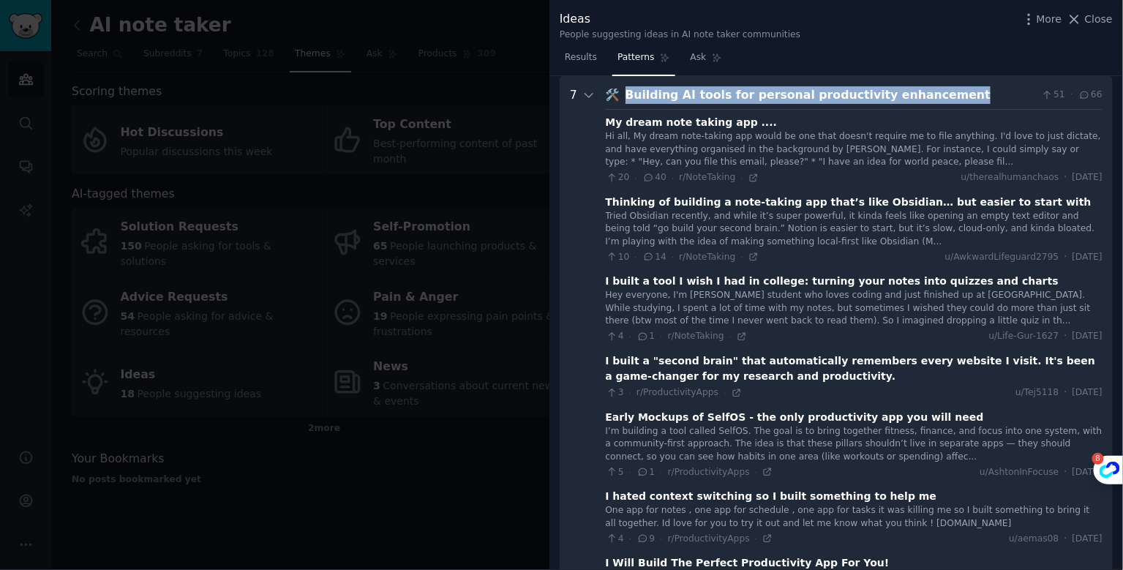
copy div "Building AI tools for personal productivity enhancement"
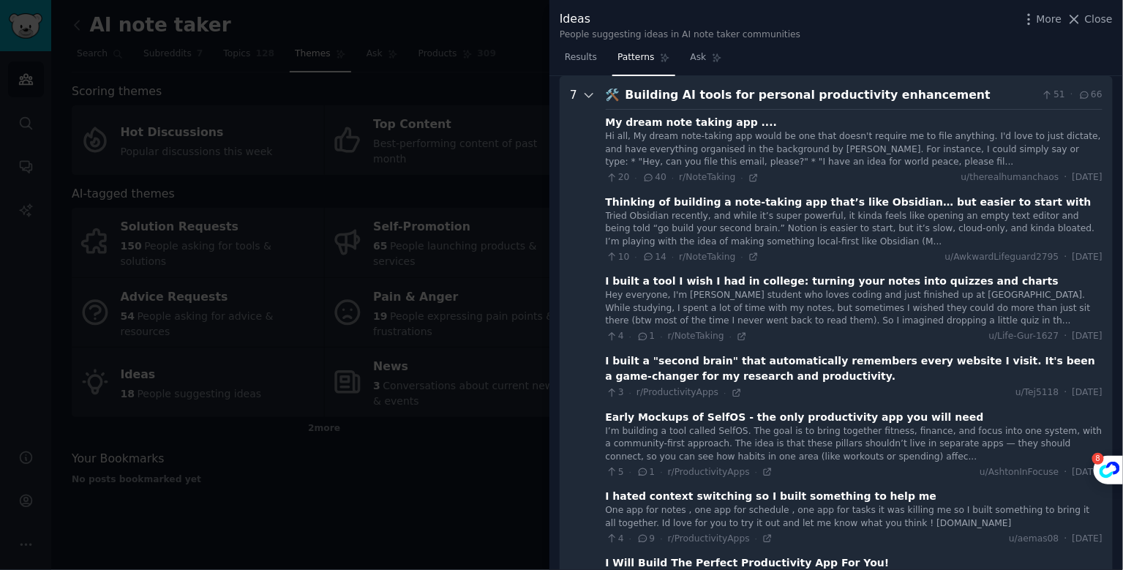
click at [586, 97] on icon at bounding box center [589, 95] width 13 height 13
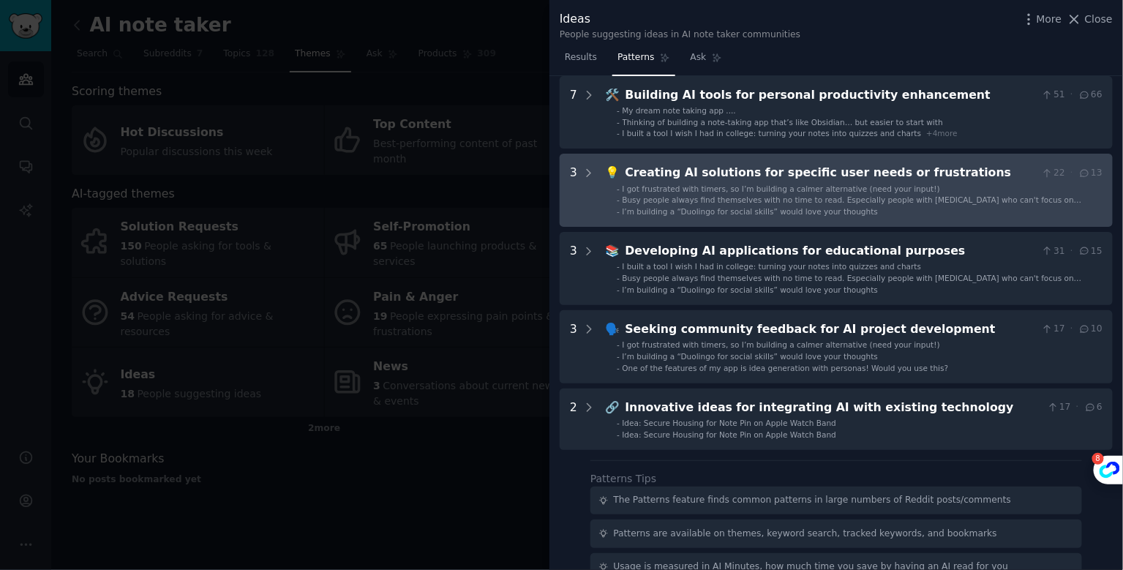
click at [931, 189] on li "- I got frustrated with timers, so I’m building a calmer alternative (need your…" at bounding box center [860, 189] width 486 height 10
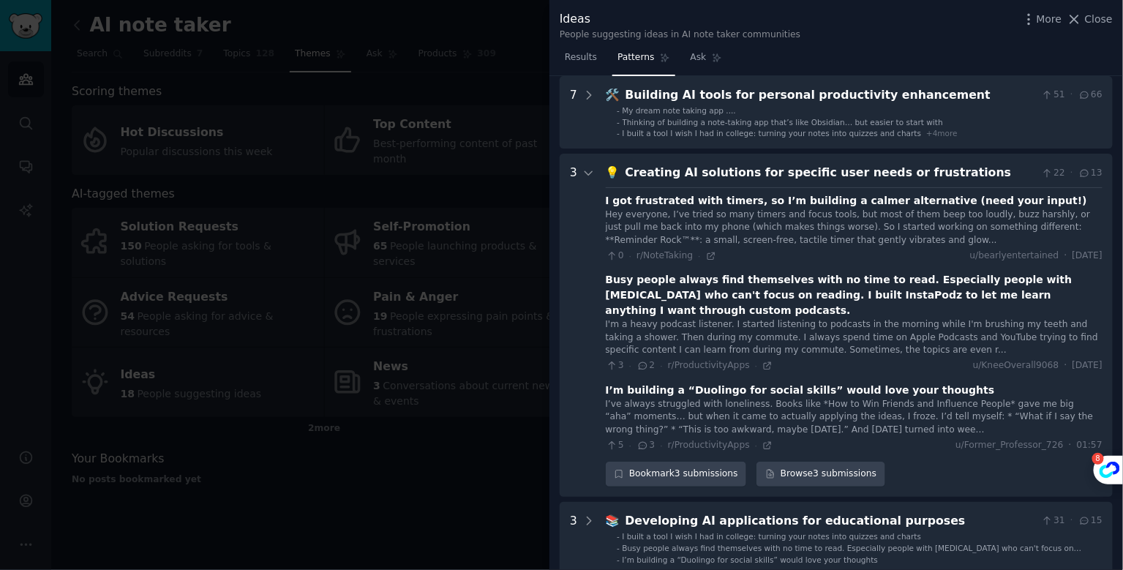
scroll to position [144, 0]
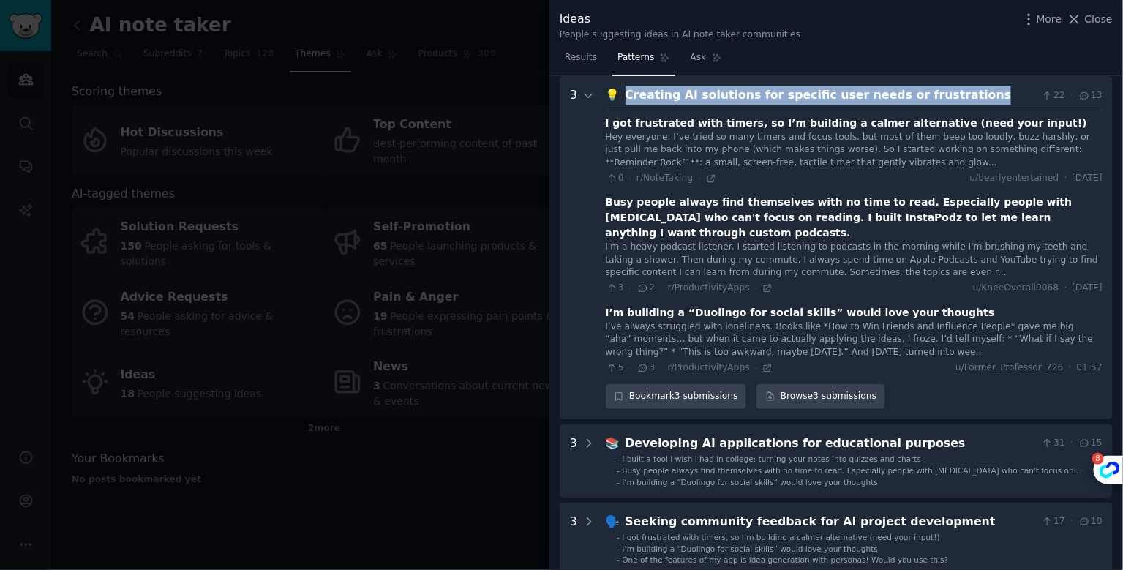
drag, startPoint x: 961, startPoint y: 101, endPoint x: 622, endPoint y: 97, distance: 338.8
click at [626, 97] on div "Creating AI solutions for specific user needs or frustrations" at bounding box center [831, 95] width 411 height 18
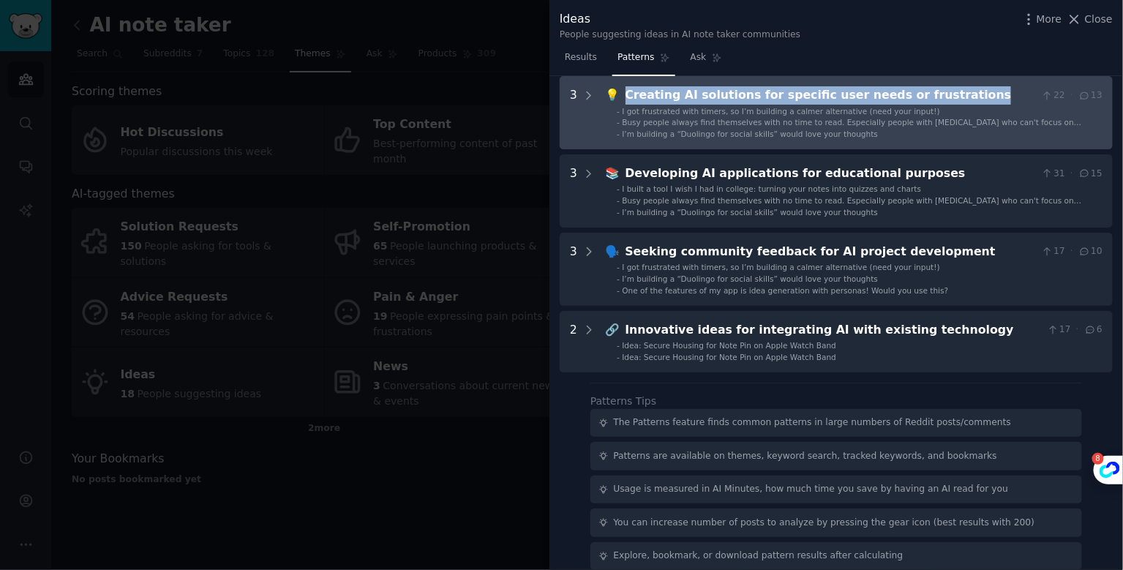
copy div "Creating AI solutions for specific user needs or frustrations"
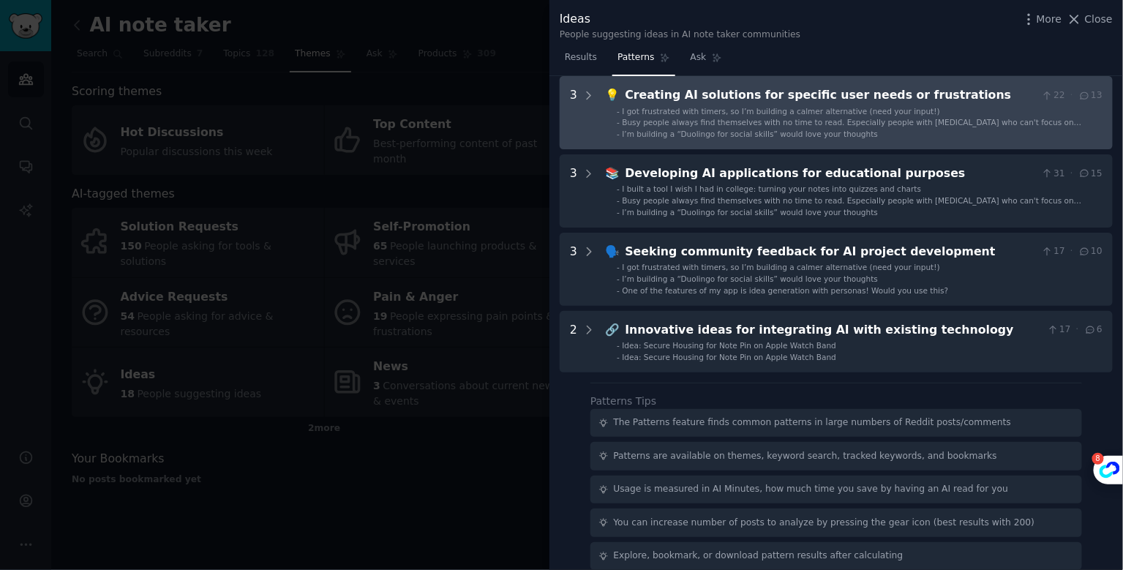
click at [581, 97] on div "3" at bounding box center [583, 112] width 26 height 53
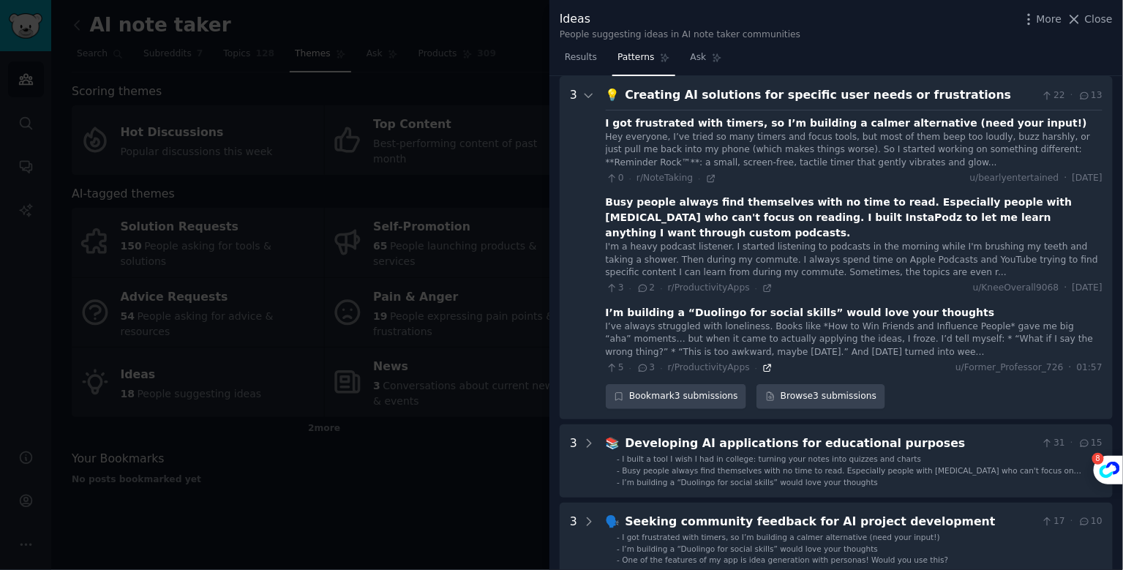
click at [764, 363] on icon at bounding box center [768, 368] width 10 height 10
click at [708, 176] on icon at bounding box center [711, 178] width 10 height 10
click at [764, 283] on icon at bounding box center [768, 288] width 10 height 10
drag, startPoint x: 1001, startPoint y: 201, endPoint x: 689, endPoint y: 220, distance: 313.0
click at [689, 220] on div "Busy people always find themselves with no time to read. Especially people with…" at bounding box center [854, 218] width 497 height 46
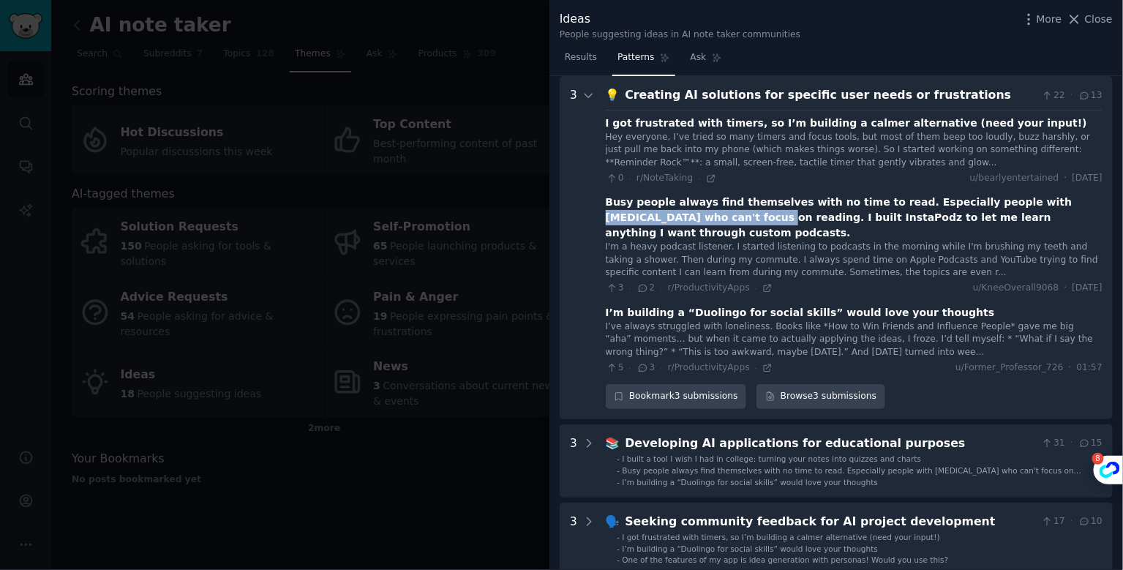
click at [1000, 203] on div "Busy people always find themselves with no time to read. Especially people with…" at bounding box center [854, 218] width 497 height 46
click at [910, 202] on div "Busy people always find themselves with no time to read. Especially people with…" at bounding box center [854, 218] width 497 height 46
drag, startPoint x: 1003, startPoint y: 201, endPoint x: 1030, endPoint y: 202, distance: 27.1
click at [1030, 202] on div "Busy people always find themselves with no time to read. Especially people with…" at bounding box center [854, 218] width 497 height 46
copy div "[MEDICAL_DATA]"
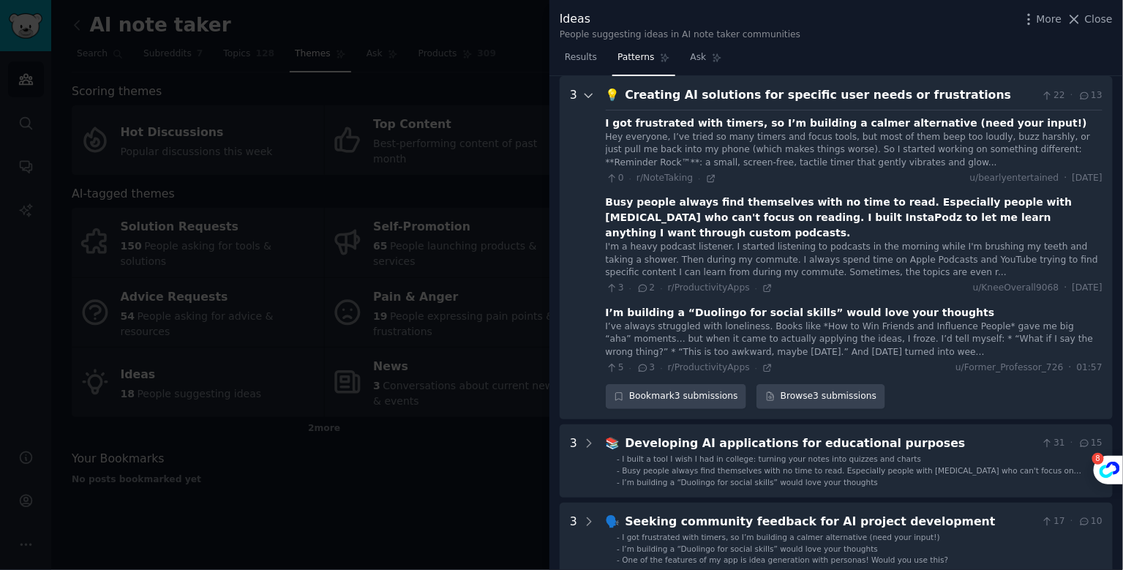
click at [588, 93] on icon at bounding box center [589, 95] width 13 height 13
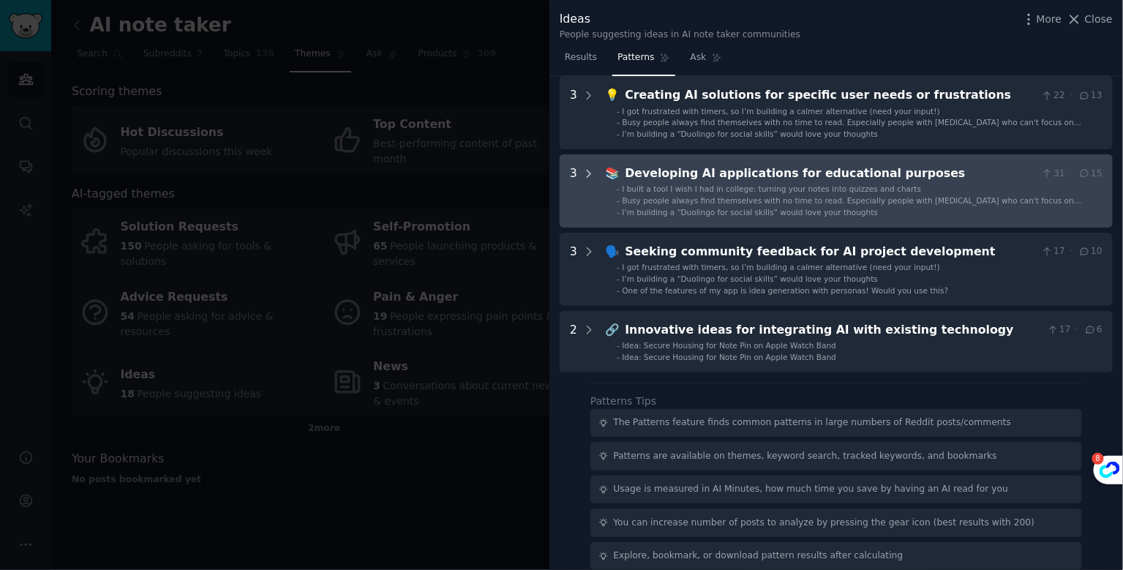
click at [593, 177] on icon at bounding box center [589, 174] width 13 height 13
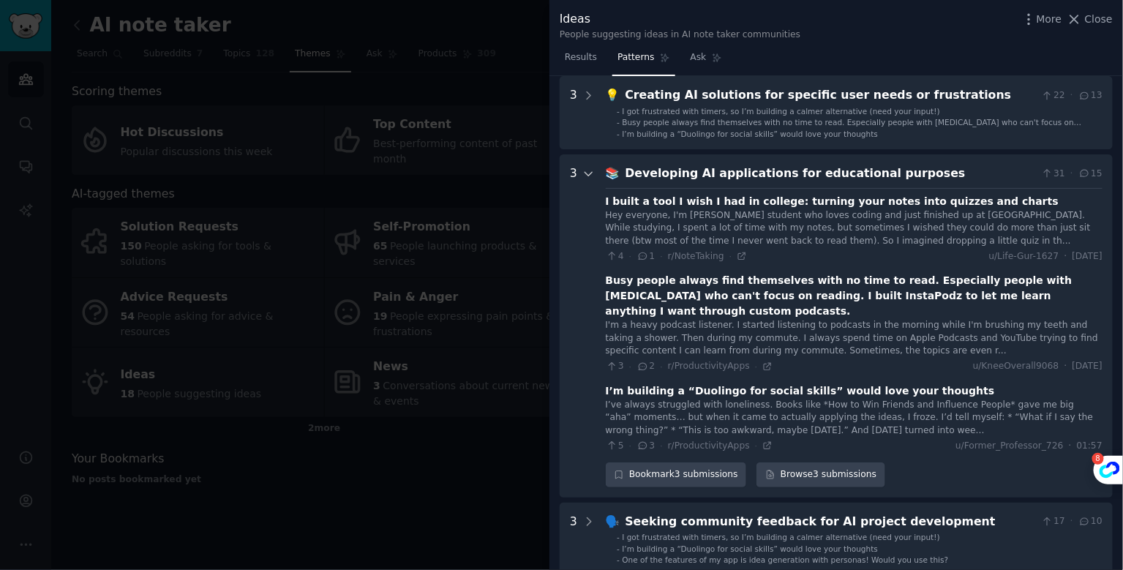
scroll to position [222, 0]
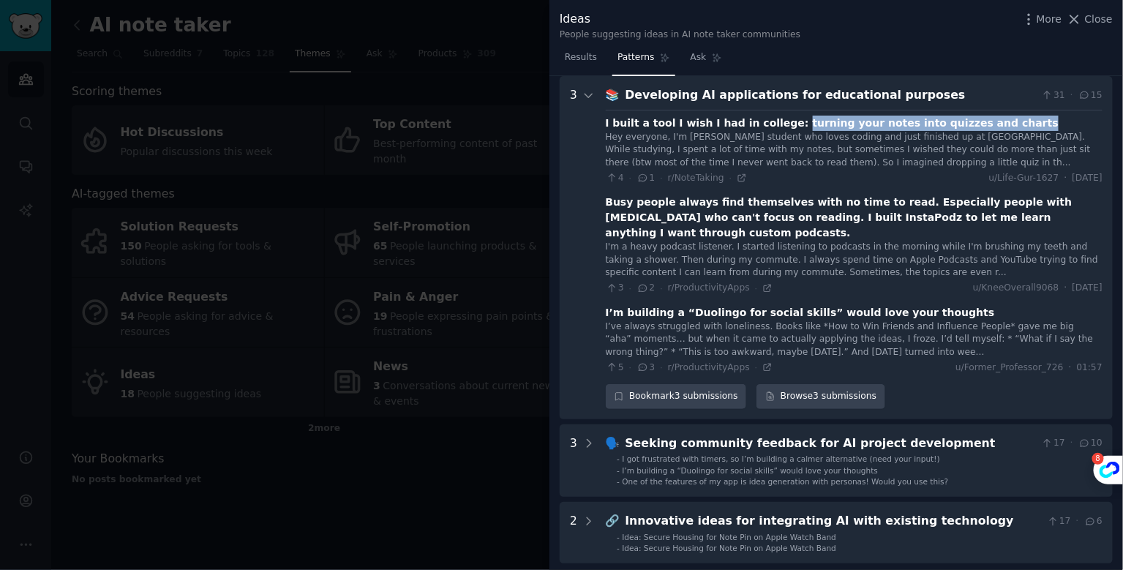
drag, startPoint x: 1003, startPoint y: 124, endPoint x: 776, endPoint y: 124, distance: 226.1
click at [776, 124] on div "I built a tool I wish I had in college: turning your notes into quizzes and cha…" at bounding box center [854, 123] width 497 height 15
click at [454, 471] on div at bounding box center [561, 285] width 1123 height 570
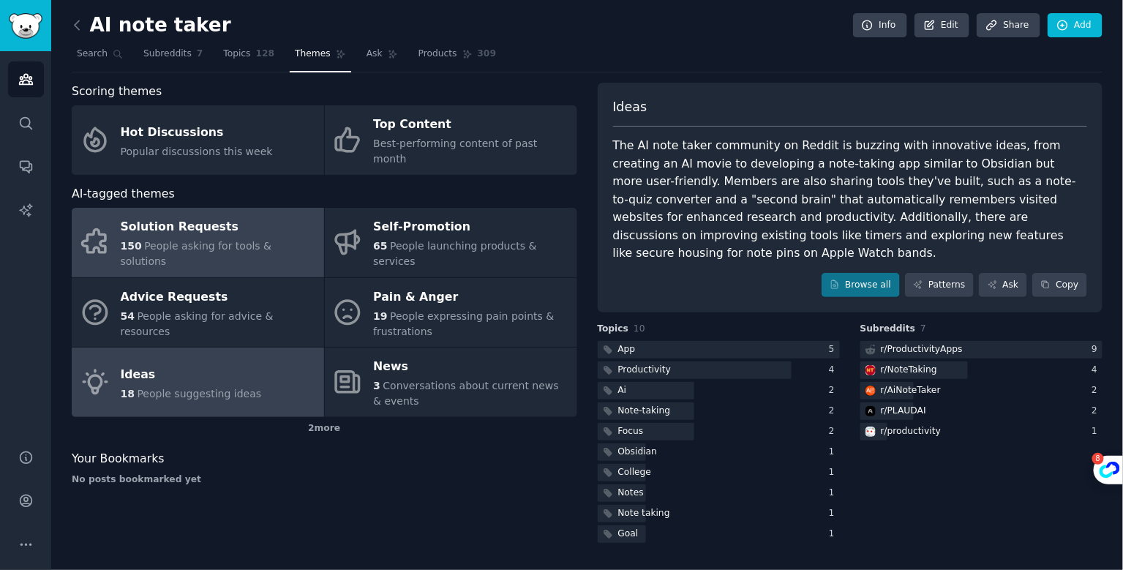
click at [220, 239] on div "150 People asking for tools & solutions" at bounding box center [219, 254] width 196 height 31
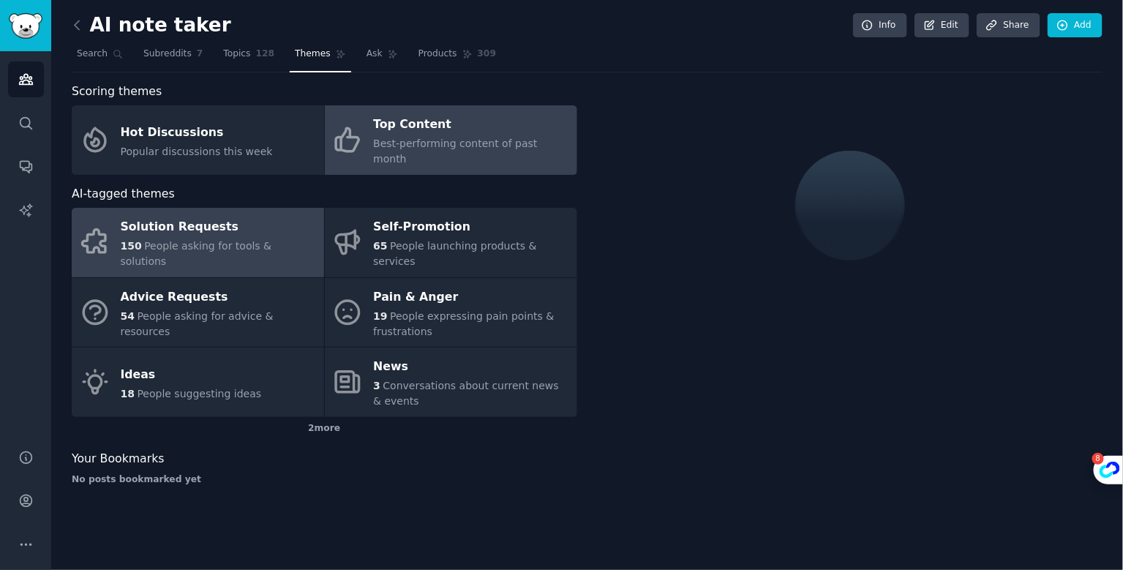
click at [513, 122] on div "Top Content" at bounding box center [471, 124] width 196 height 23
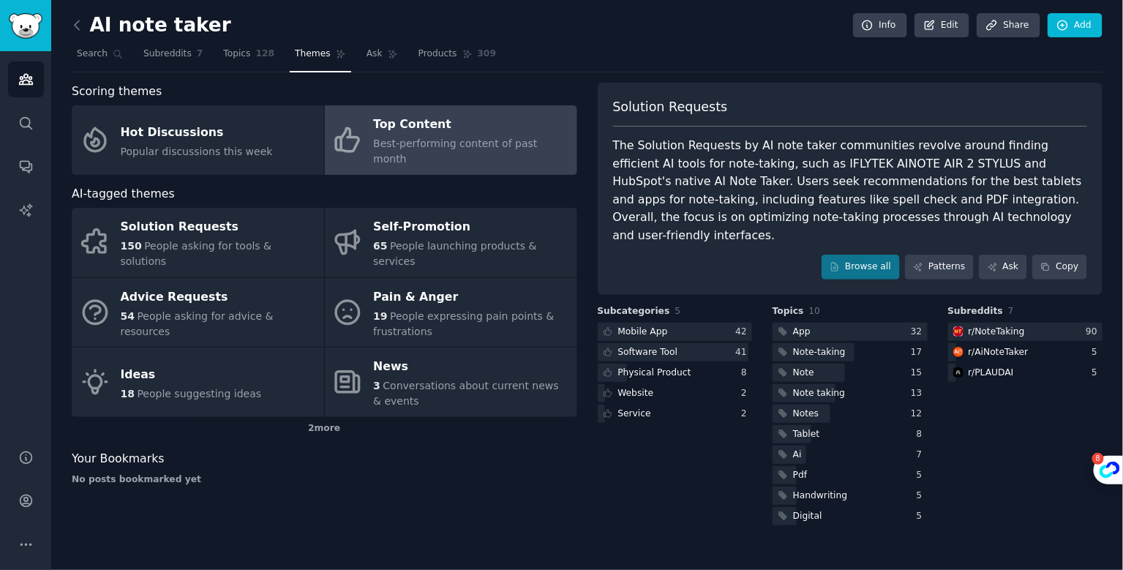
click at [514, 124] on div "Top Content" at bounding box center [471, 124] width 196 height 23
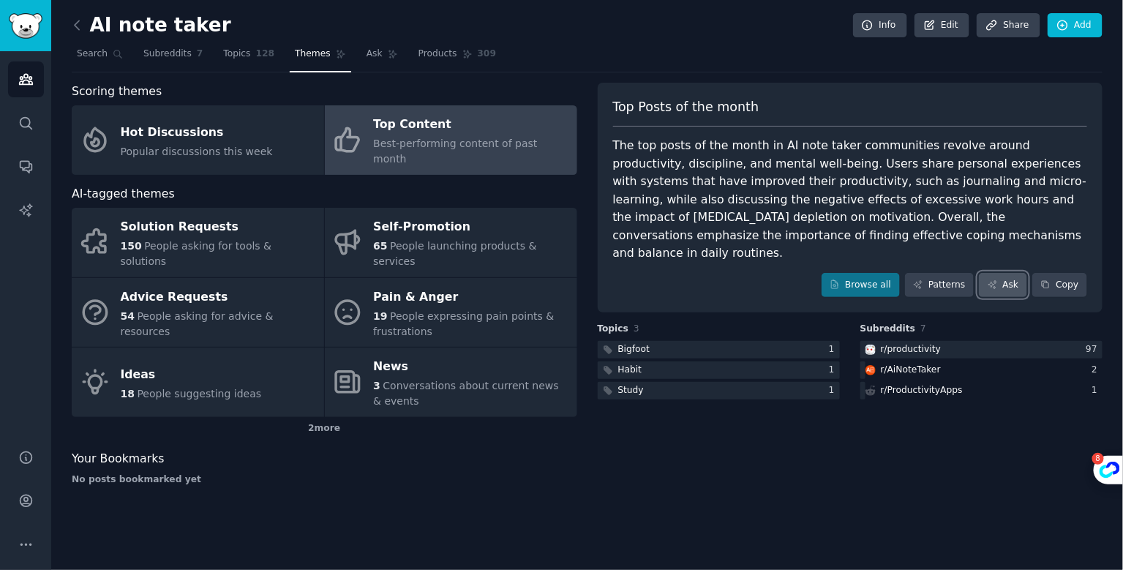
click at [1002, 273] on link "Ask" at bounding box center [1003, 285] width 48 height 25
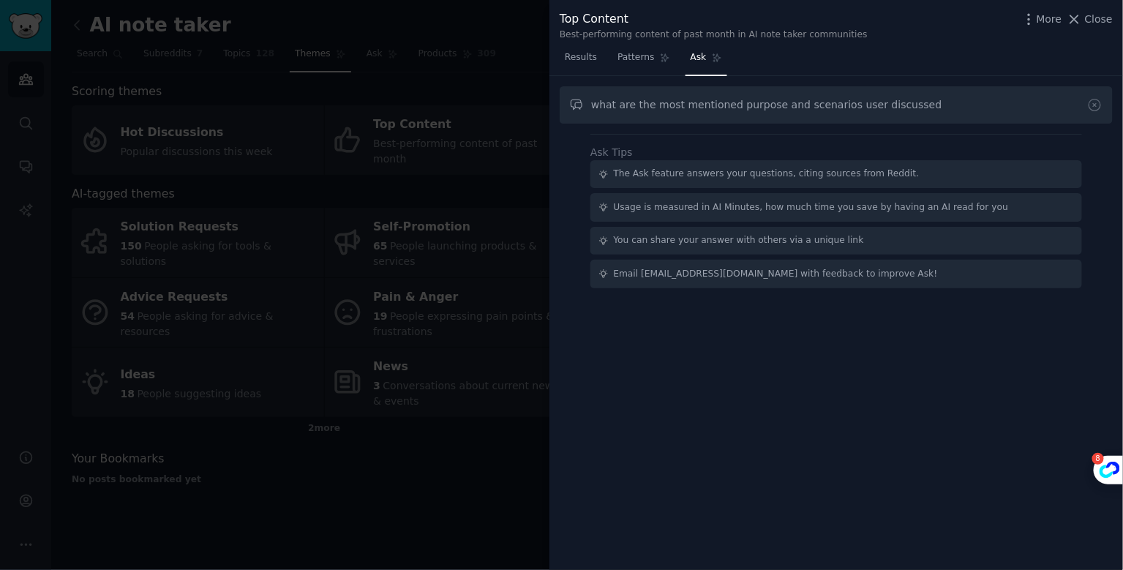
type input "what are the most mentioned purpose and scenarios user discussed"
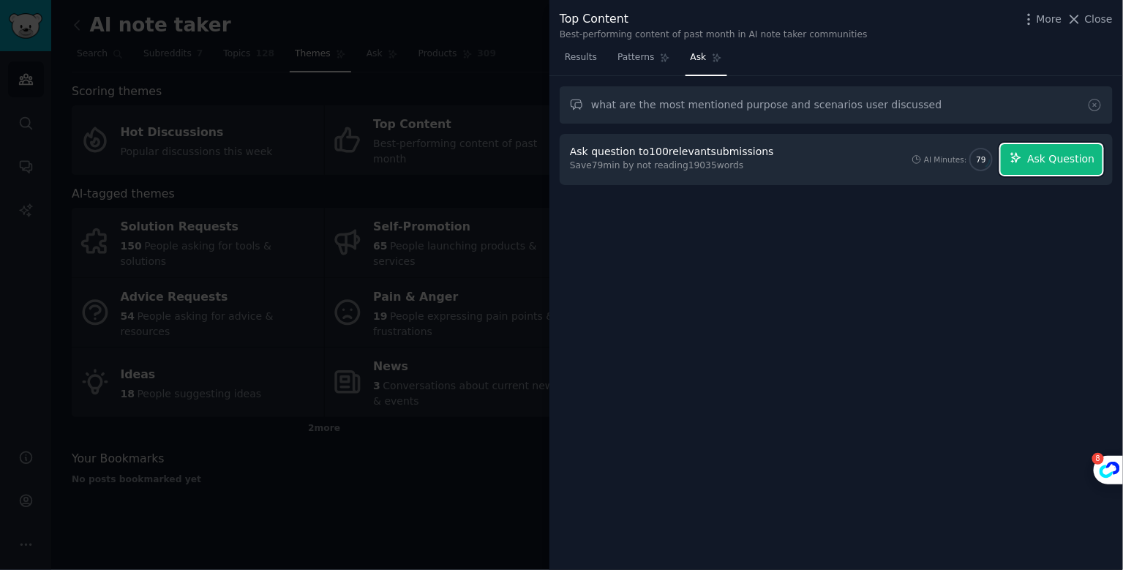
click at [1058, 161] on span "Ask Question" at bounding box center [1060, 158] width 67 height 15
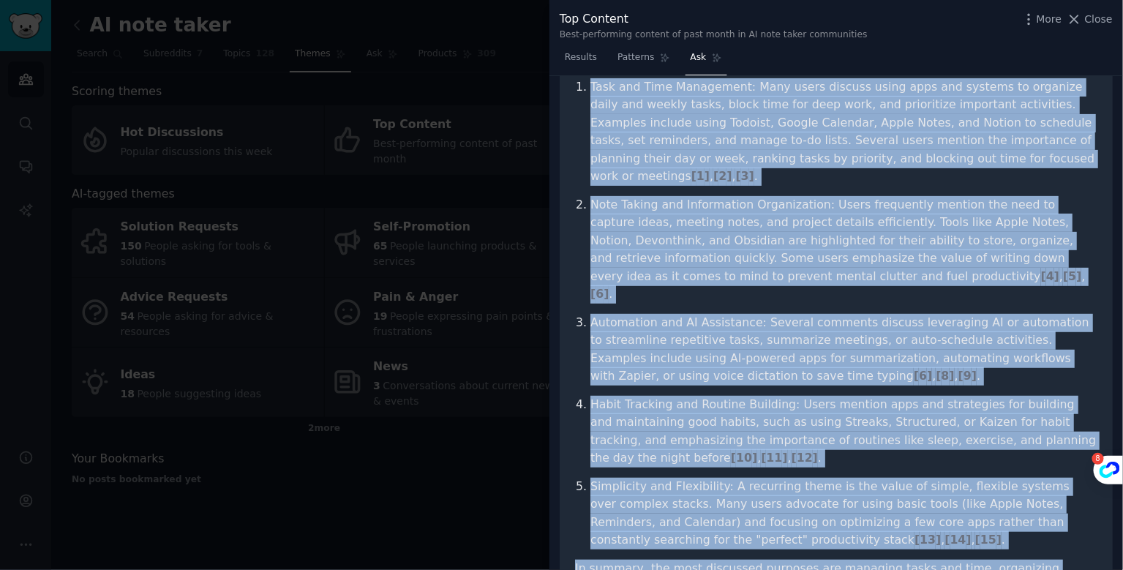
scroll to position [198, 0]
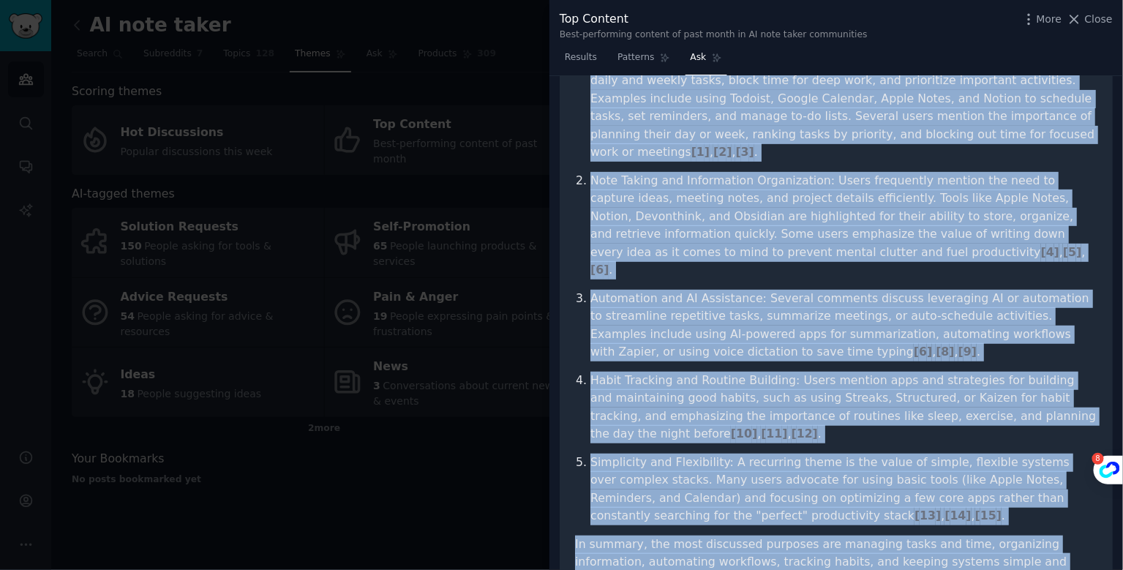
drag, startPoint x: 576, startPoint y: 196, endPoint x: 856, endPoint y: 552, distance: 452.8
click at [856, 552] on article "Across the Reddit posts and comments provided, the most frequently mentioned pu…" at bounding box center [836, 307] width 523 height 599
click at [889, 210] on p "Note Taking and Information Organization: Users frequently mention the need to …" at bounding box center [844, 226] width 507 height 108
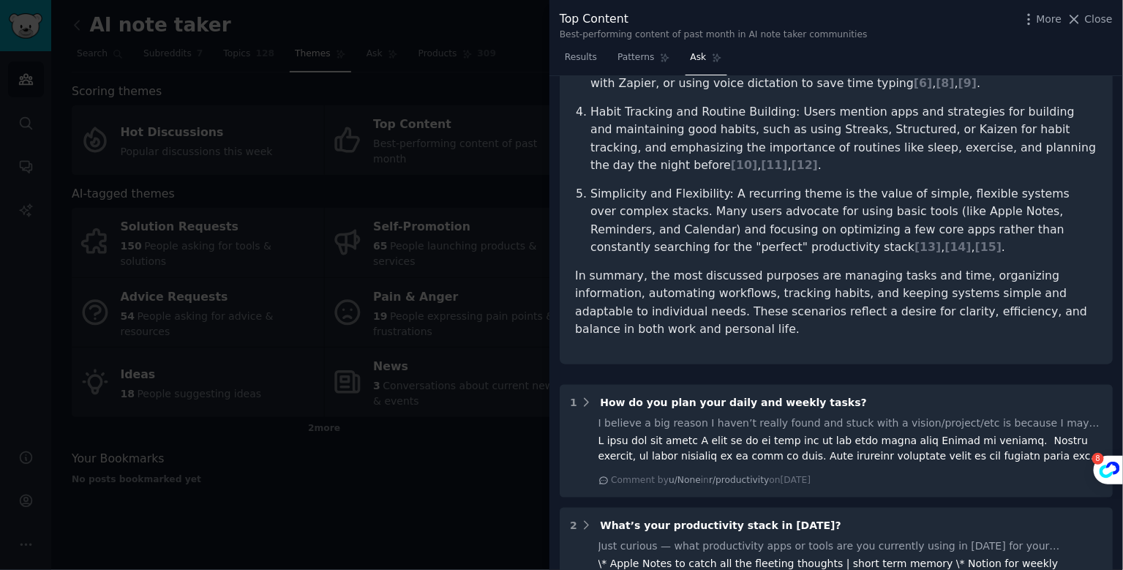
scroll to position [533, 0]
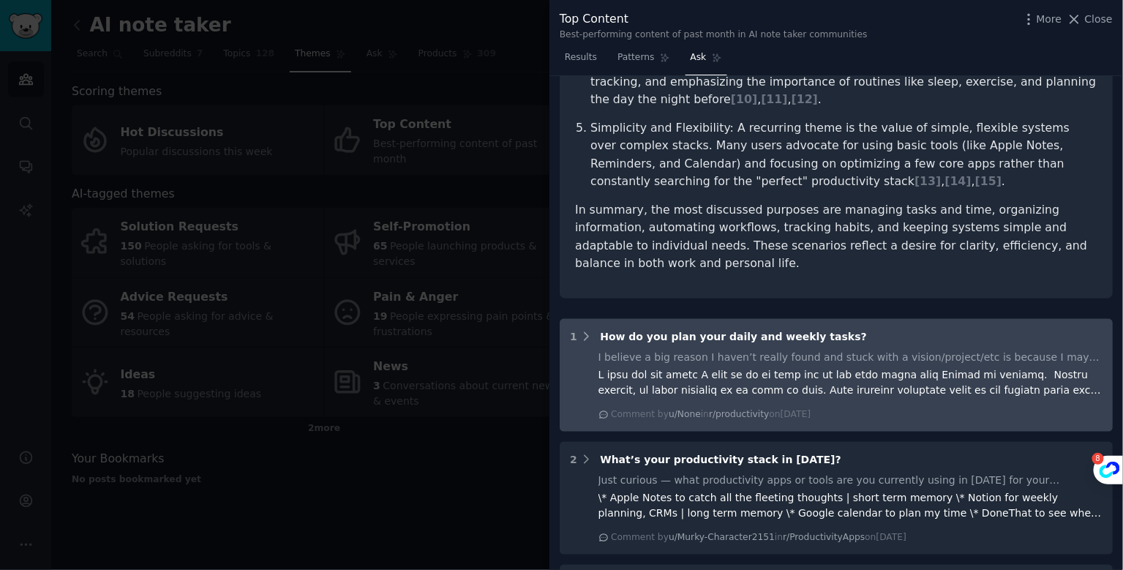
click at [833, 319] on div "1 How do you plan your daily and weekly tasks? I believe a big reason I haven’t…" at bounding box center [836, 375] width 553 height 113
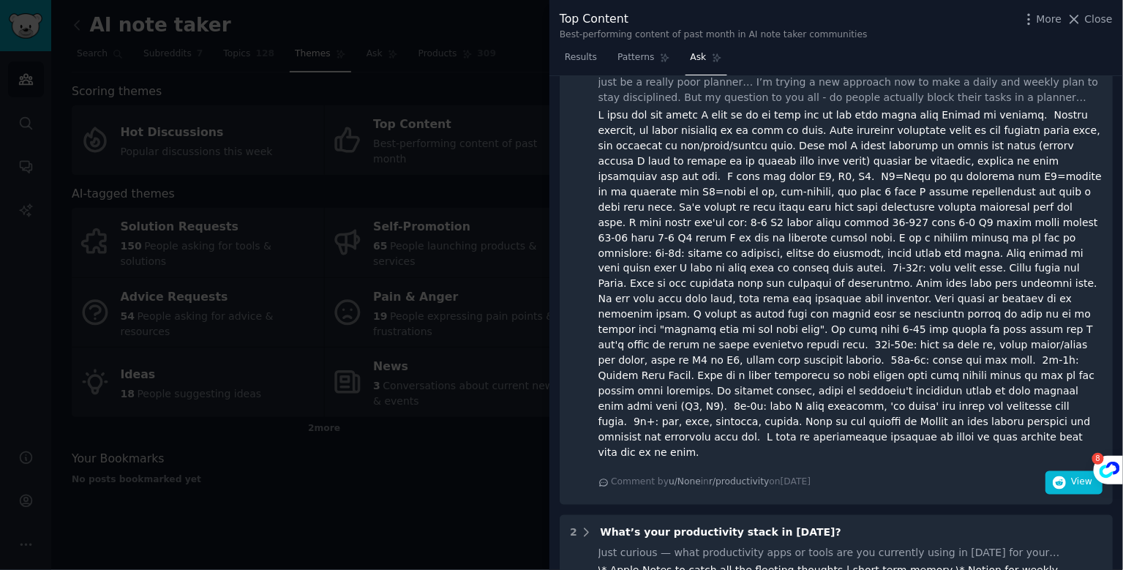
scroll to position [919, 0]
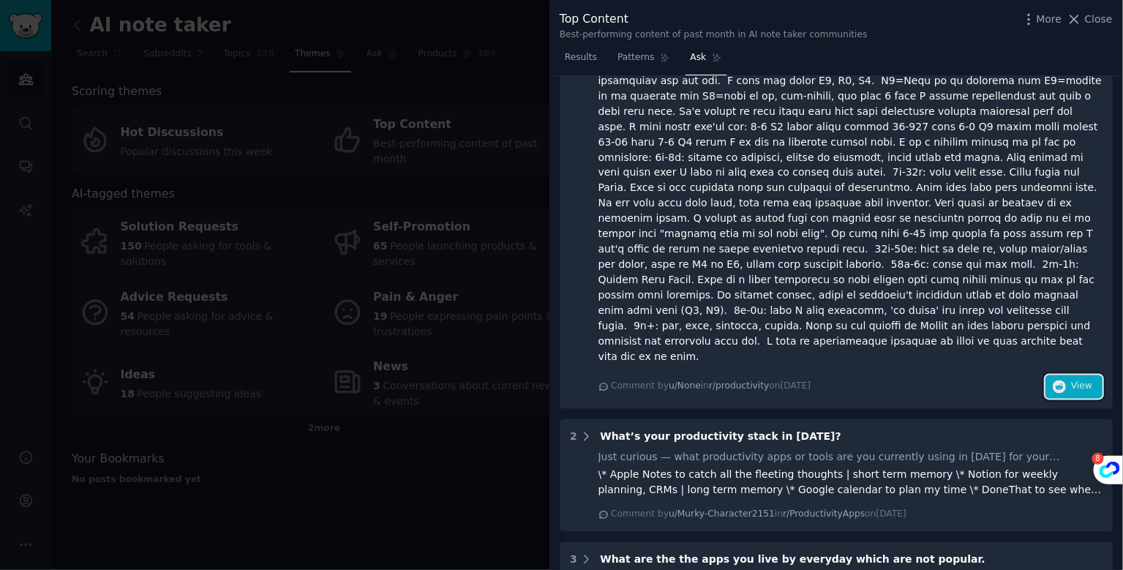
click at [1079, 381] on span "View" at bounding box center [1081, 387] width 21 height 13
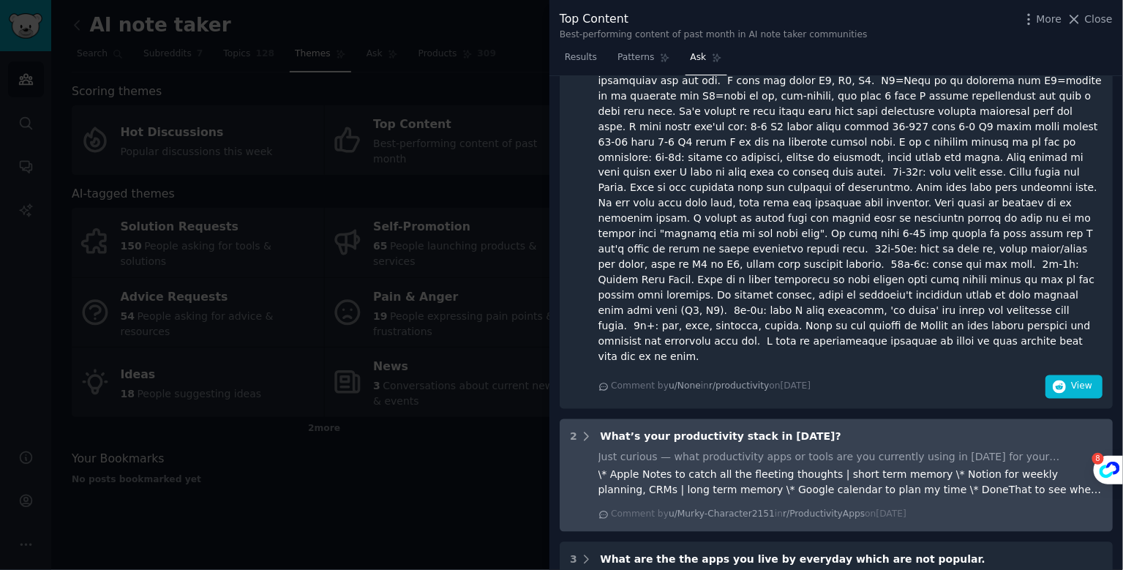
click at [890, 419] on div "2 What’s your productivity stack in [DATE]? Just curious — what productivity ap…" at bounding box center [836, 475] width 553 height 113
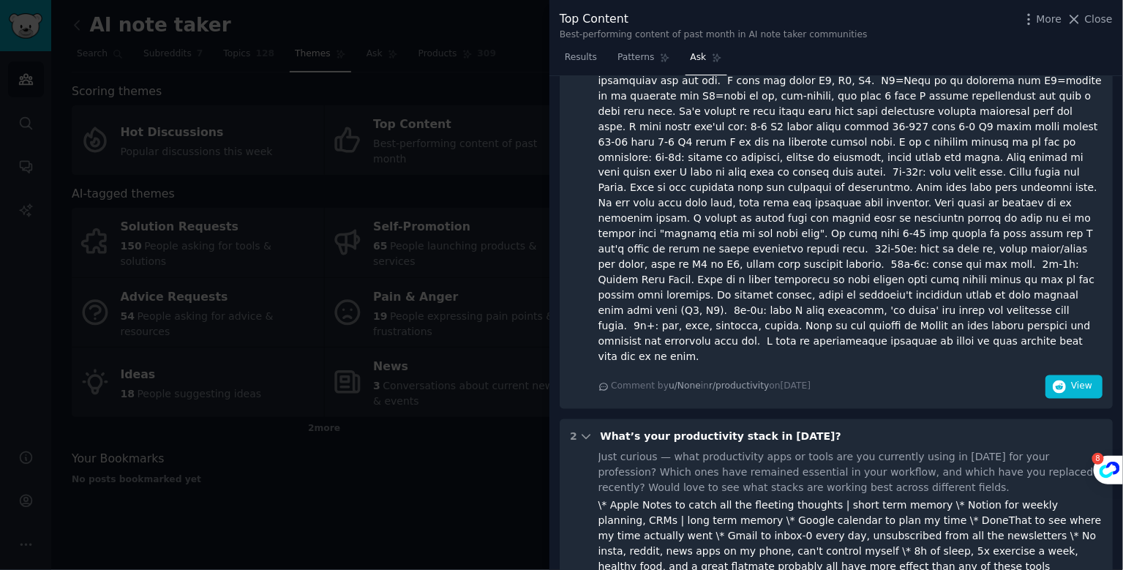
click at [1067, 528] on div "2 What’s your productivity stack in [DATE]? Just curious — what productivity ap…" at bounding box center [836, 519] width 553 height 200
click at [585, 430] on icon at bounding box center [586, 436] width 13 height 13
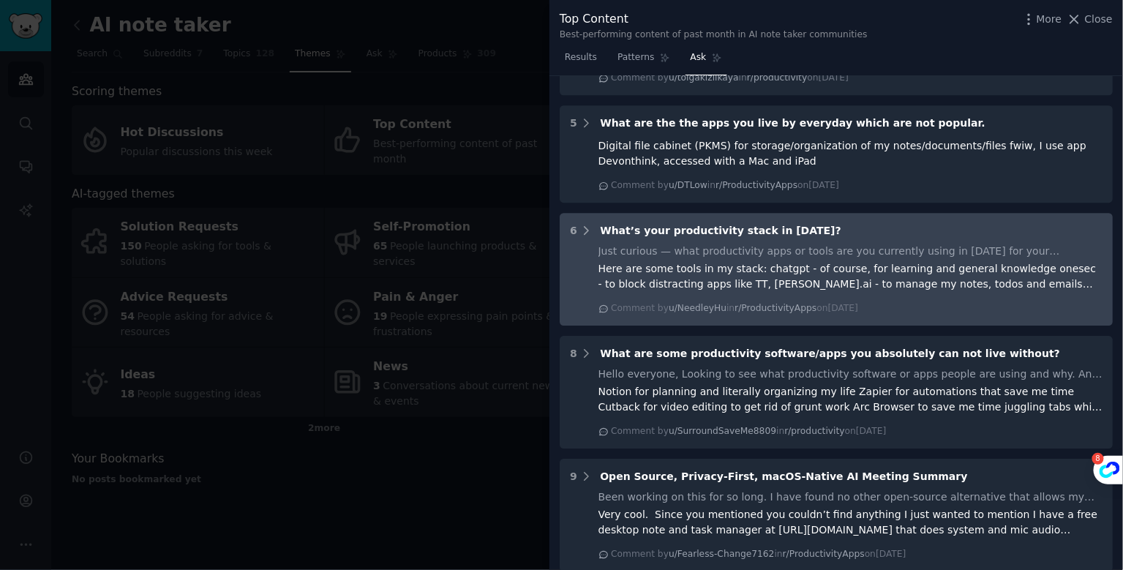
scroll to position [1568, 0]
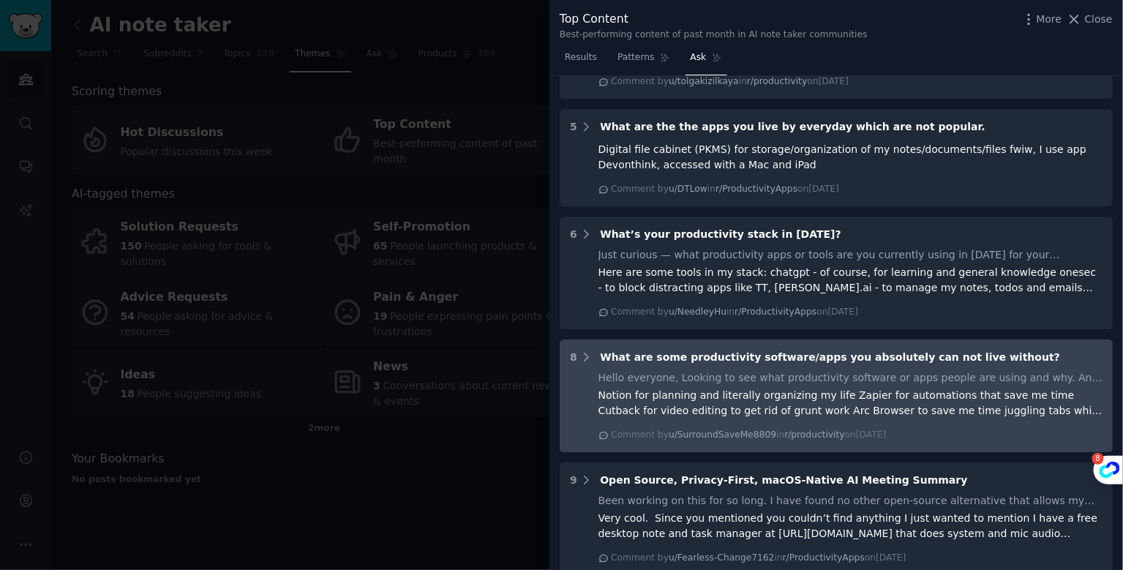
click at [888, 370] on div "Hello everyone, Looking to see what productivity software or apps people are us…" at bounding box center [851, 406] width 505 height 72
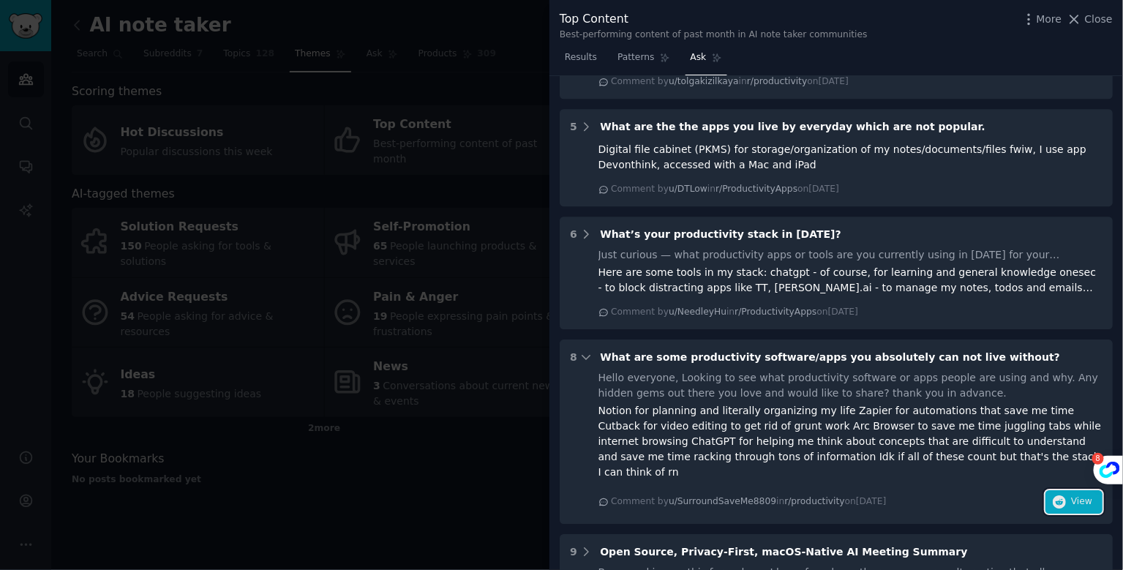
click at [1064, 490] on button "View" at bounding box center [1074, 501] width 57 height 23
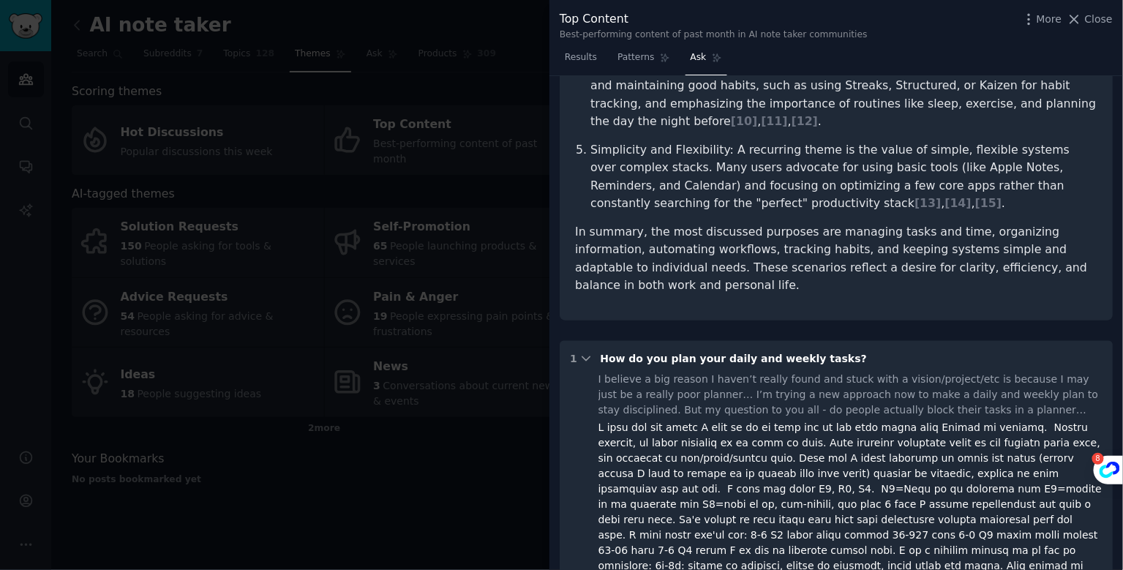
scroll to position [0, 0]
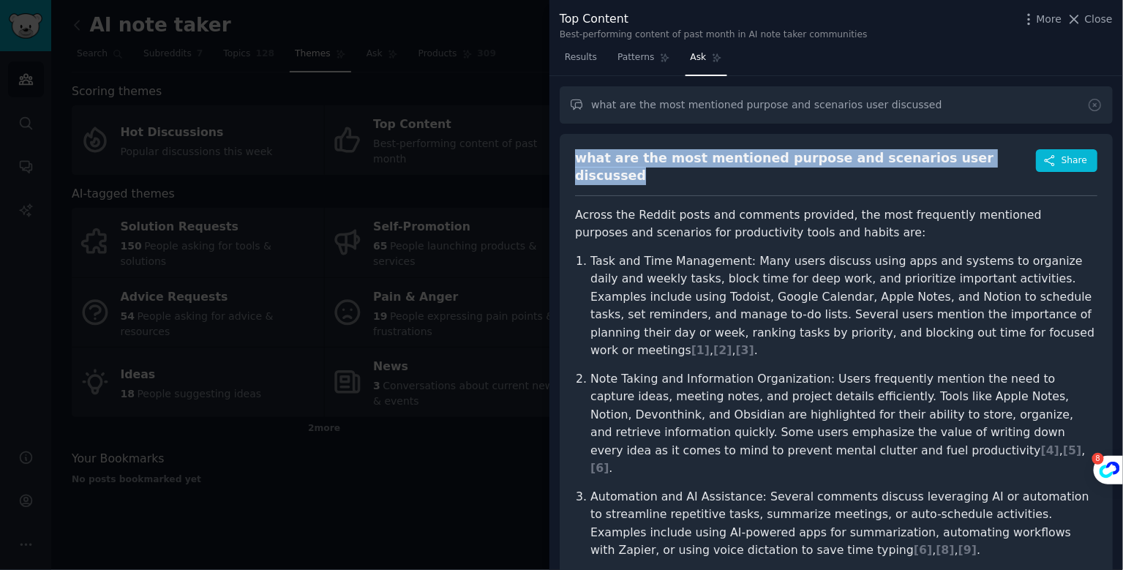
drag, startPoint x: 992, startPoint y: 154, endPoint x: 558, endPoint y: 155, distance: 434.0
click at [558, 155] on div "what are the most mentioned purpose and scenarios user discussed what are the m…" at bounding box center [837, 323] width 574 height 495
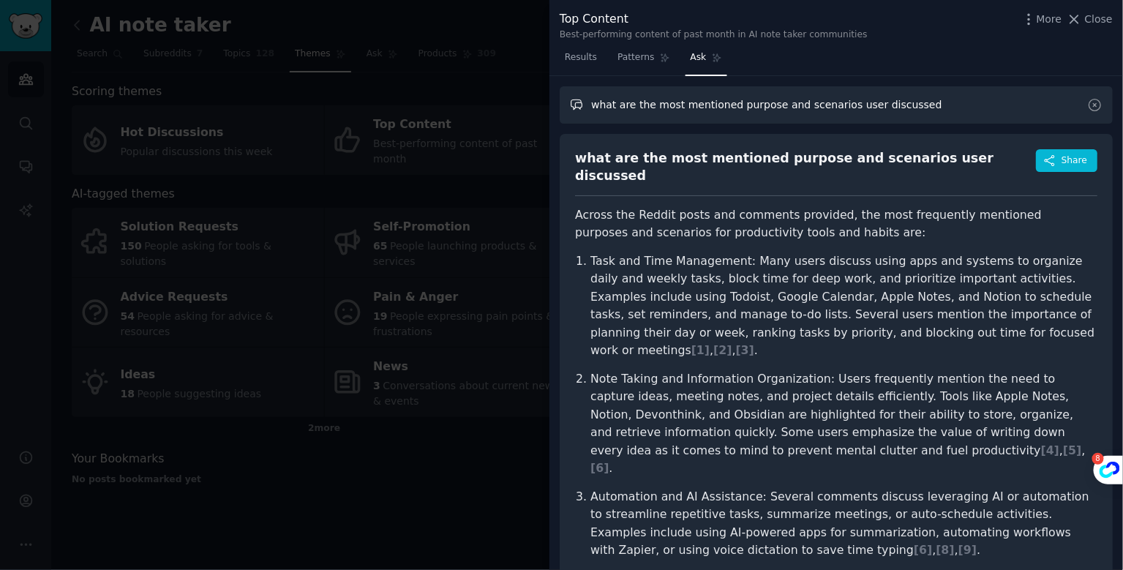
click at [687, 101] on input "what are the most mentioned purpose and scenarios user discussed" at bounding box center [836, 104] width 553 height 37
click at [1093, 102] on icon at bounding box center [1094, 104] width 15 height 15
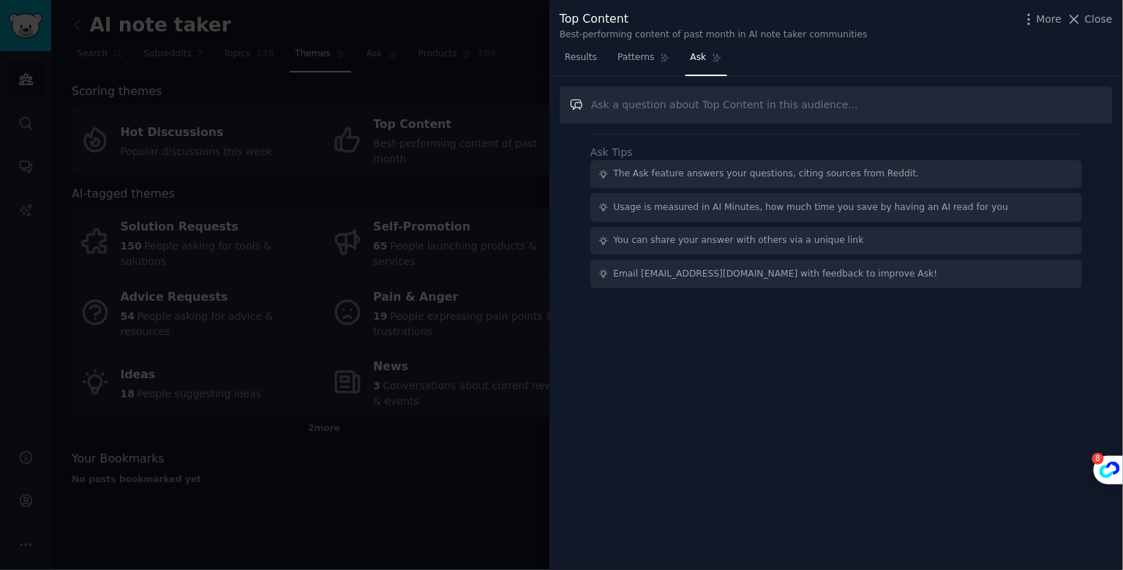
click at [864, 100] on input "text" at bounding box center [836, 104] width 553 height 37
paste input "what are the most mentioned purpose and scenarios user discussed"
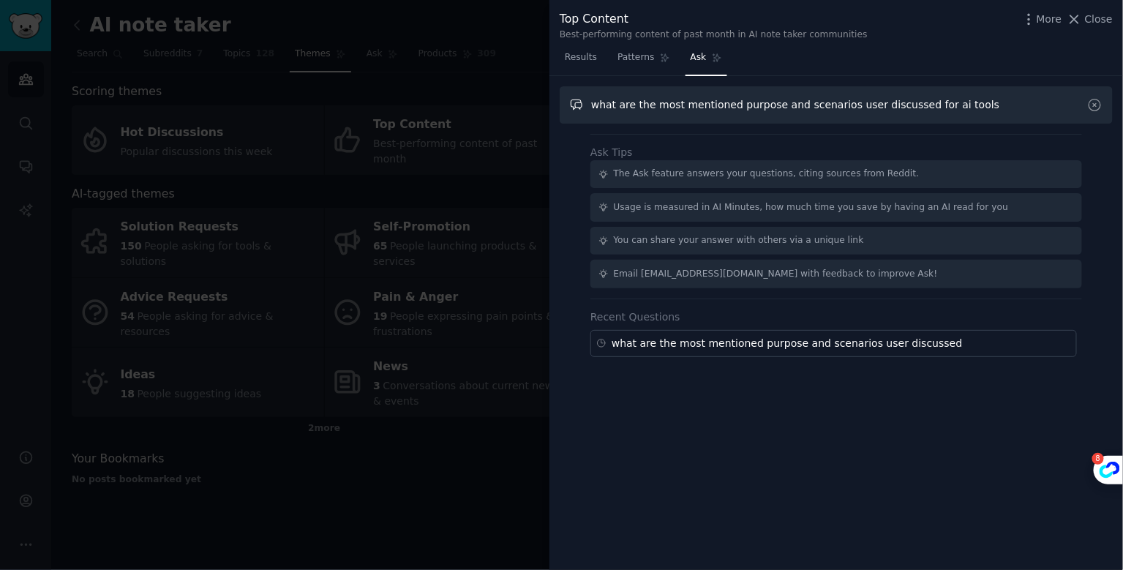
type input "what are the most mentioned purpose and scenarios user discussed for ai tools"
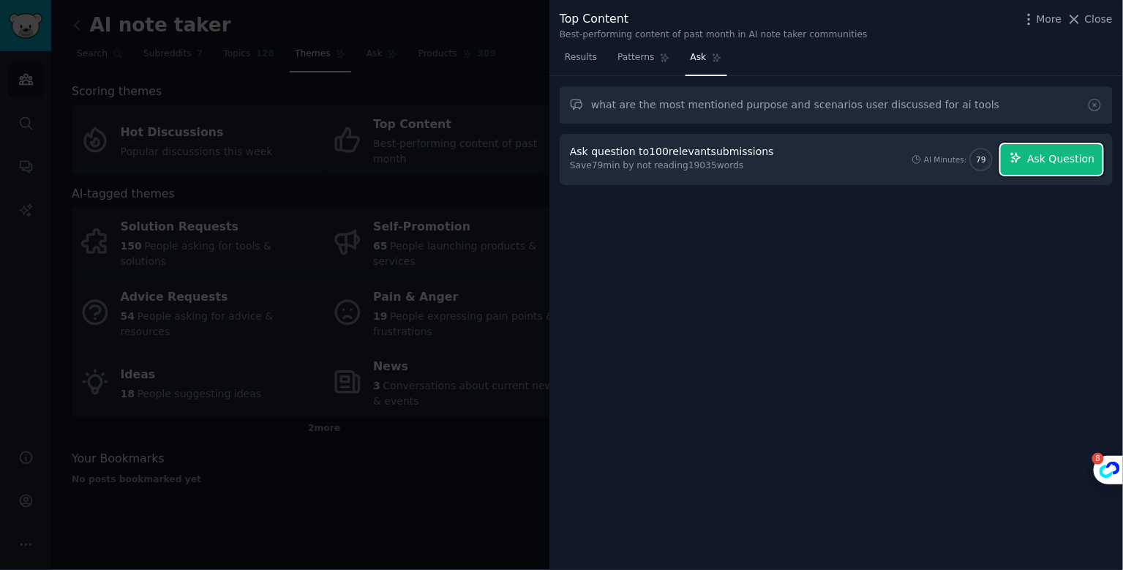
click at [1046, 163] on span "Ask Question" at bounding box center [1060, 158] width 67 height 15
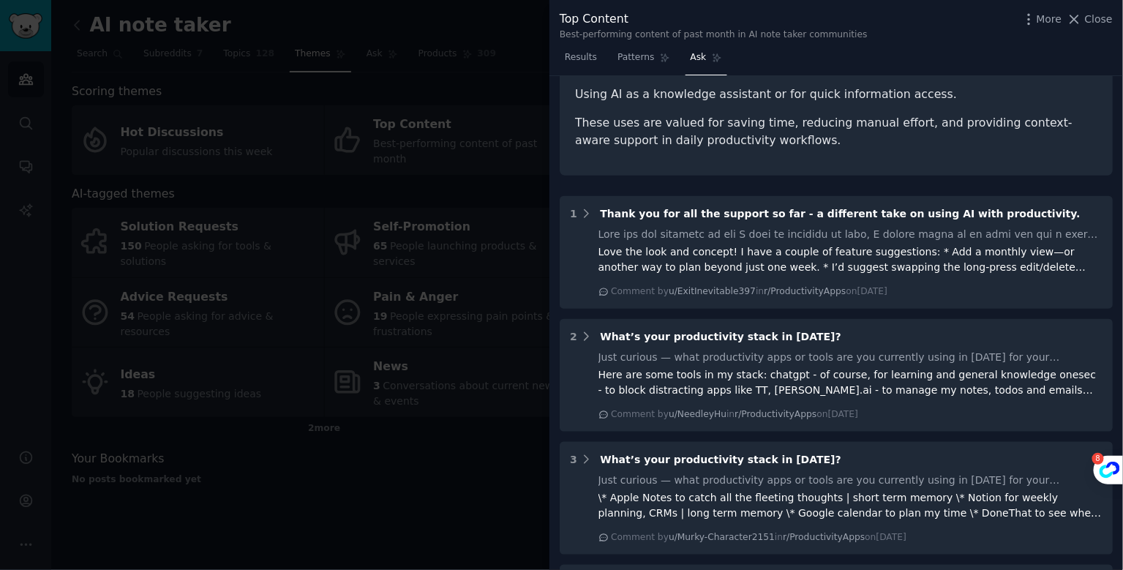
scroll to position [378, 0]
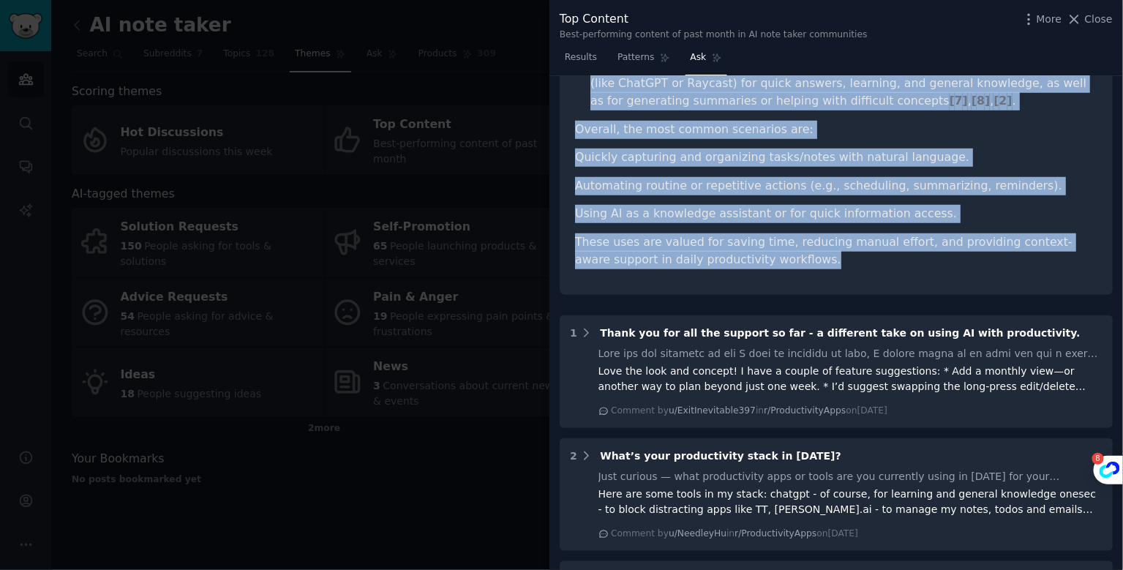
drag, startPoint x: 579, startPoint y: 211, endPoint x: 851, endPoint y: 247, distance: 274.6
click at [851, 247] on article "Based on the Reddit posts and comments provided, the most frequently mentioned …" at bounding box center [836, 49] width 523 height 441
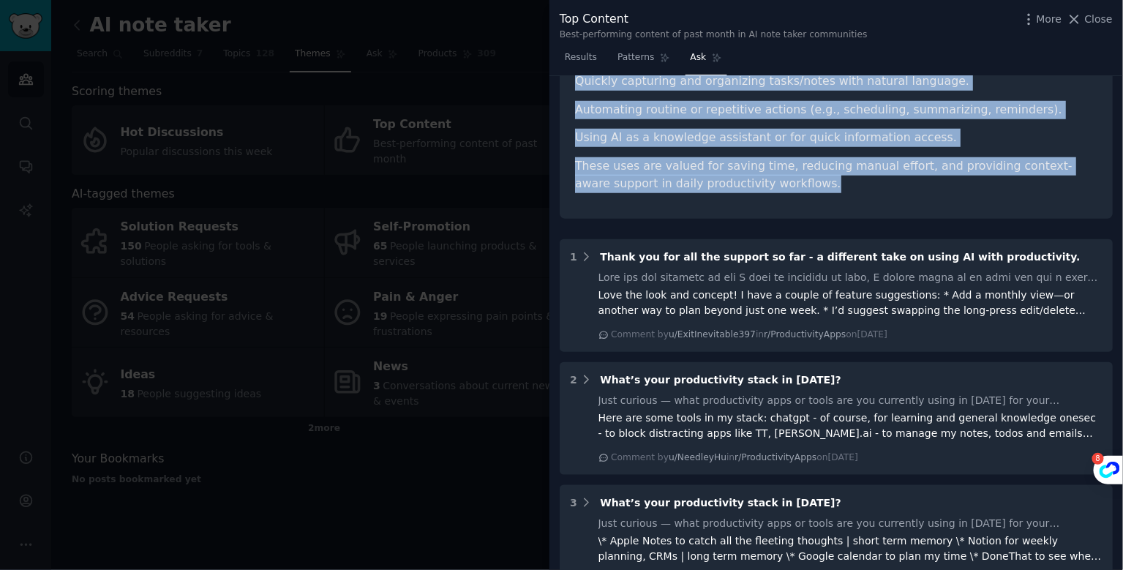
scroll to position [455, 0]
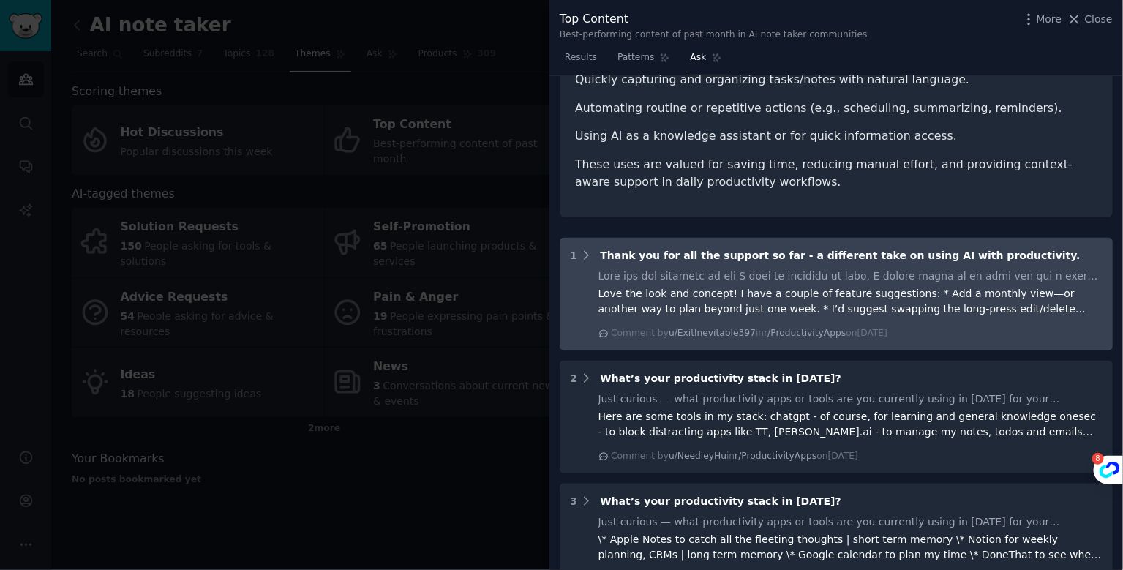
click at [850, 244] on div "1 Thank you for all the support so far - a different take on using AI with prod…" at bounding box center [836, 294] width 553 height 113
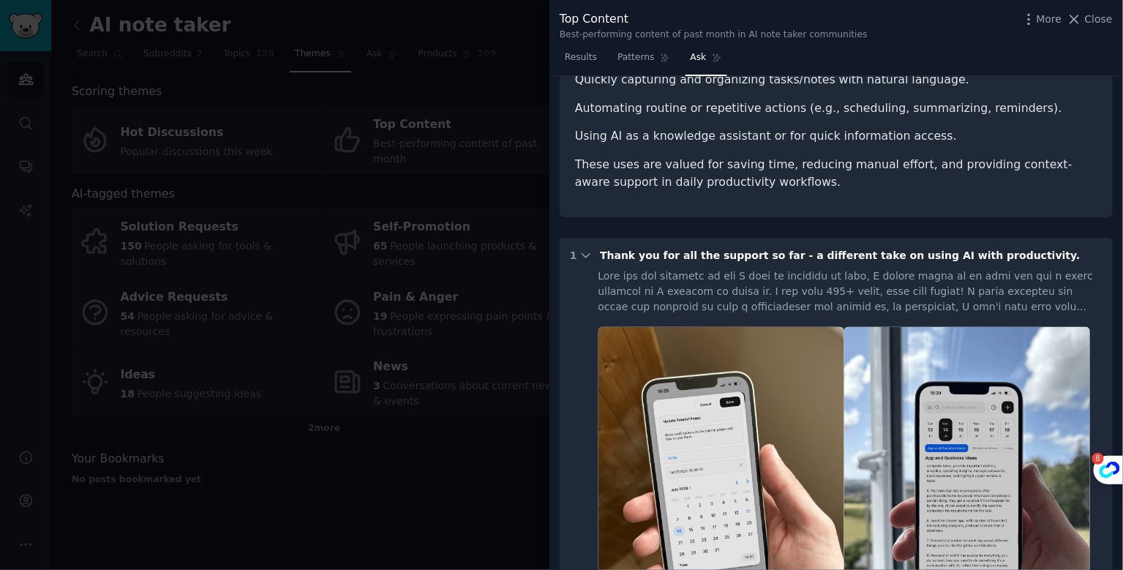
click at [585, 249] on icon at bounding box center [586, 255] width 13 height 13
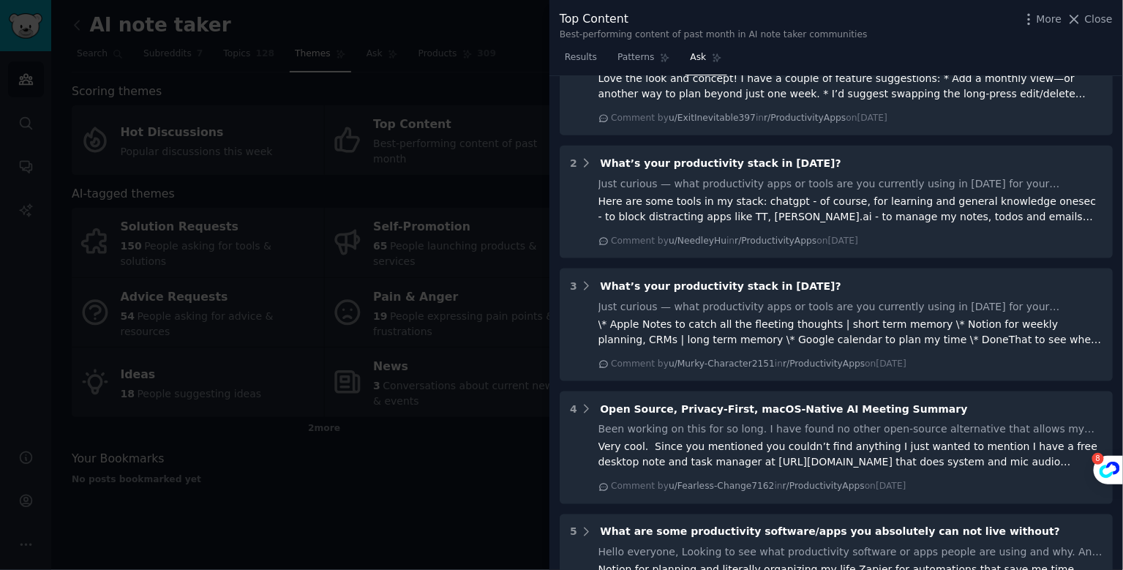
scroll to position [0, 0]
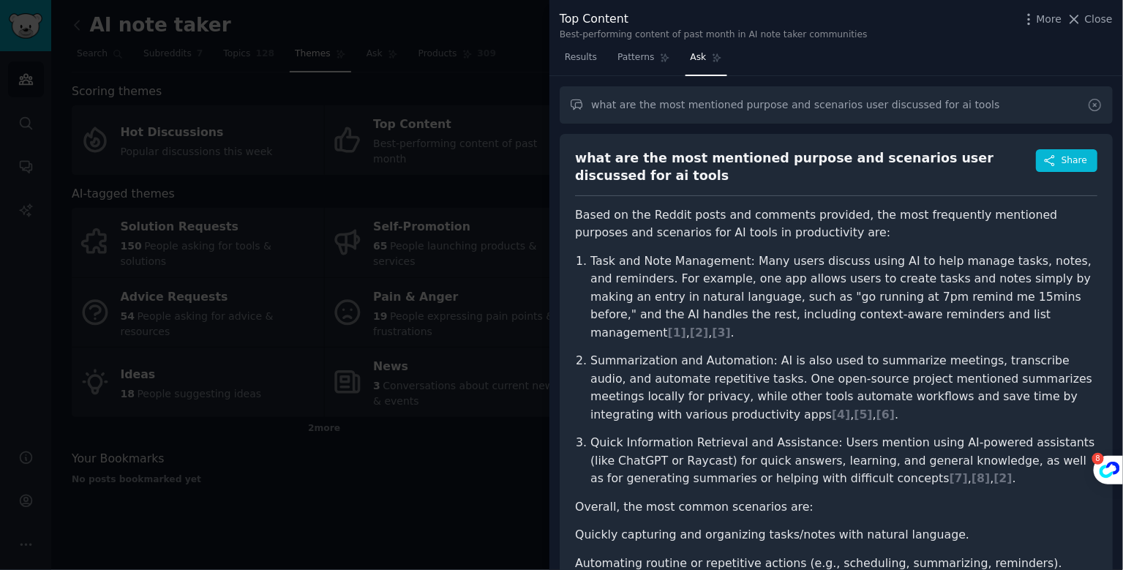
click at [1098, 102] on icon at bounding box center [1094, 104] width 15 height 15
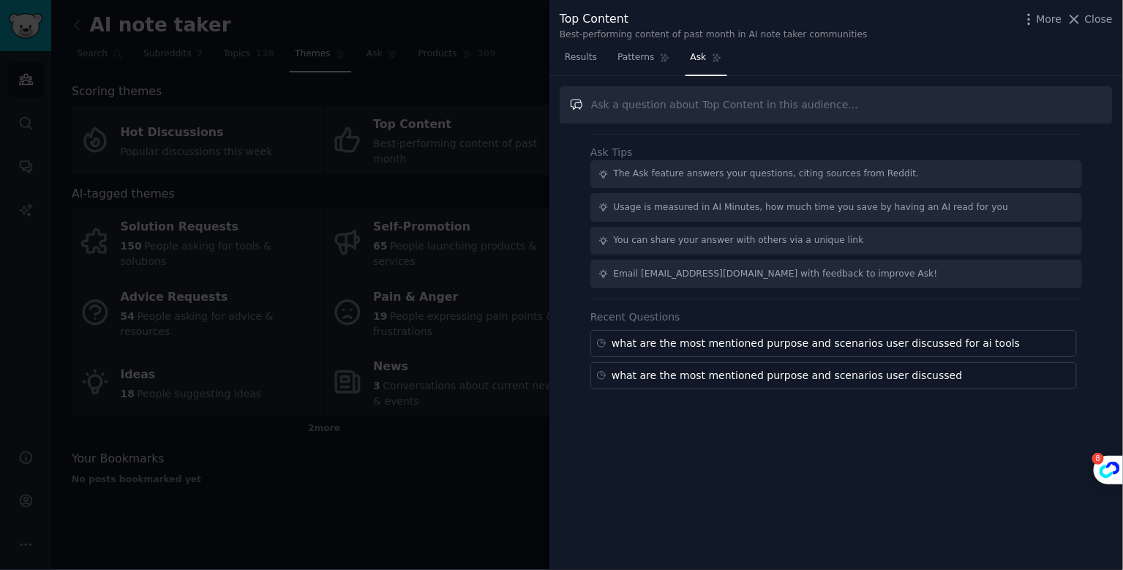
click at [752, 108] on input "text" at bounding box center [836, 104] width 553 height 37
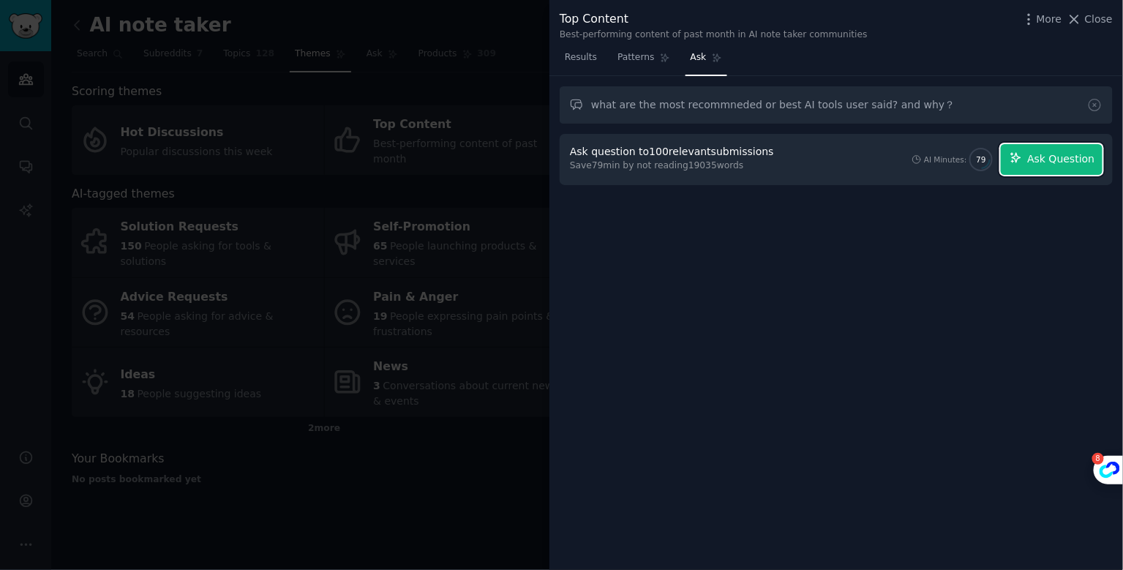
click at [1033, 148] on button "Ask Question" at bounding box center [1052, 159] width 102 height 31
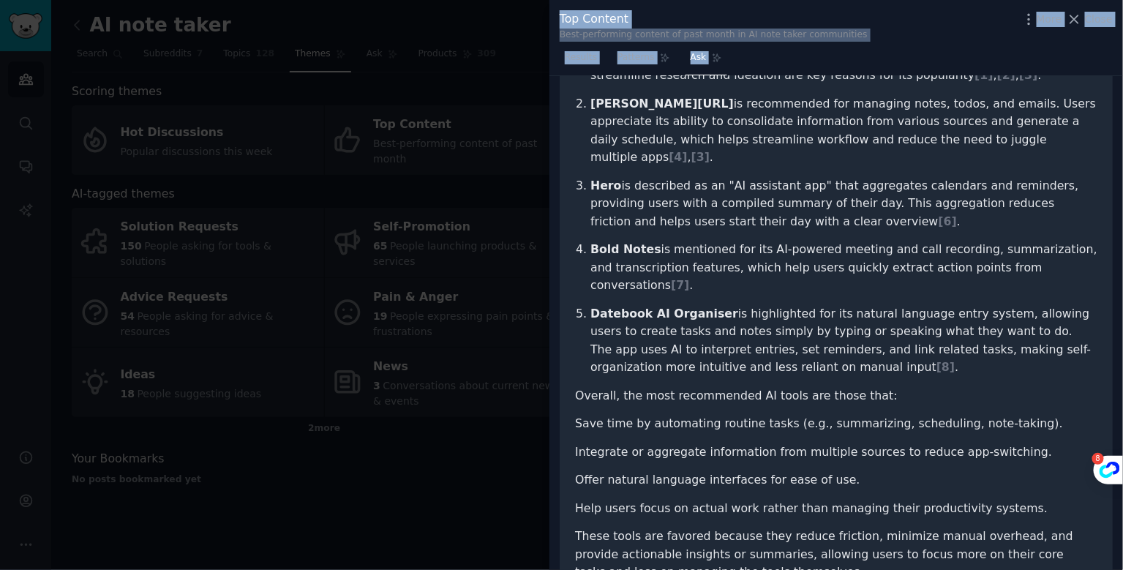
scroll to position [462, 0]
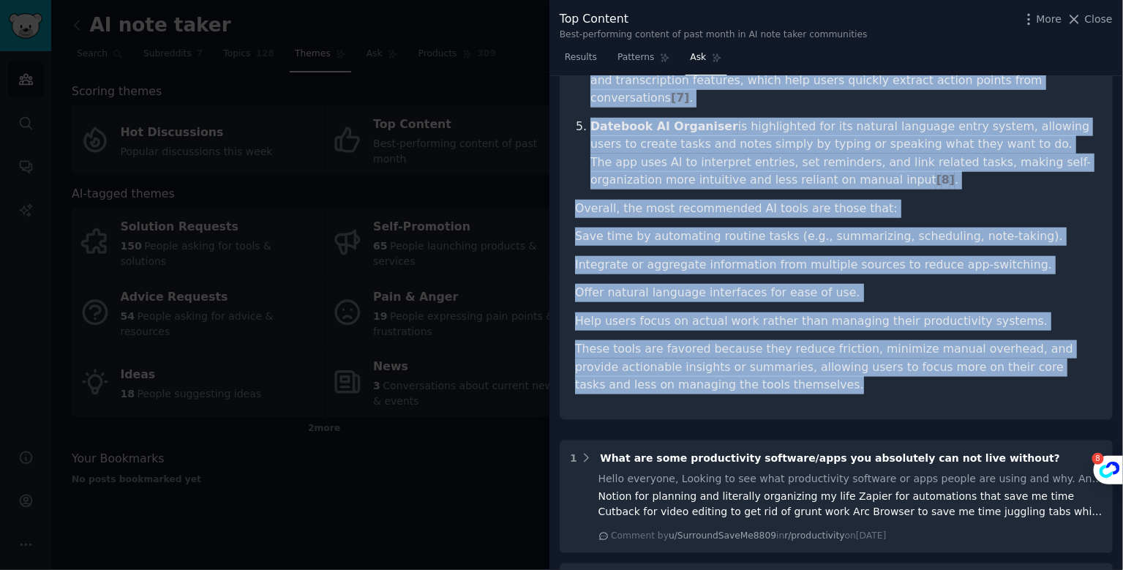
drag, startPoint x: 574, startPoint y: 202, endPoint x: 867, endPoint y: 360, distance: 332.7
click at [867, 361] on div "what are the most recommneded or best AI tools user said? and why？ Share Based …" at bounding box center [836, 45] width 553 height 749
click at [763, 253] on ul "Save time by automating routine tasks (e.g., summarizing, scheduling, note-taki…" at bounding box center [836, 279] width 523 height 102
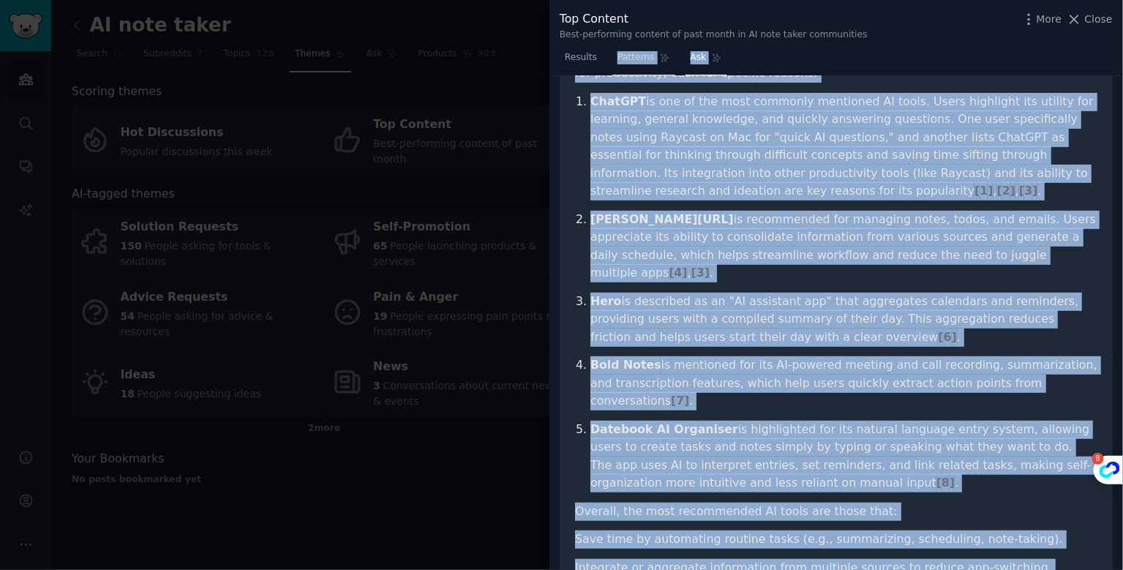
scroll to position [0, 0]
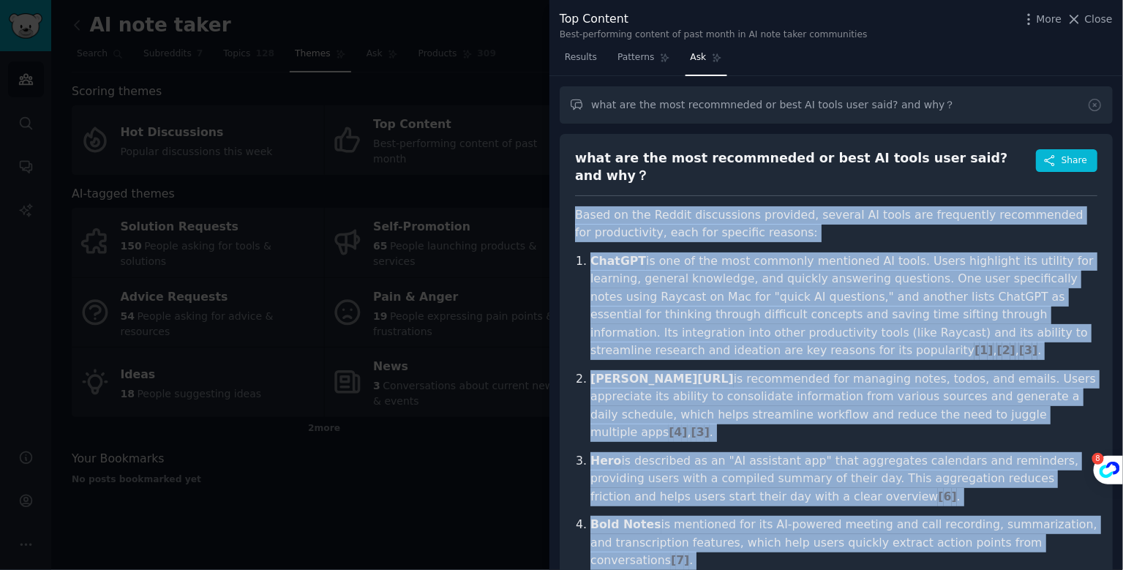
drag, startPoint x: 751, startPoint y: 337, endPoint x: 577, endPoint y: 198, distance: 222.7
click at [577, 206] on article "Based on the Reddit discussions provided, several AI tools are frequently recom…" at bounding box center [836, 531] width 523 height 651
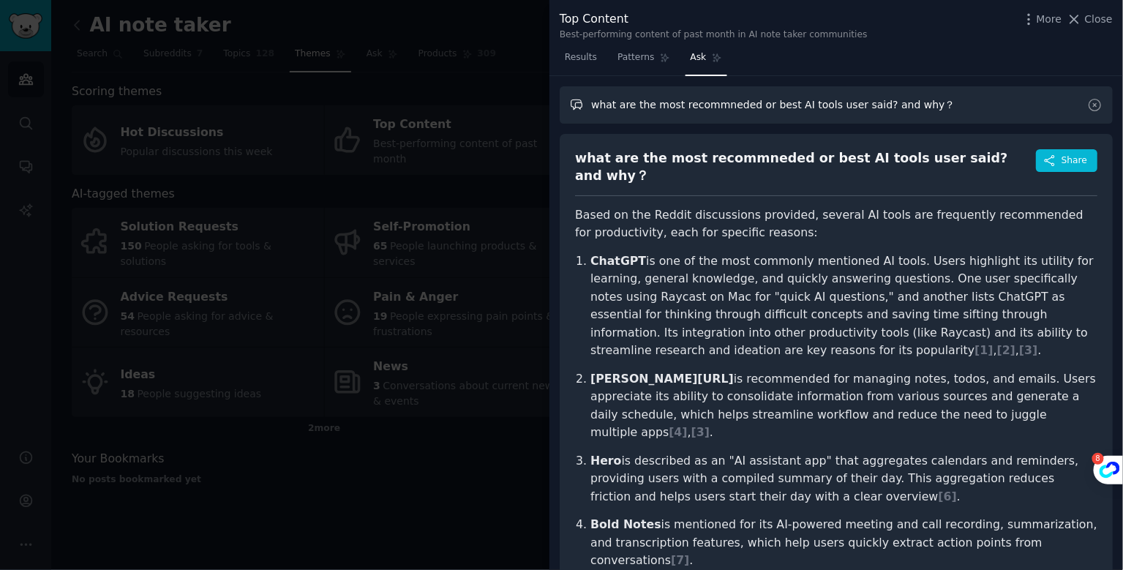
click at [809, 105] on input "what are the most recommneded or best AI tools user said? and why？" at bounding box center [836, 104] width 553 height 37
drag, startPoint x: 822, startPoint y: 102, endPoint x: 800, endPoint y: 103, distance: 22.0
click at [800, 103] on input "what are the most recommneded or best AI tools user said? and why？" at bounding box center [836, 104] width 553 height 37
type input "what are the most recommneded or best AI note taking/transcription user said? a…"
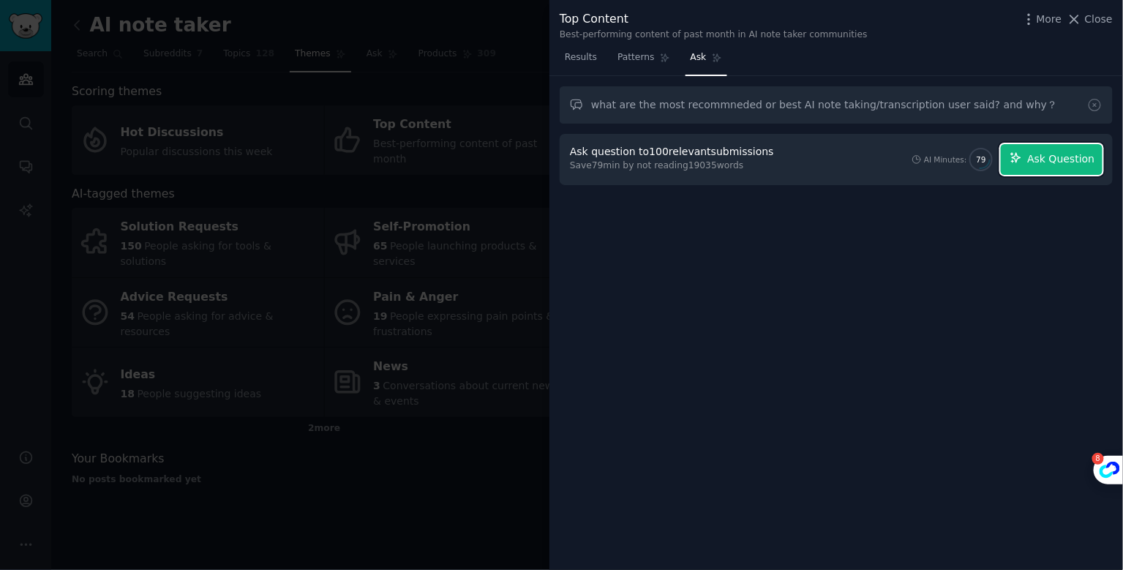
click at [1062, 154] on span "Ask Question" at bounding box center [1060, 158] width 67 height 15
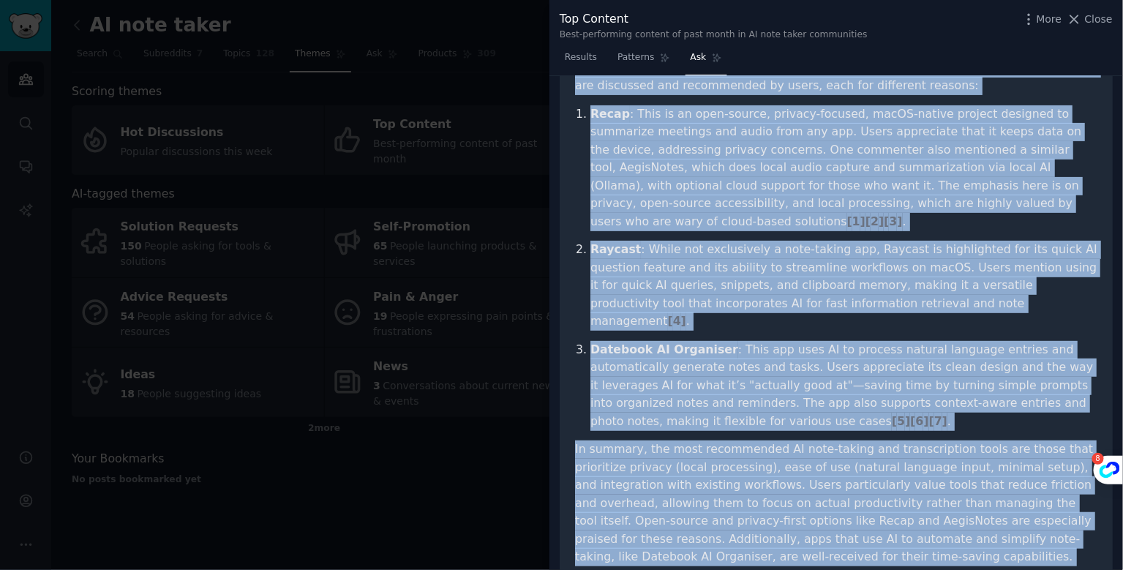
scroll to position [236, 0]
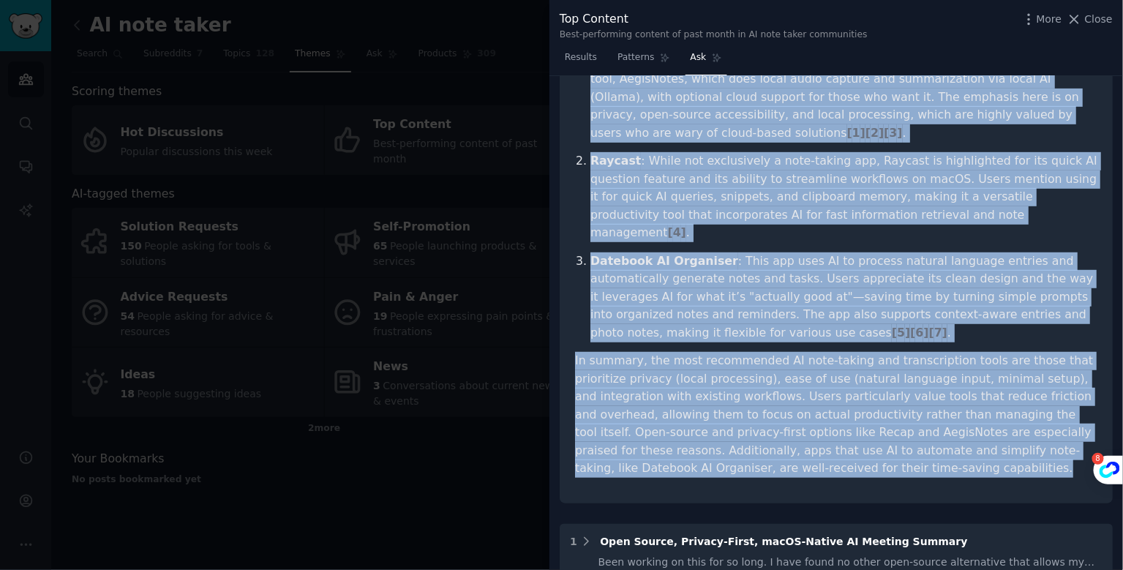
drag, startPoint x: 577, startPoint y: 211, endPoint x: 926, endPoint y: 461, distance: 429.5
click at [926, 461] on div "what are the most recommneded or best AI note taking/transcription user said? a…" at bounding box center [836, 200] width 553 height 605
click at [875, 252] on p "Datebook AI Organiser : This app uses AI to process natural language entries an…" at bounding box center [844, 297] width 507 height 90
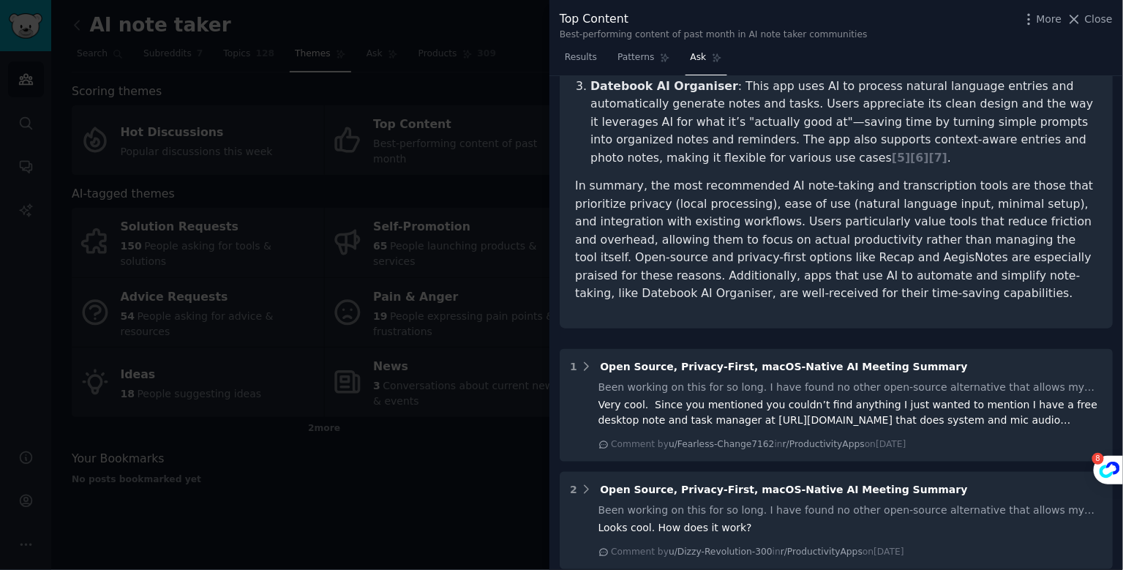
scroll to position [0, 0]
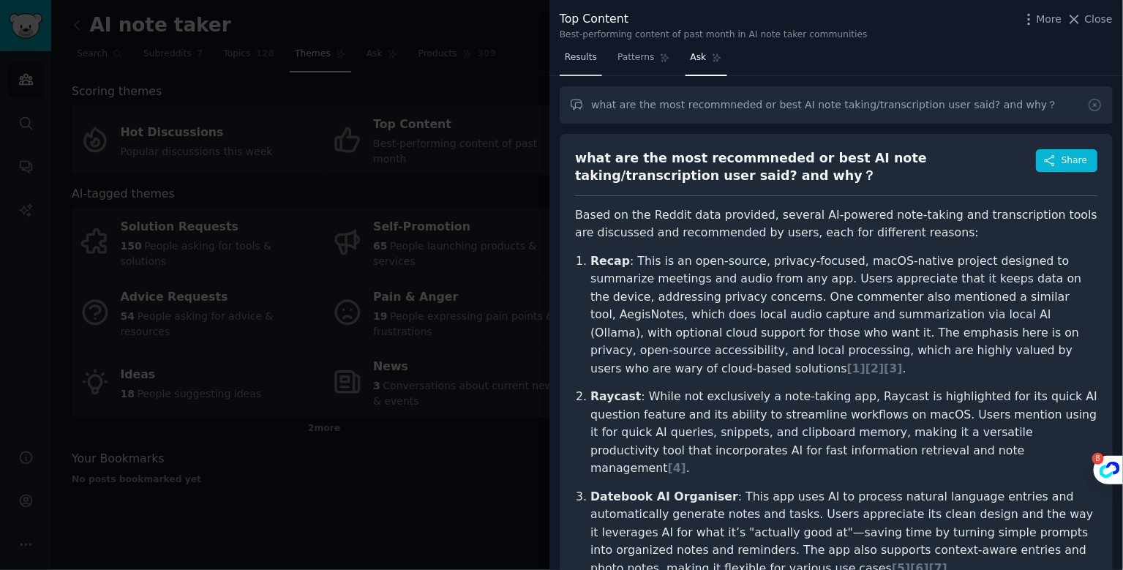
click at [584, 59] on span "Results" at bounding box center [581, 57] width 32 height 13
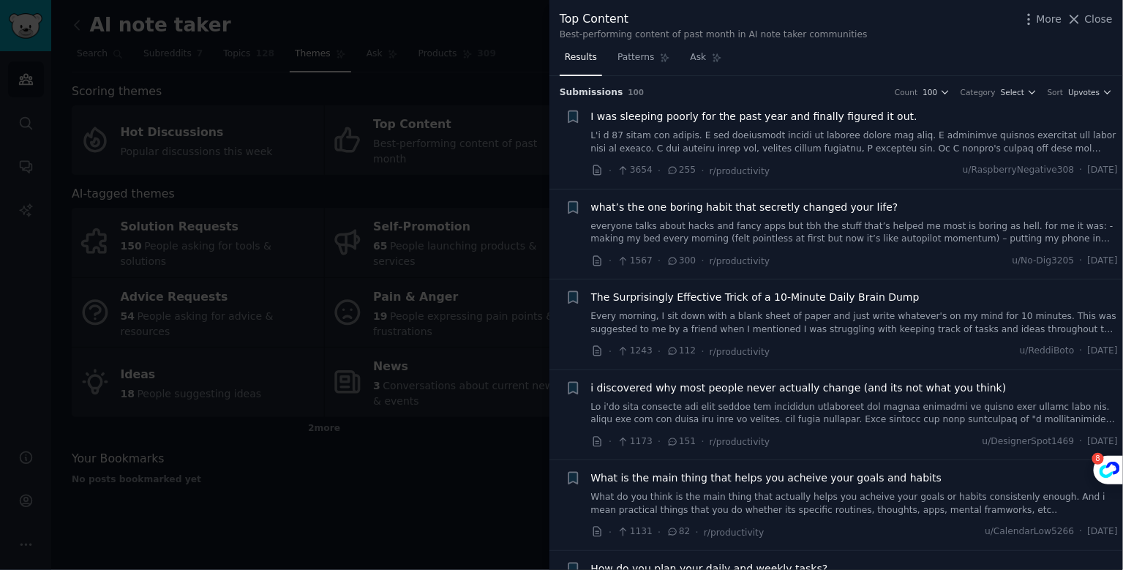
click at [513, 442] on div at bounding box center [561, 285] width 1123 height 570
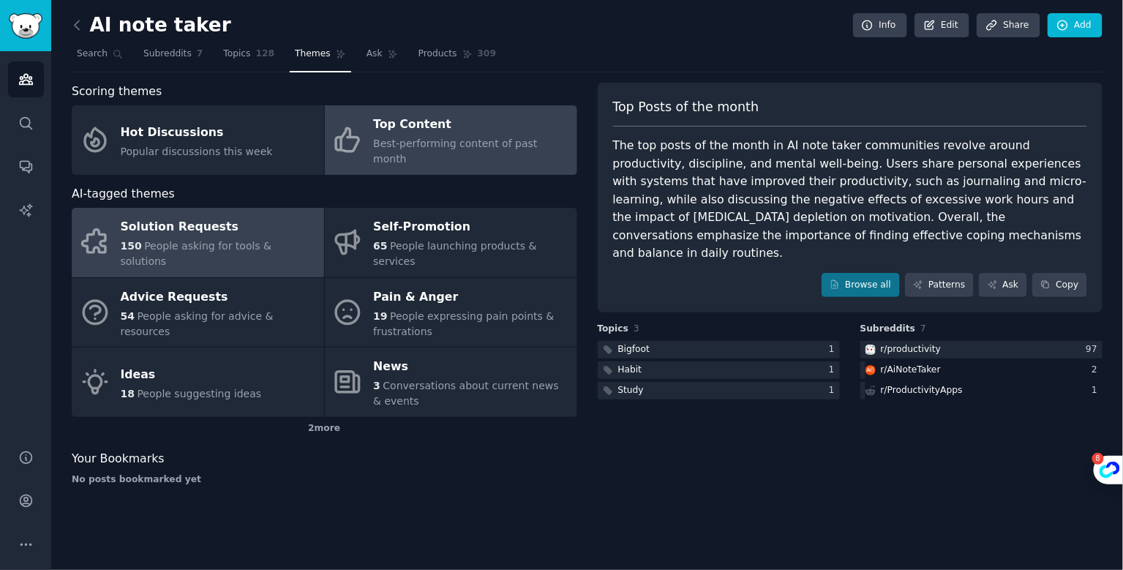
click at [187, 216] on div "Solution Requests" at bounding box center [219, 227] width 196 height 23
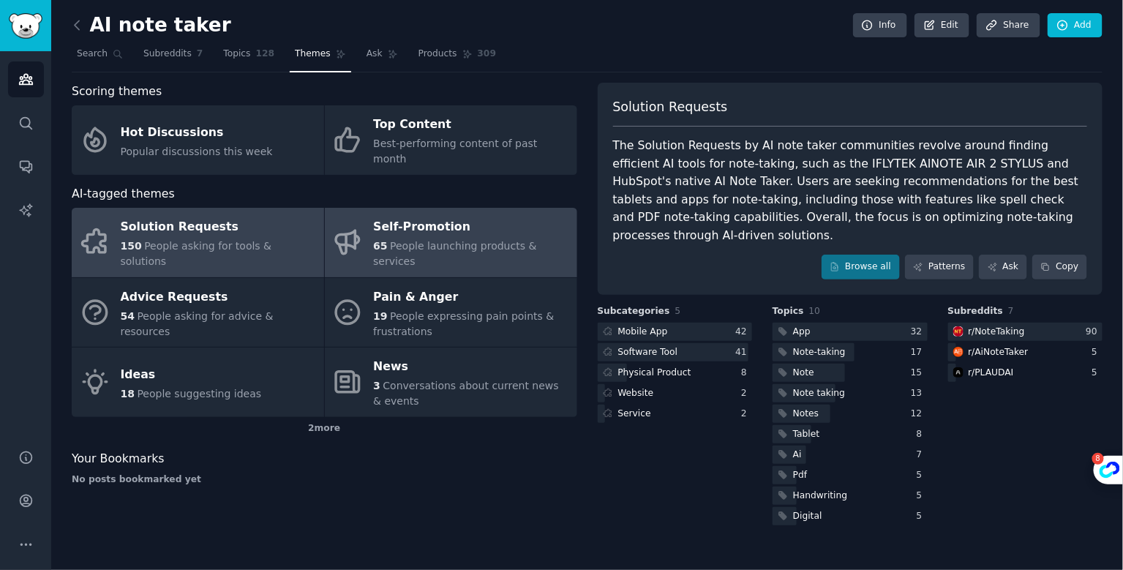
click at [484, 240] on span "People launching products & services" at bounding box center [454, 253] width 163 height 27
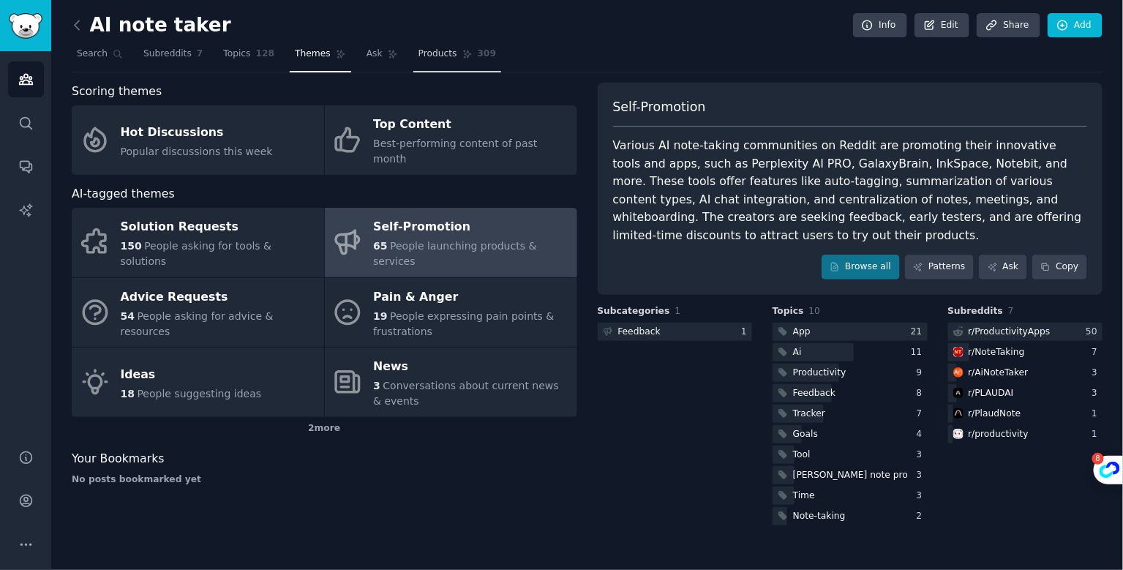
click at [436, 59] on span "Products" at bounding box center [438, 54] width 39 height 13
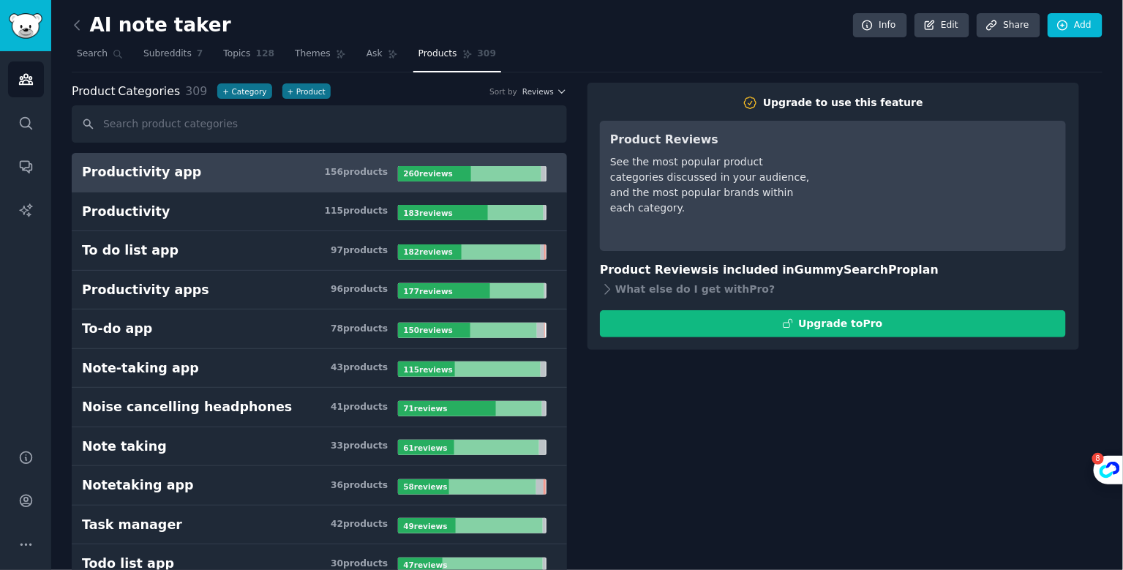
click at [257, 171] on h3 "Productivity app 156 product s" at bounding box center [240, 172] width 316 height 18
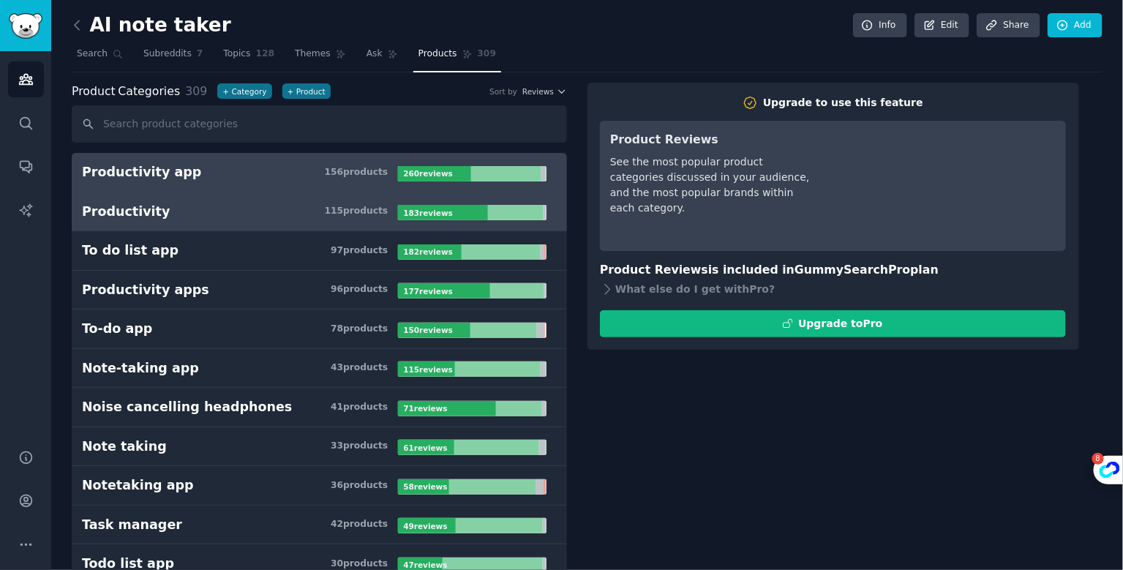
click at [249, 206] on h3 "Productivity 115 product s" at bounding box center [240, 212] width 316 height 18
click at [247, 178] on h3 "Productivity app 156 product s" at bounding box center [240, 172] width 316 height 18
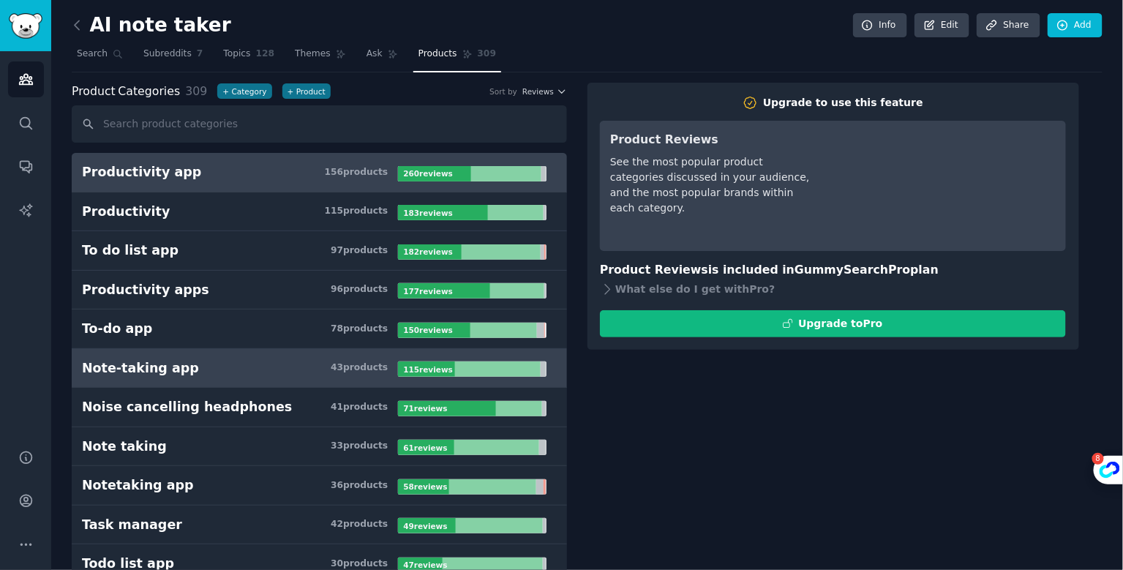
click at [178, 359] on div "Note-taking app" at bounding box center [140, 368] width 117 height 18
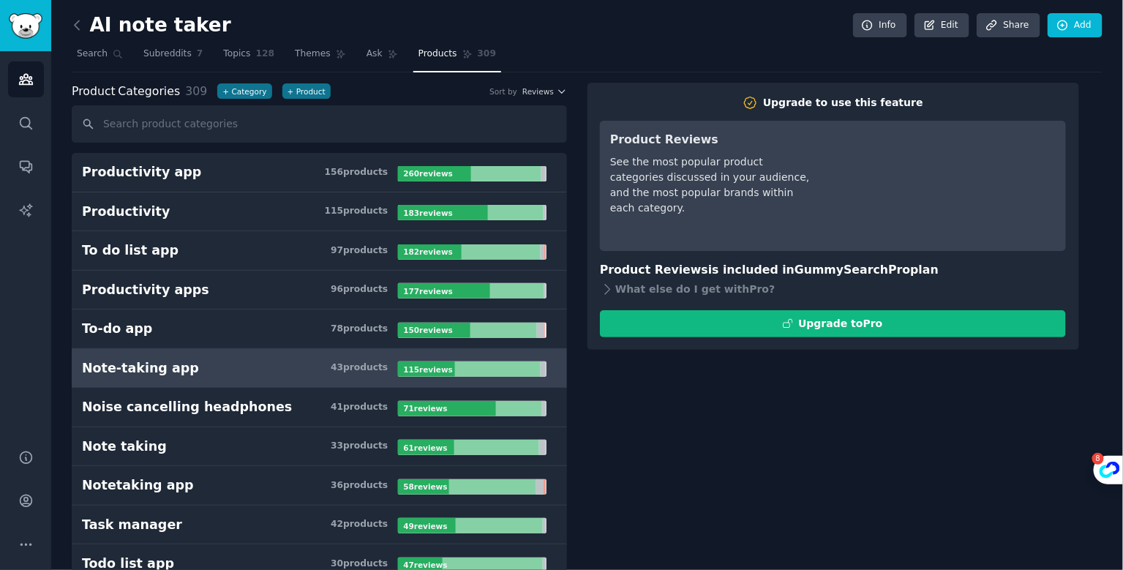
click at [210, 363] on h3 "Note-taking app 43 product s" at bounding box center [240, 368] width 316 height 18
click at [362, 50] on link "Ask" at bounding box center [383, 57] width 42 height 30
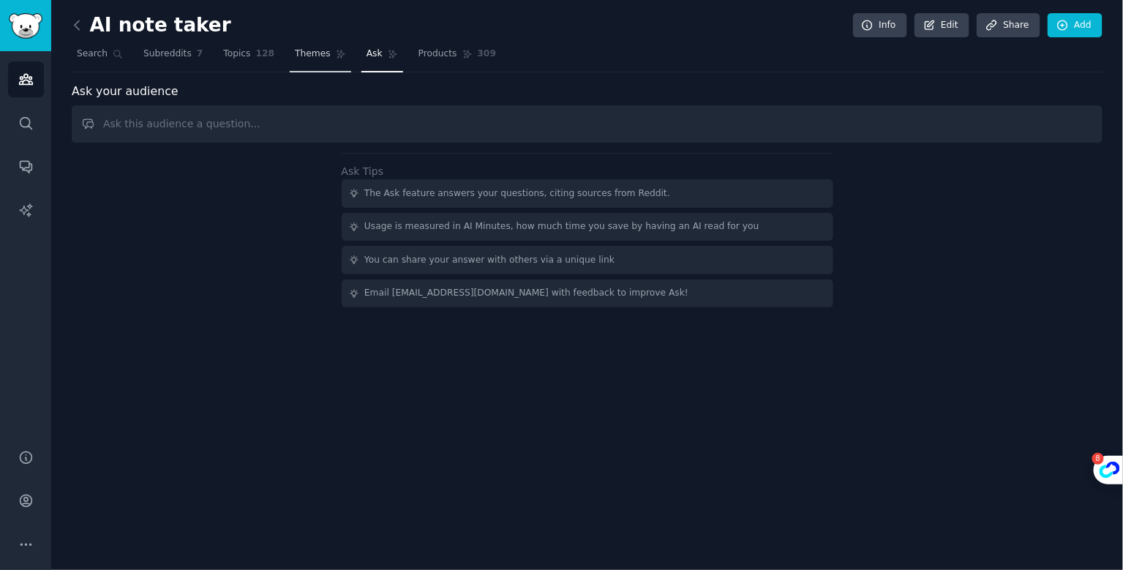
click at [305, 59] on span "Themes" at bounding box center [313, 54] width 36 height 13
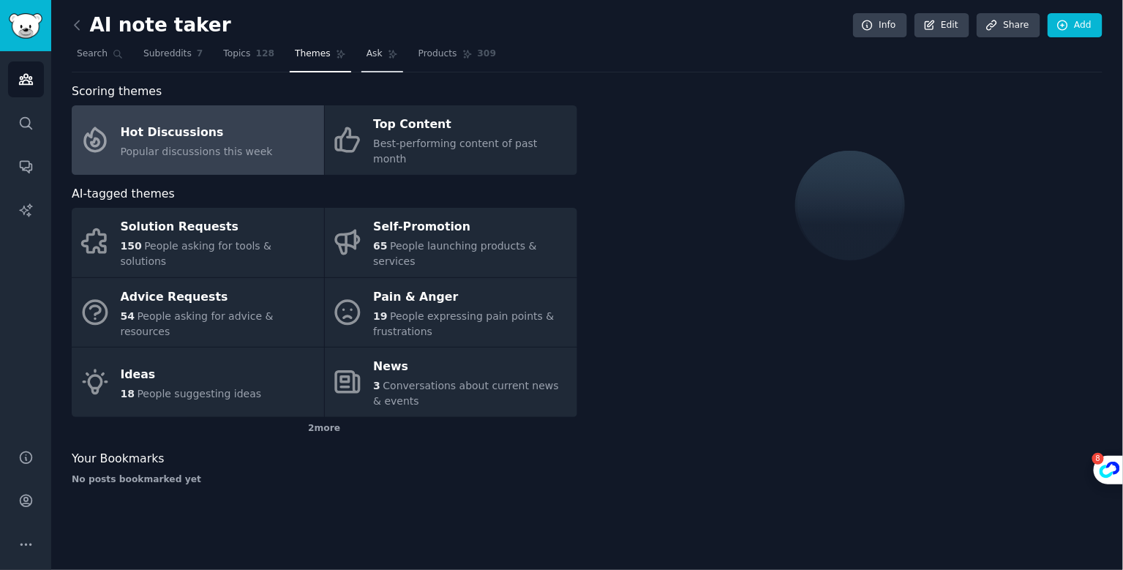
click at [367, 56] on span "Ask" at bounding box center [375, 54] width 16 height 13
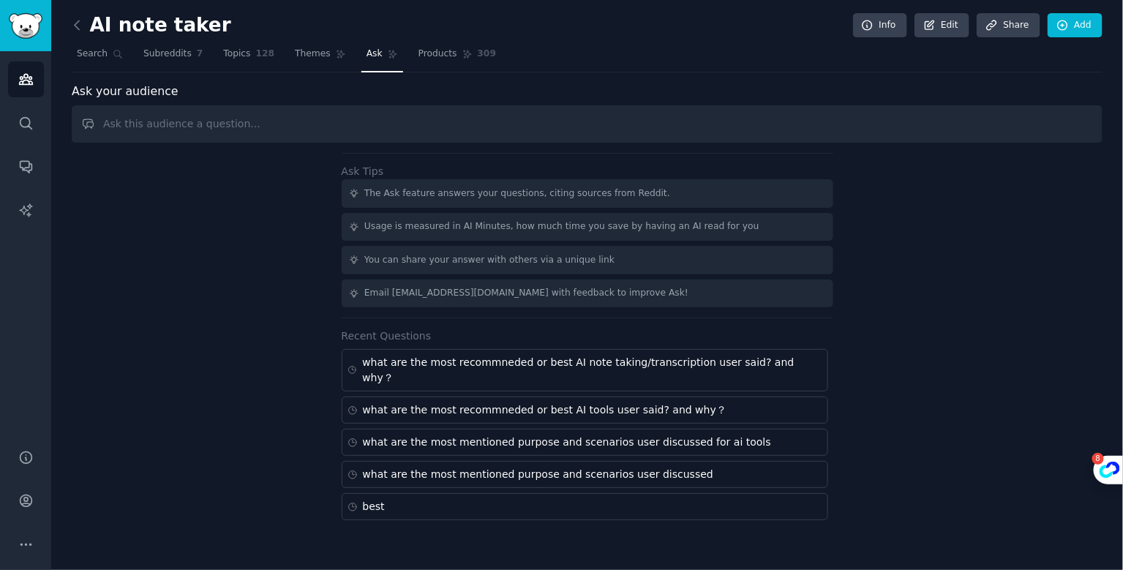
click at [281, 134] on input "text" at bounding box center [587, 123] width 1031 height 37
type input "a"
click at [353, 132] on input "what are they care/consider the most" at bounding box center [587, 123] width 1031 height 37
type input "what are they care/consider the most when choosing an AI note taking tools"
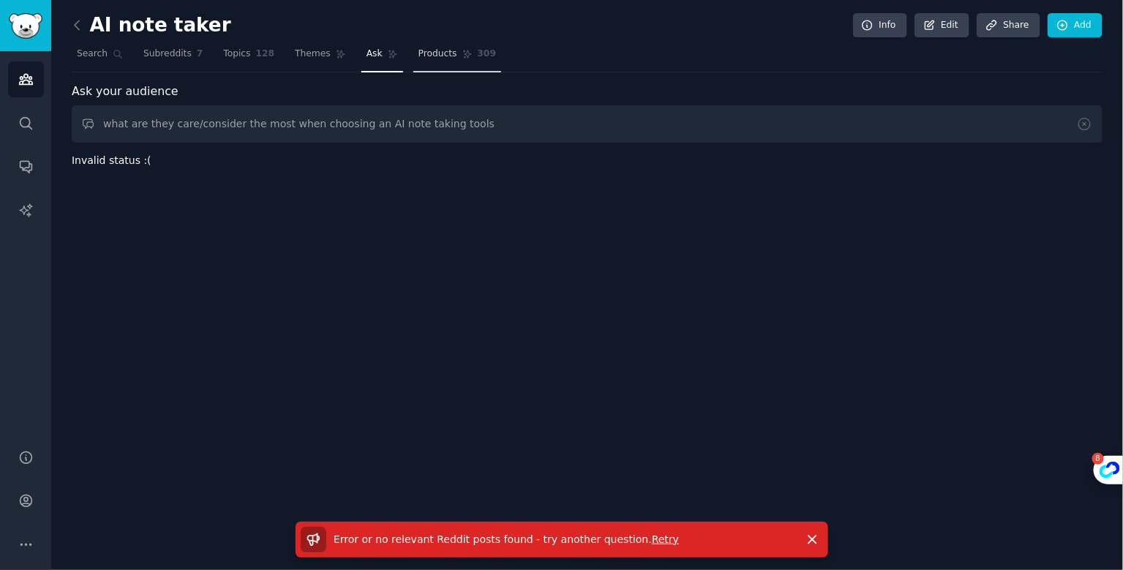
click at [453, 53] on link "Products 309" at bounding box center [457, 57] width 88 height 30
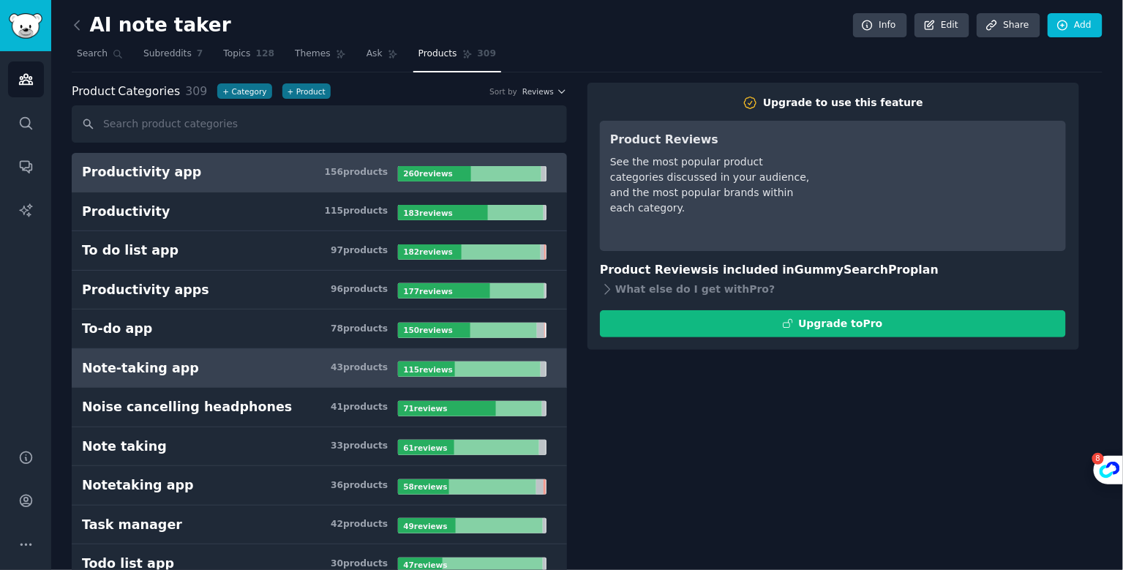
click at [196, 375] on link "Note-taking app 43 product s 115 review s" at bounding box center [319, 369] width 495 height 40
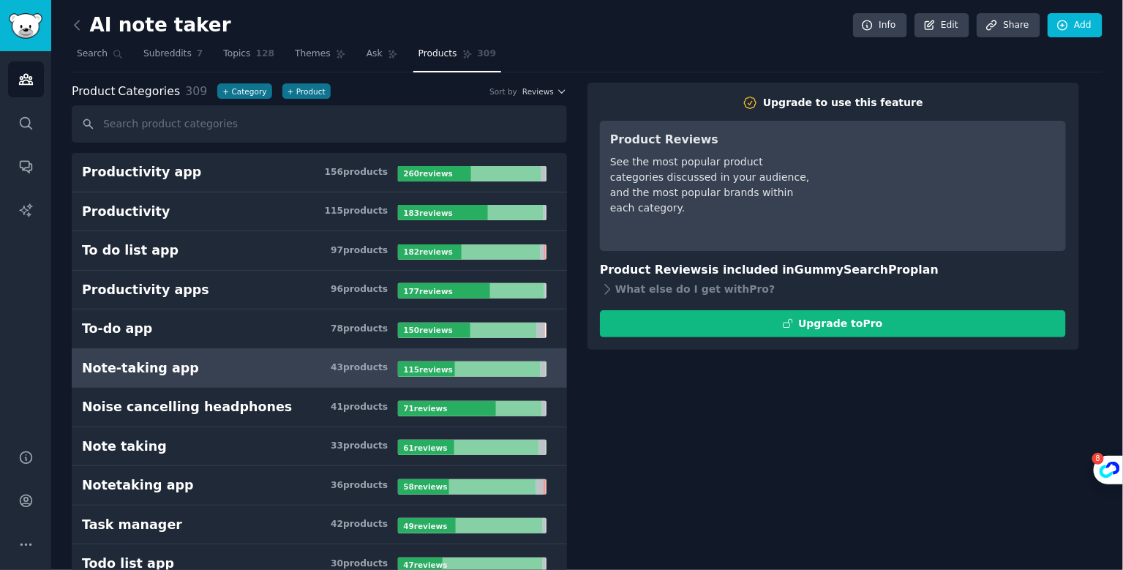
click at [451, 362] on div "115 review s" at bounding box center [429, 369] width 62 height 15
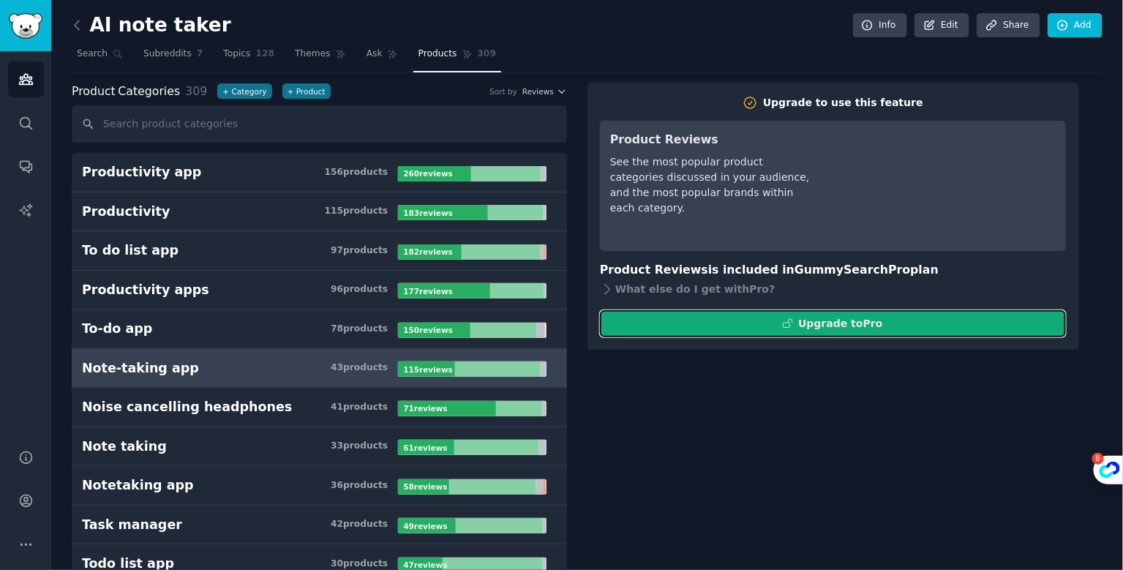
click at [738, 328] on button "Upgrade to Pro" at bounding box center [833, 323] width 466 height 27
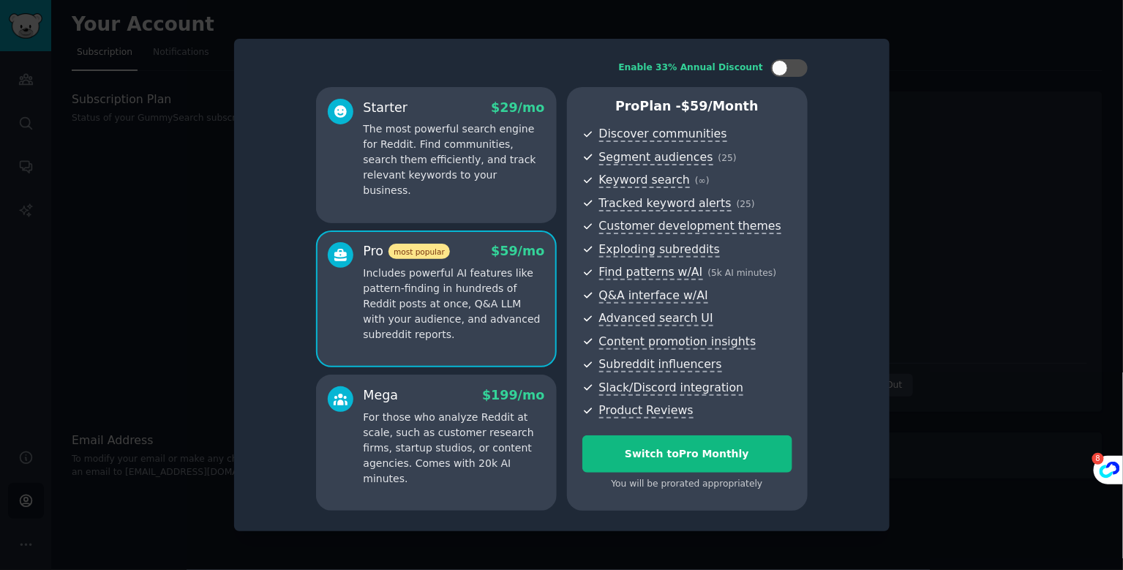
click at [964, 15] on div at bounding box center [561, 285] width 1123 height 570
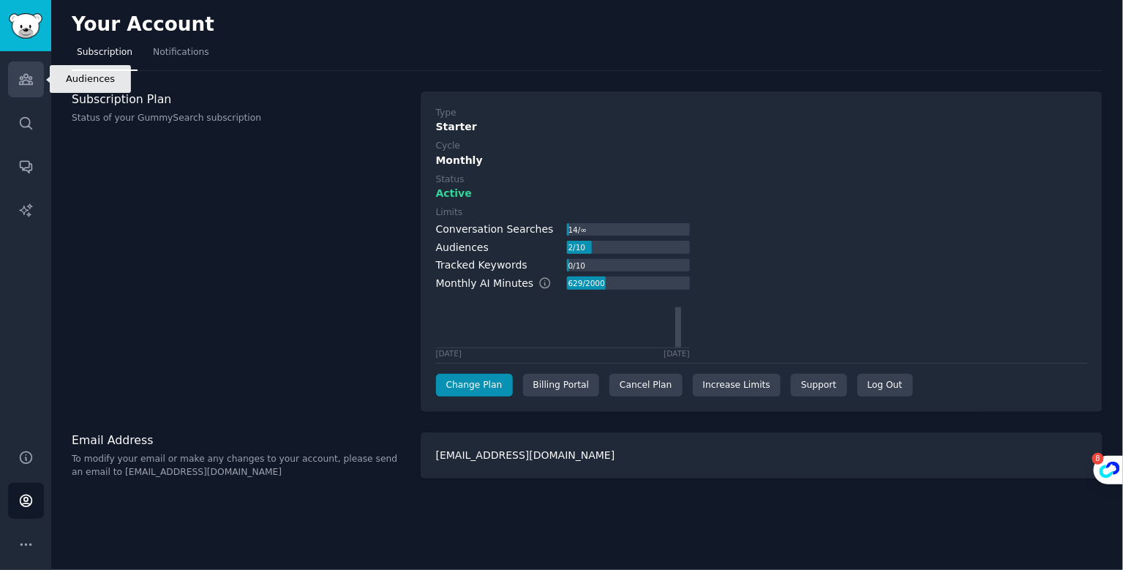
click at [31, 80] on icon "Sidebar" at bounding box center [25, 80] width 13 height 10
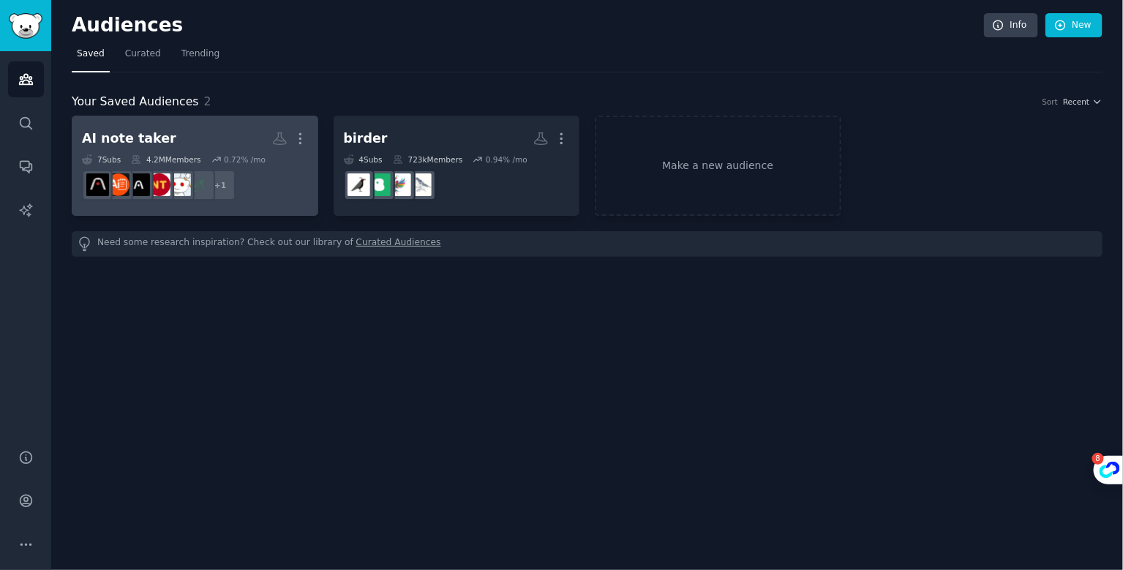
click at [216, 144] on h2 "AI note taker More" at bounding box center [195, 139] width 226 height 26
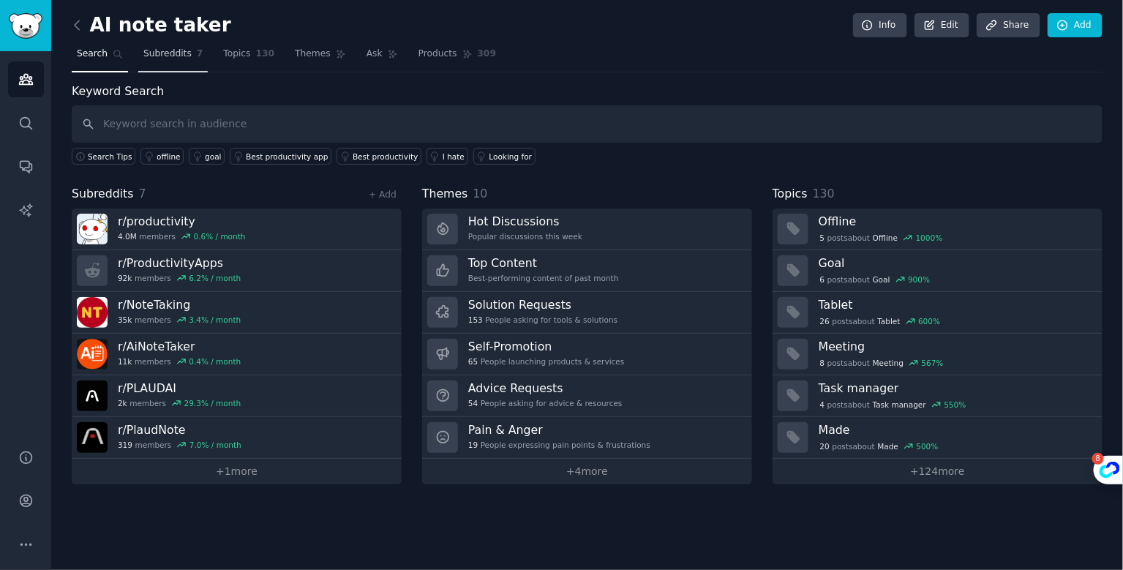
click at [188, 48] on span "Subreddits" at bounding box center [167, 54] width 48 height 13
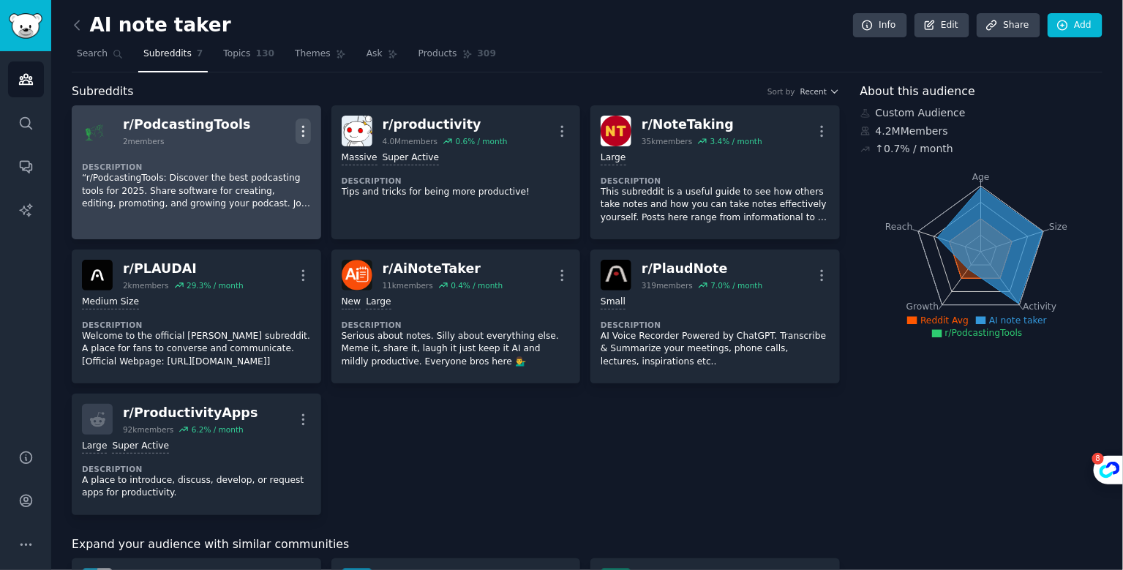
click at [304, 130] on icon "button" at bounding box center [303, 131] width 15 height 15
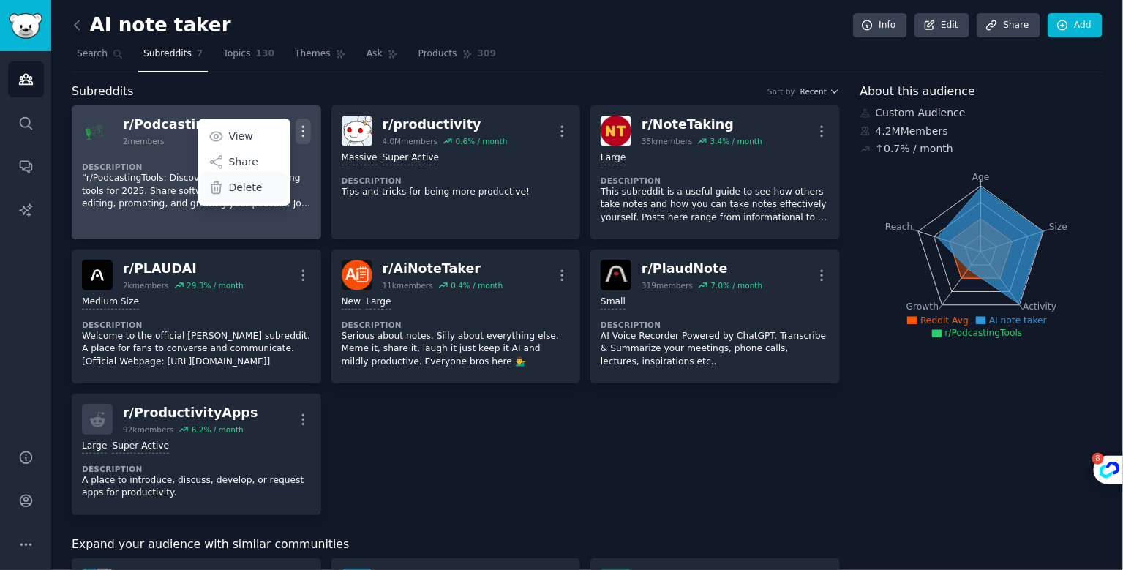
click at [241, 191] on p "Delete" at bounding box center [246, 187] width 34 height 15
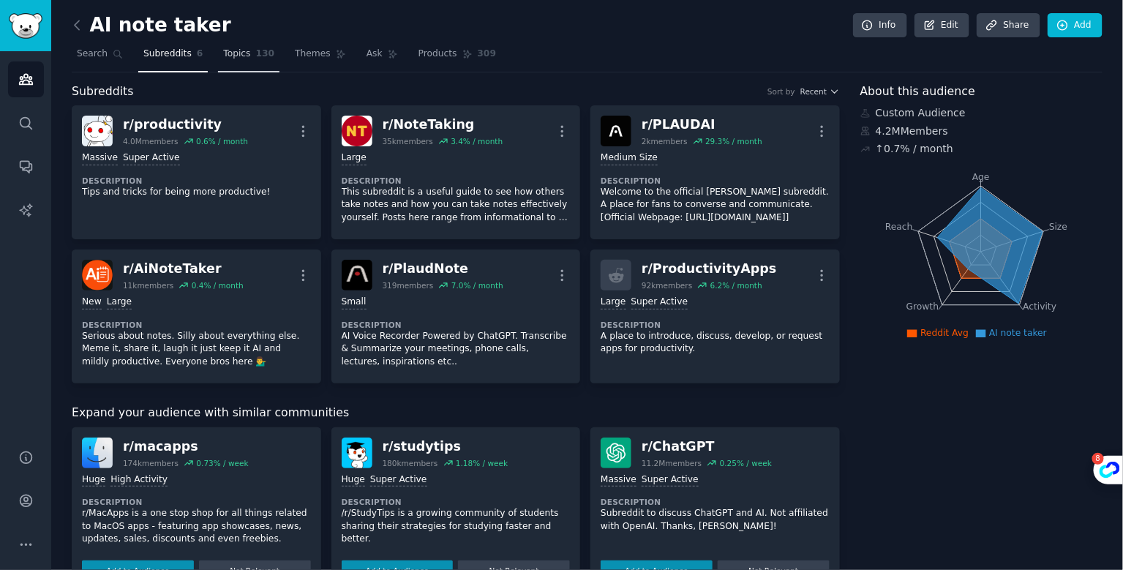
click at [246, 61] on link "Topics 130" at bounding box center [248, 57] width 61 height 30
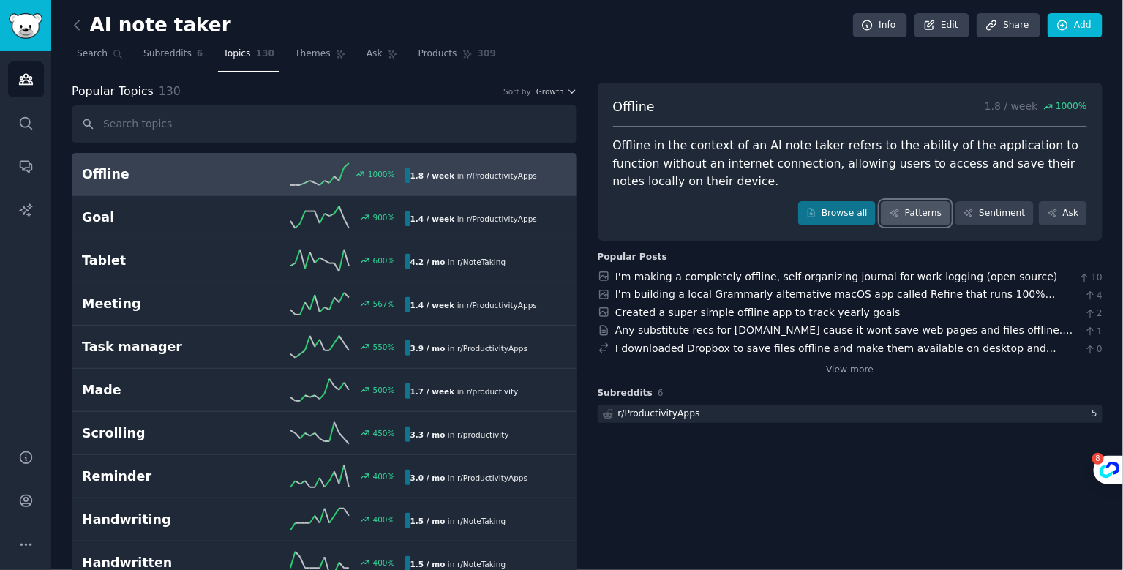
click at [919, 211] on link "Patterns" at bounding box center [915, 213] width 69 height 25
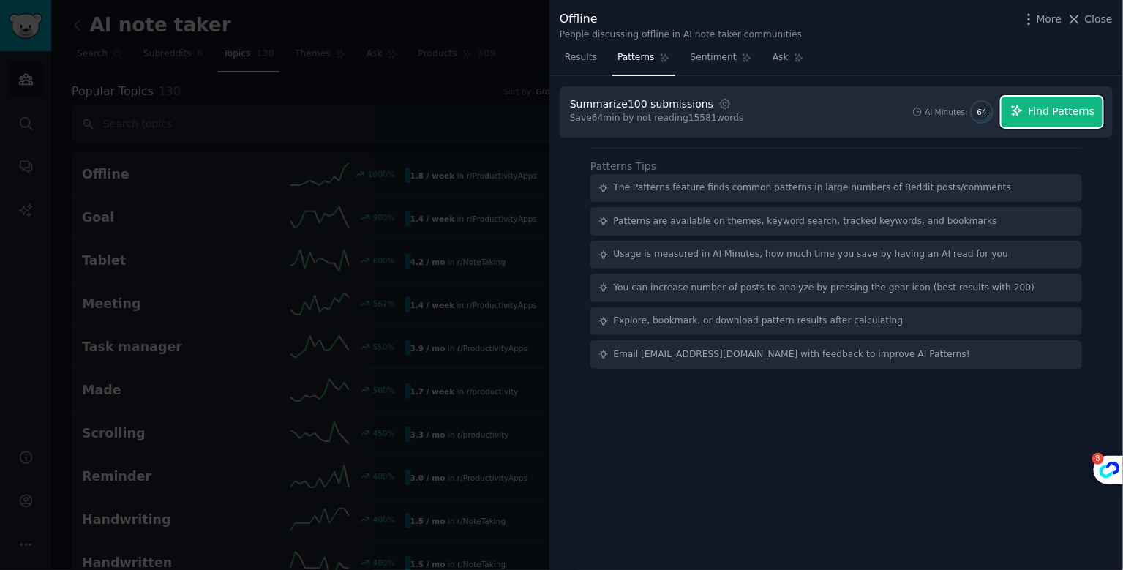
click at [1036, 119] on button "Find Patterns" at bounding box center [1052, 112] width 101 height 31
